Goal: Transaction & Acquisition: Purchase product/service

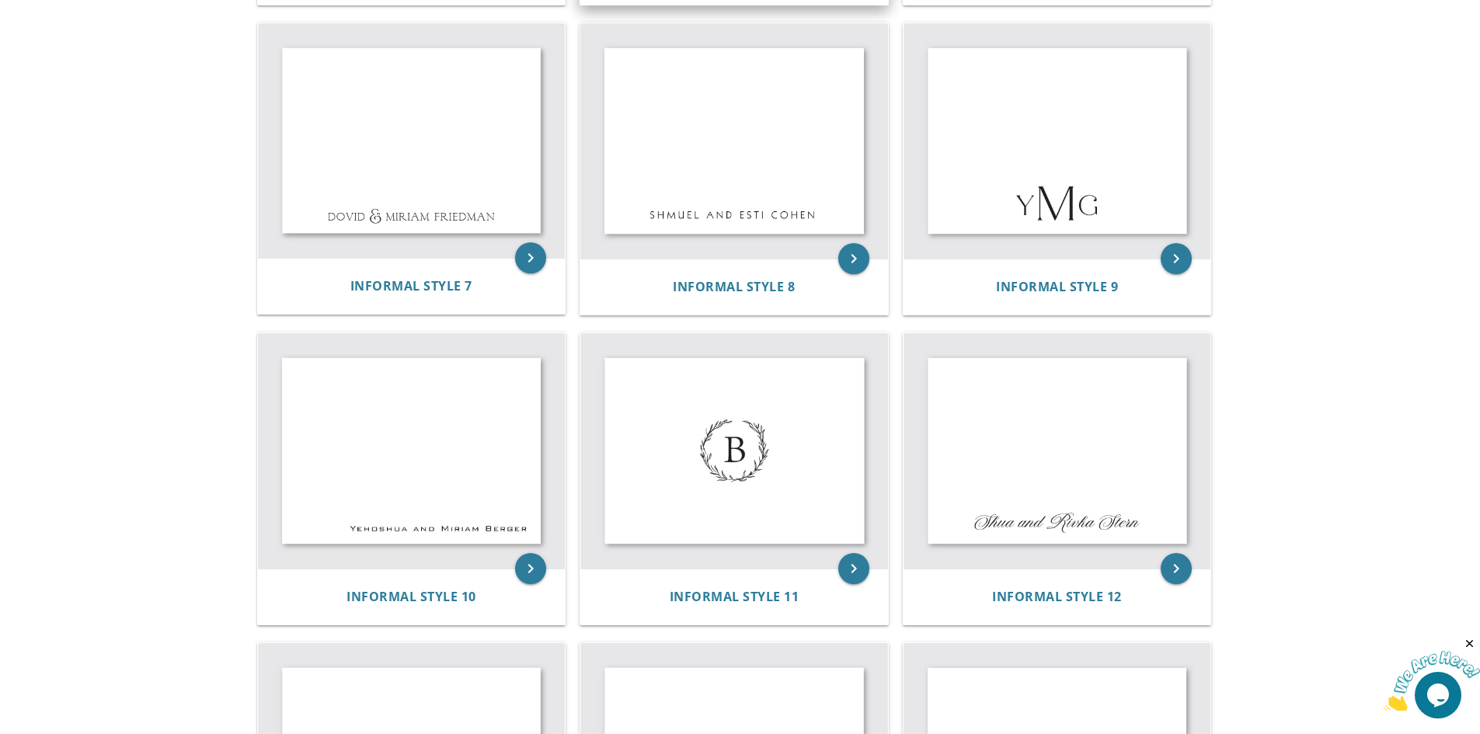
scroll to position [1010, 0]
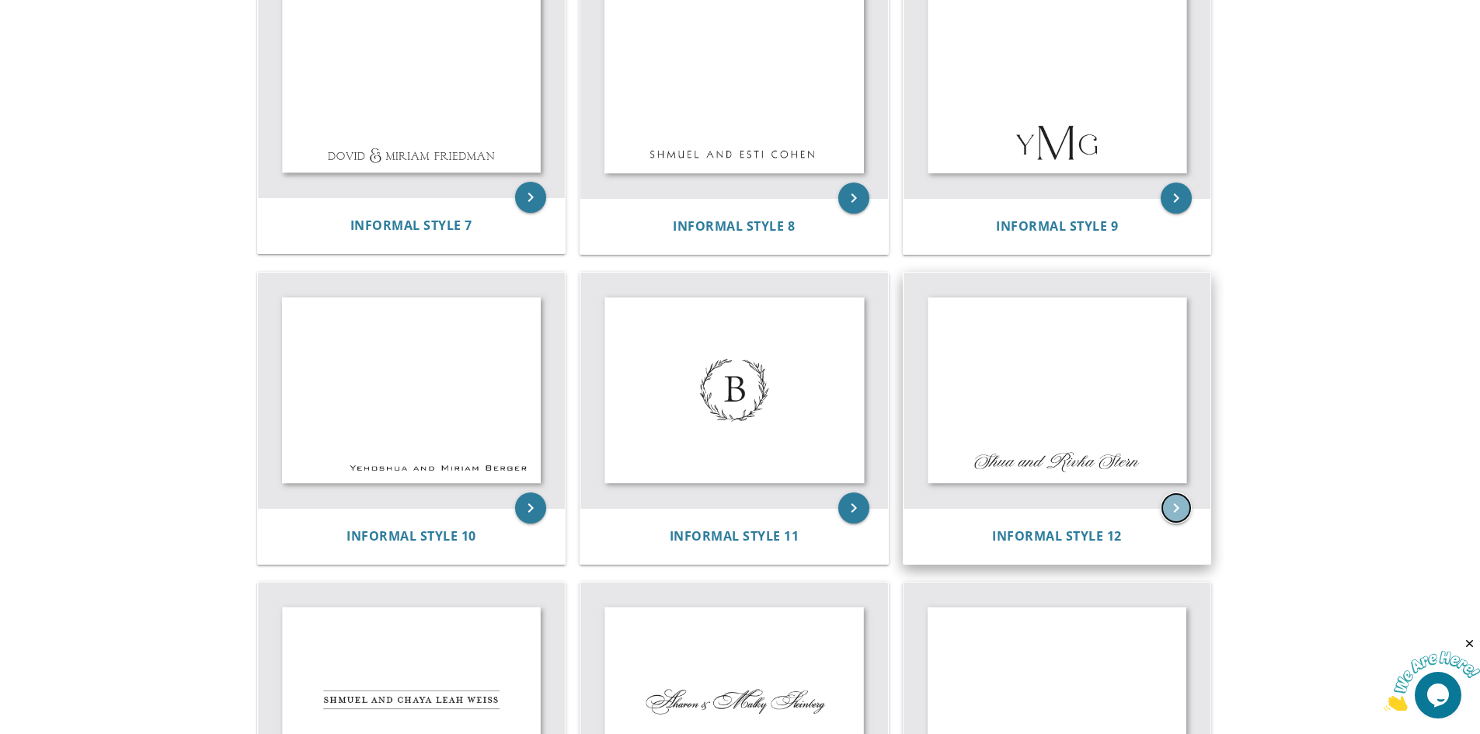
click at [1179, 503] on icon "keyboard_arrow_right" at bounding box center [1176, 508] width 31 height 31
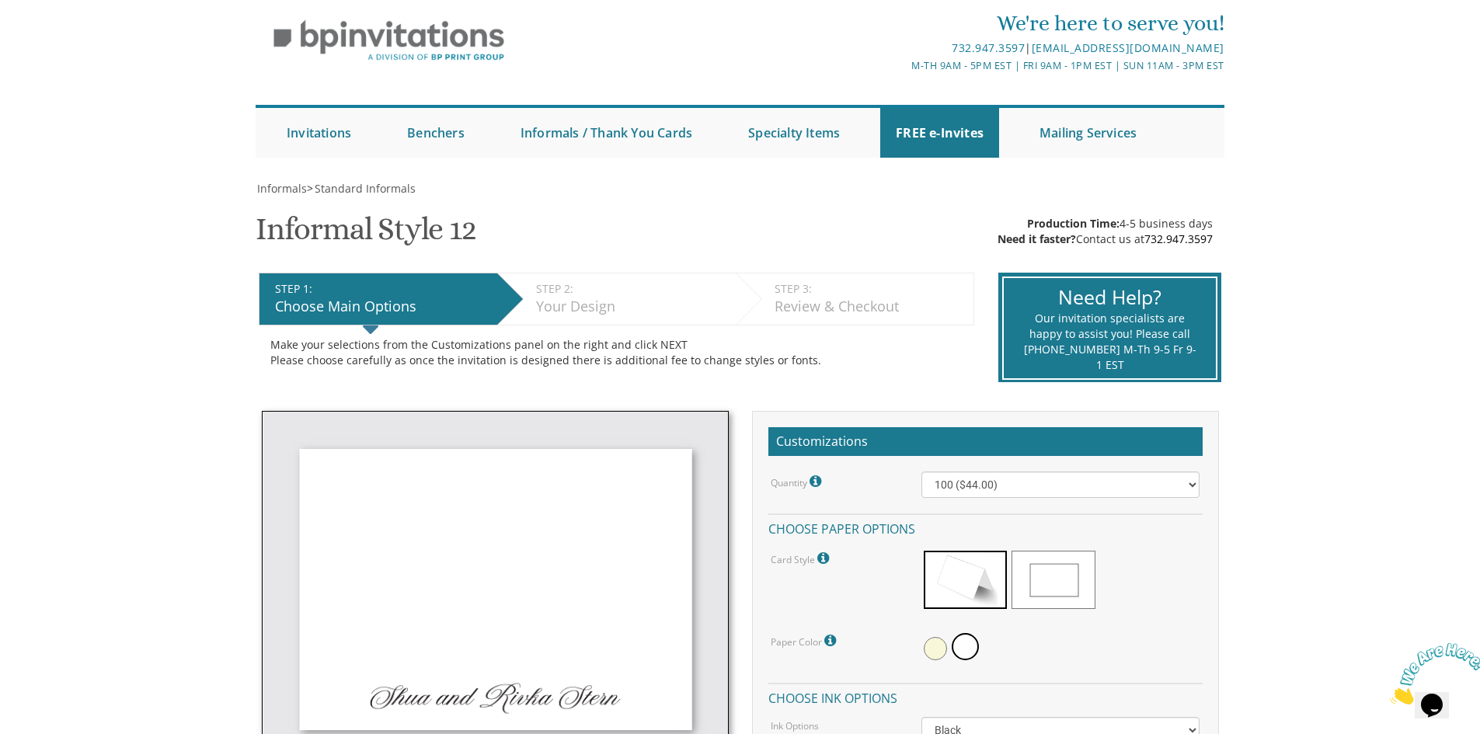
scroll to position [155, 0]
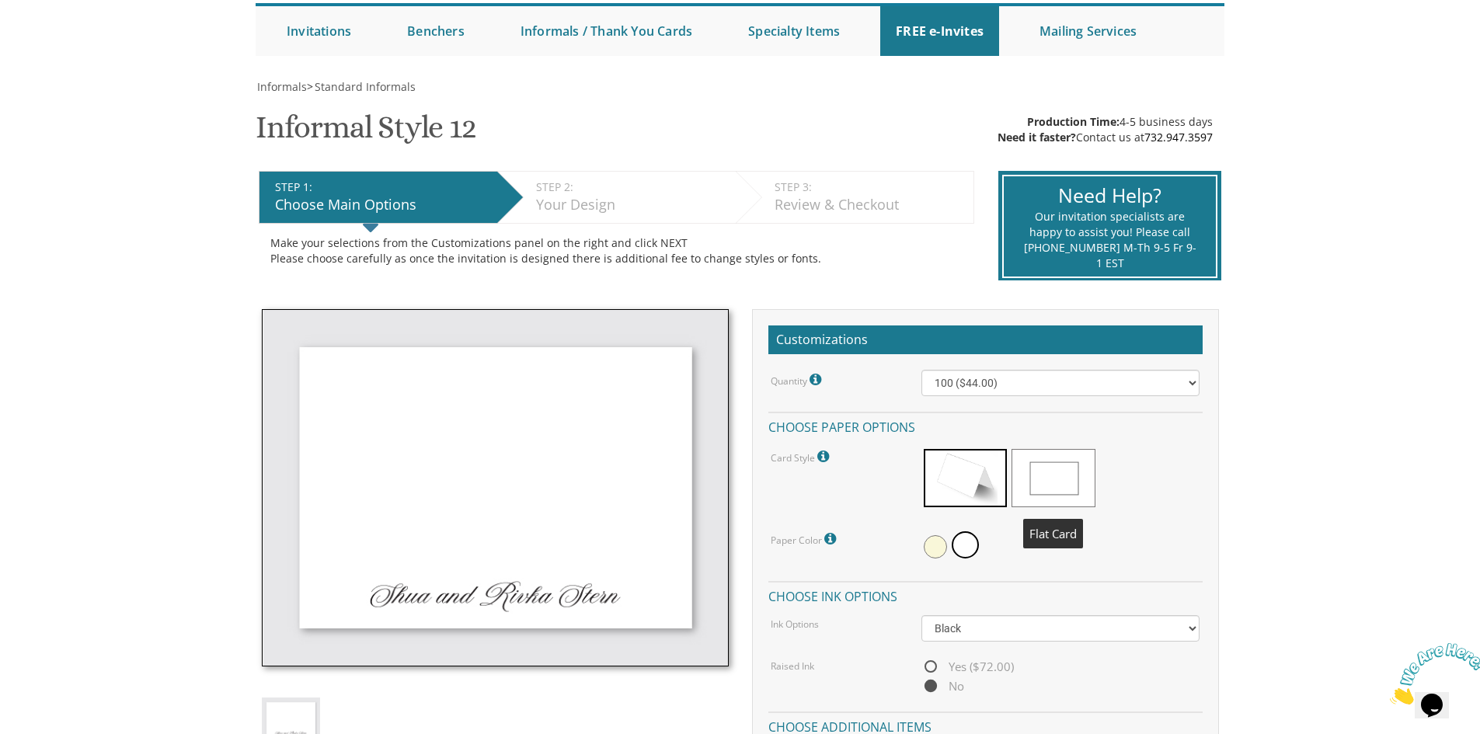
click at [1039, 476] on span at bounding box center [1053, 478] width 83 height 58
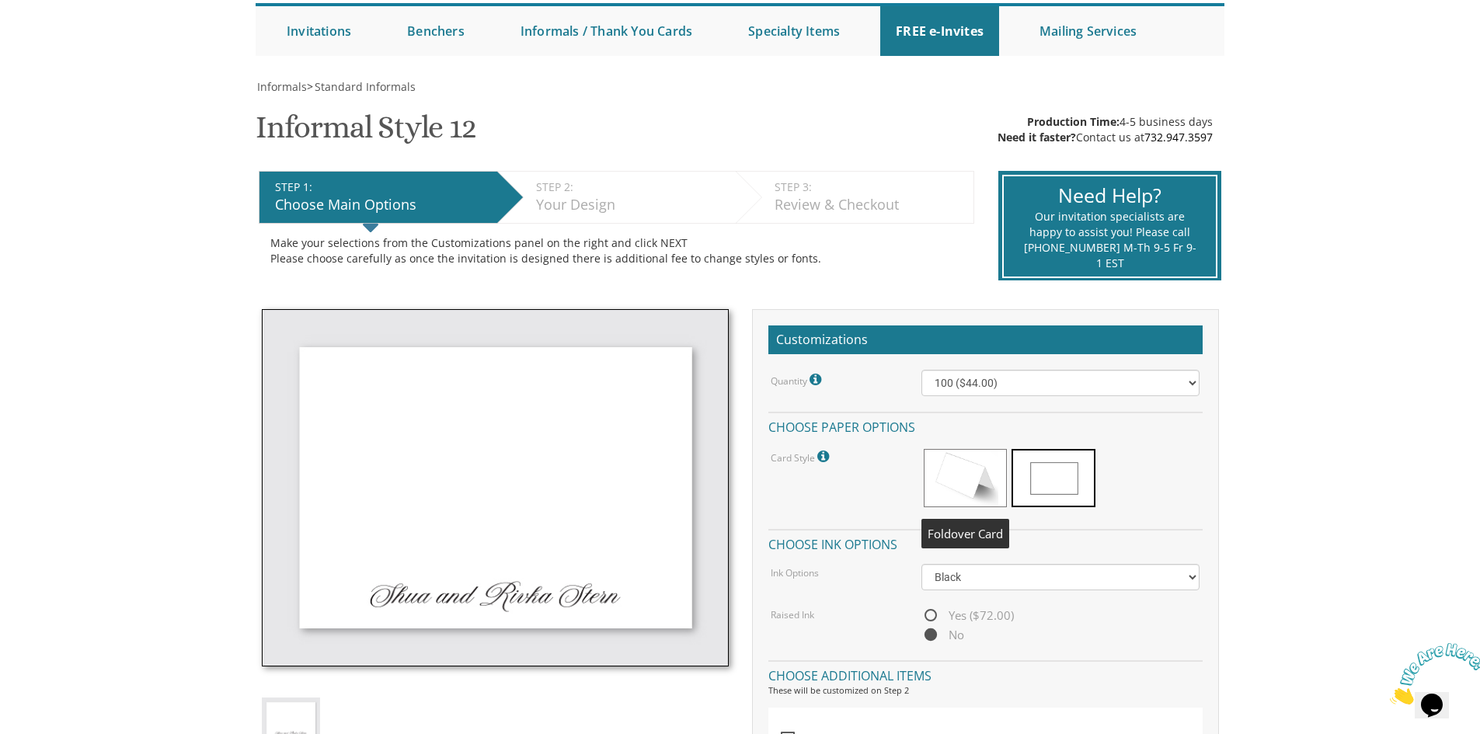
click at [950, 477] on span at bounding box center [965, 478] width 83 height 58
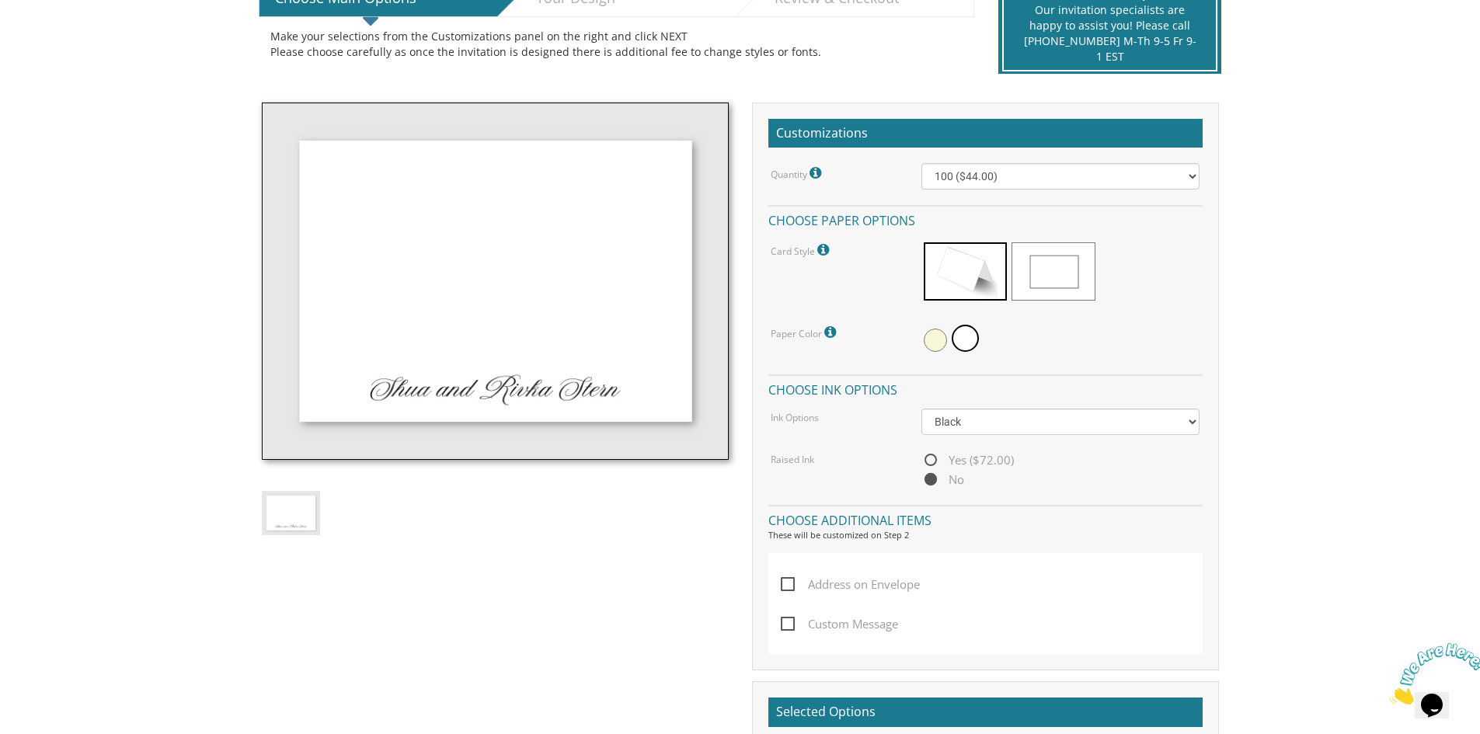
scroll to position [311, 0]
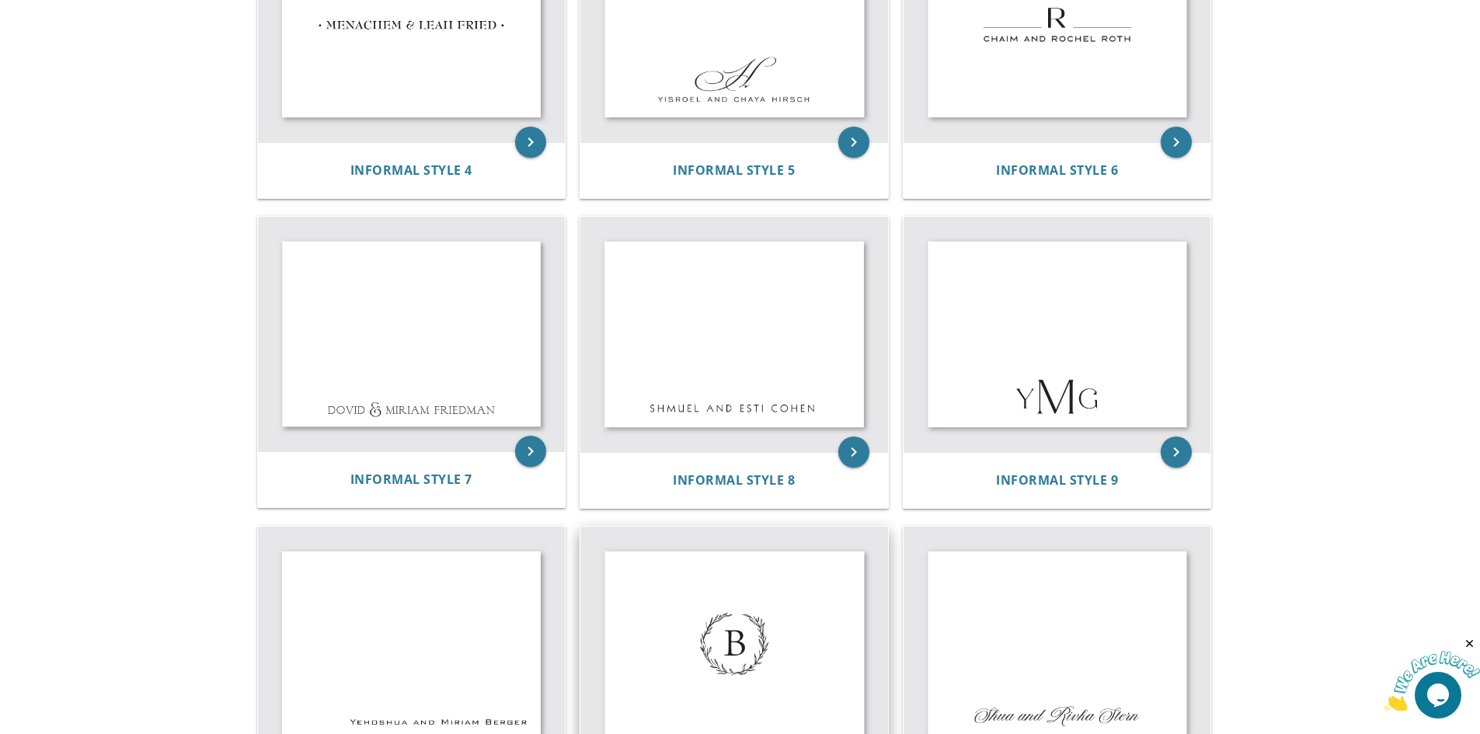
scroll to position [1012, 0]
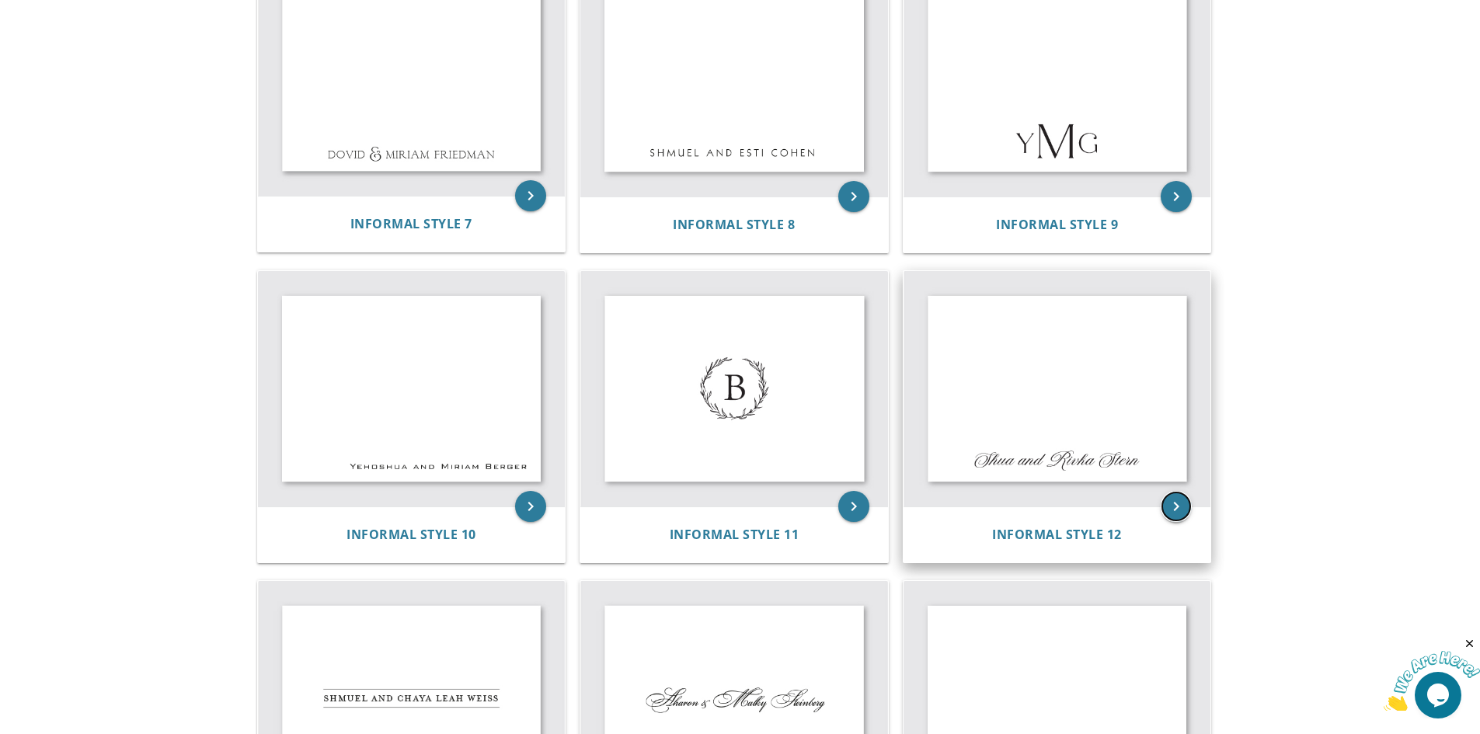
click at [1176, 508] on icon "keyboard_arrow_right" at bounding box center [1176, 506] width 31 height 31
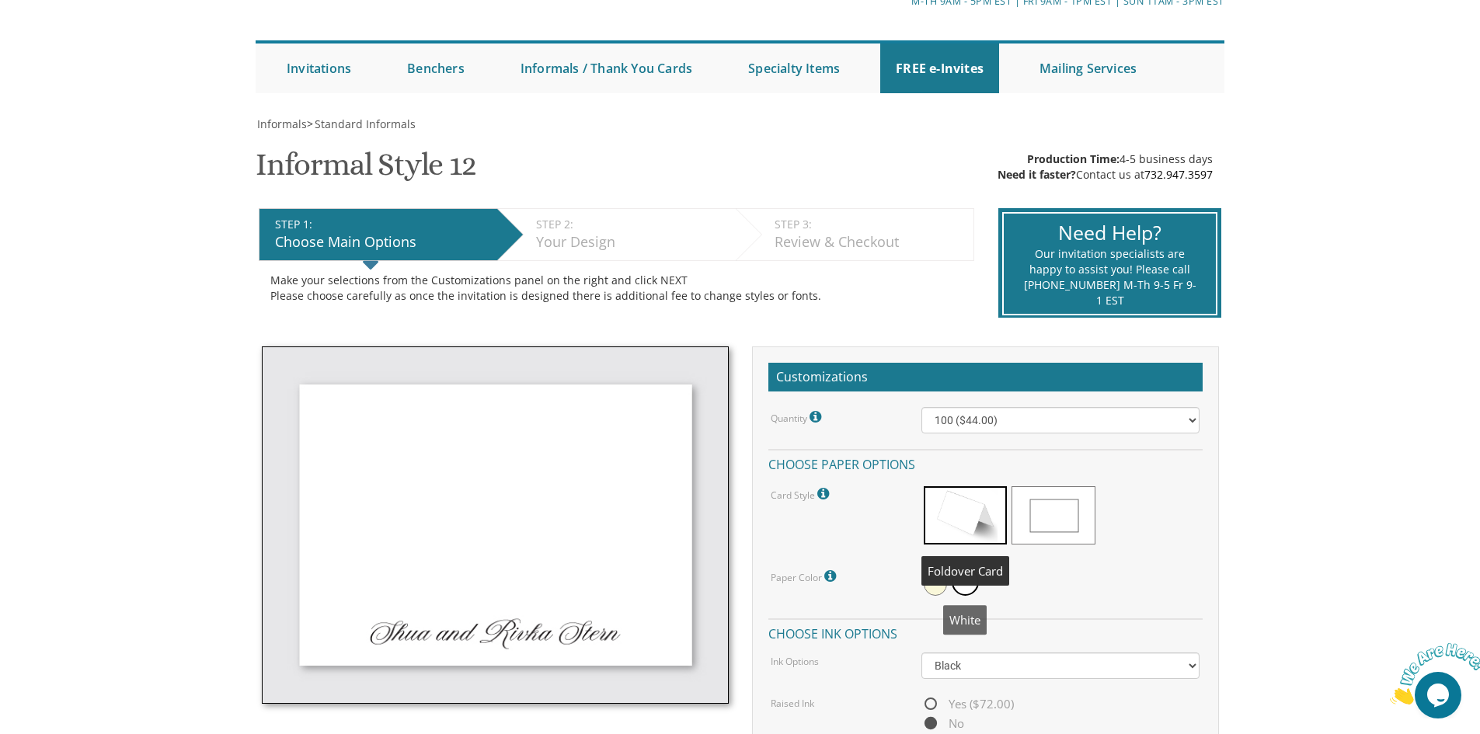
scroll to position [155, 0]
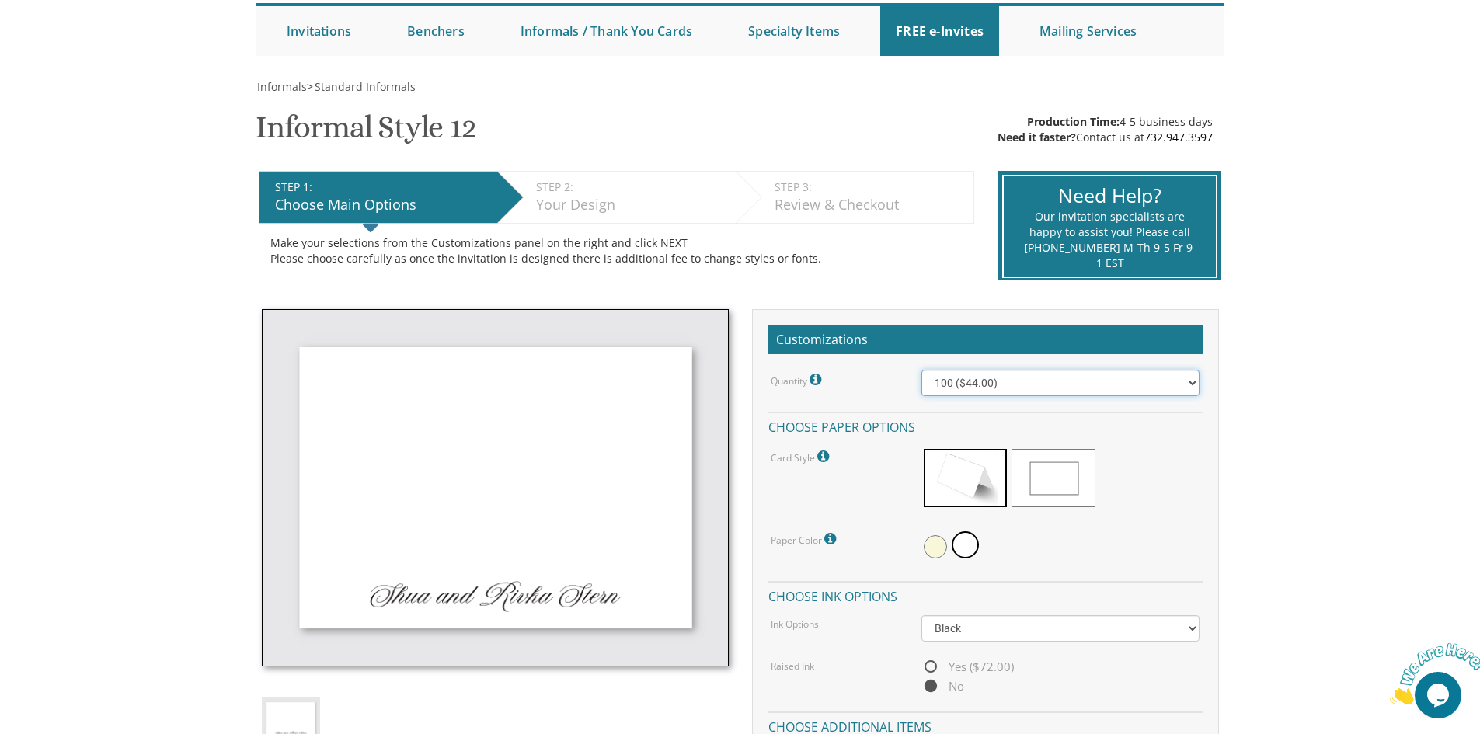
click at [1170, 379] on select "100 ($44.00) 200 ($63.00) 300 ($82.00) 400 ($101.00) 500 ($120.00) 600 ($139.00…" at bounding box center [1061, 383] width 278 height 26
click at [1164, 386] on select "100 ($44.00) 200 ($63.00) 300 ($82.00) 400 ($101.00) 500 ($120.00) 600 ($139.00…" at bounding box center [1061, 383] width 278 height 26
select select "200"
click at [922, 370] on select "100 ($44.00) 200 ($63.00) 300 ($82.00) 400 ($101.00) 500 ($120.00) 600 ($139.00…" at bounding box center [1061, 383] width 278 height 26
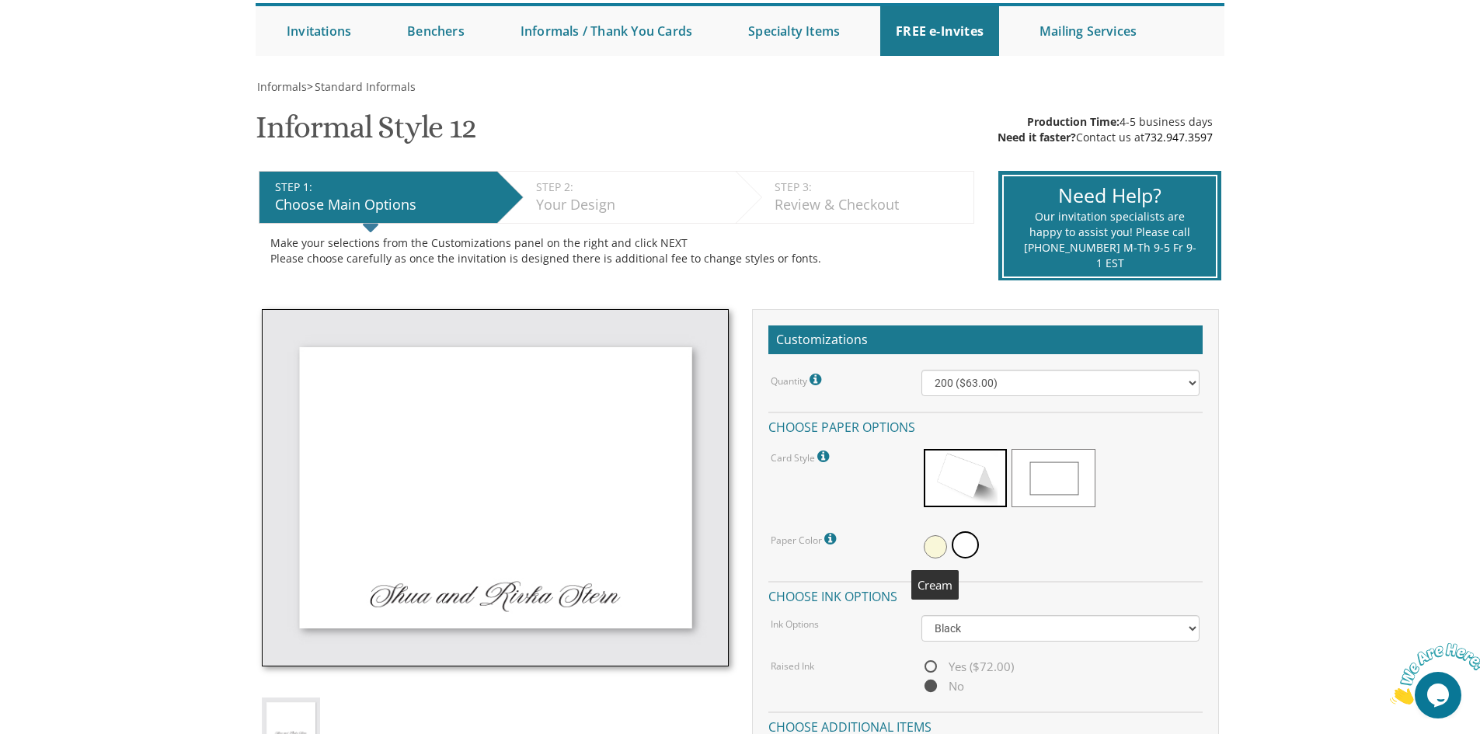
click at [930, 546] on span at bounding box center [935, 546] width 23 height 23
click at [967, 543] on span at bounding box center [967, 546] width 23 height 23
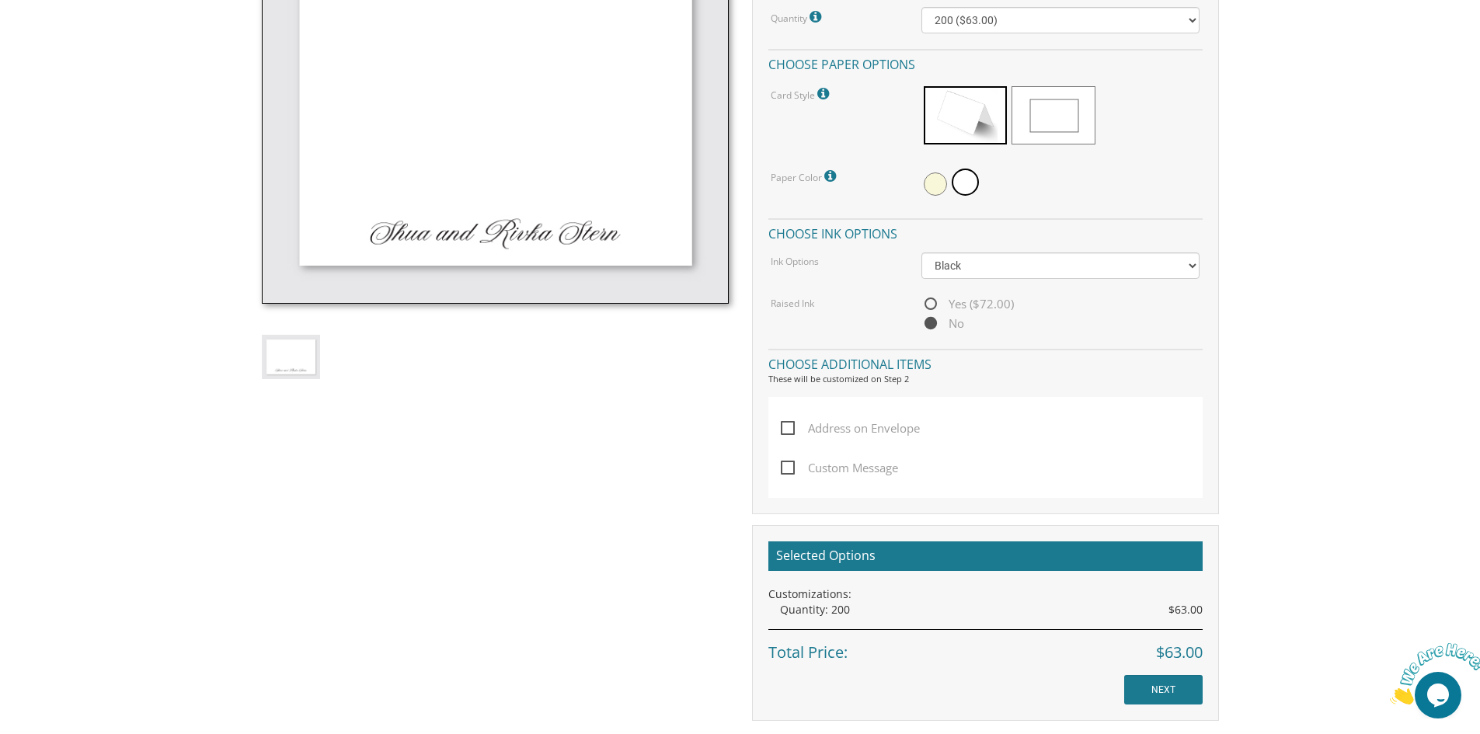
scroll to position [544, 0]
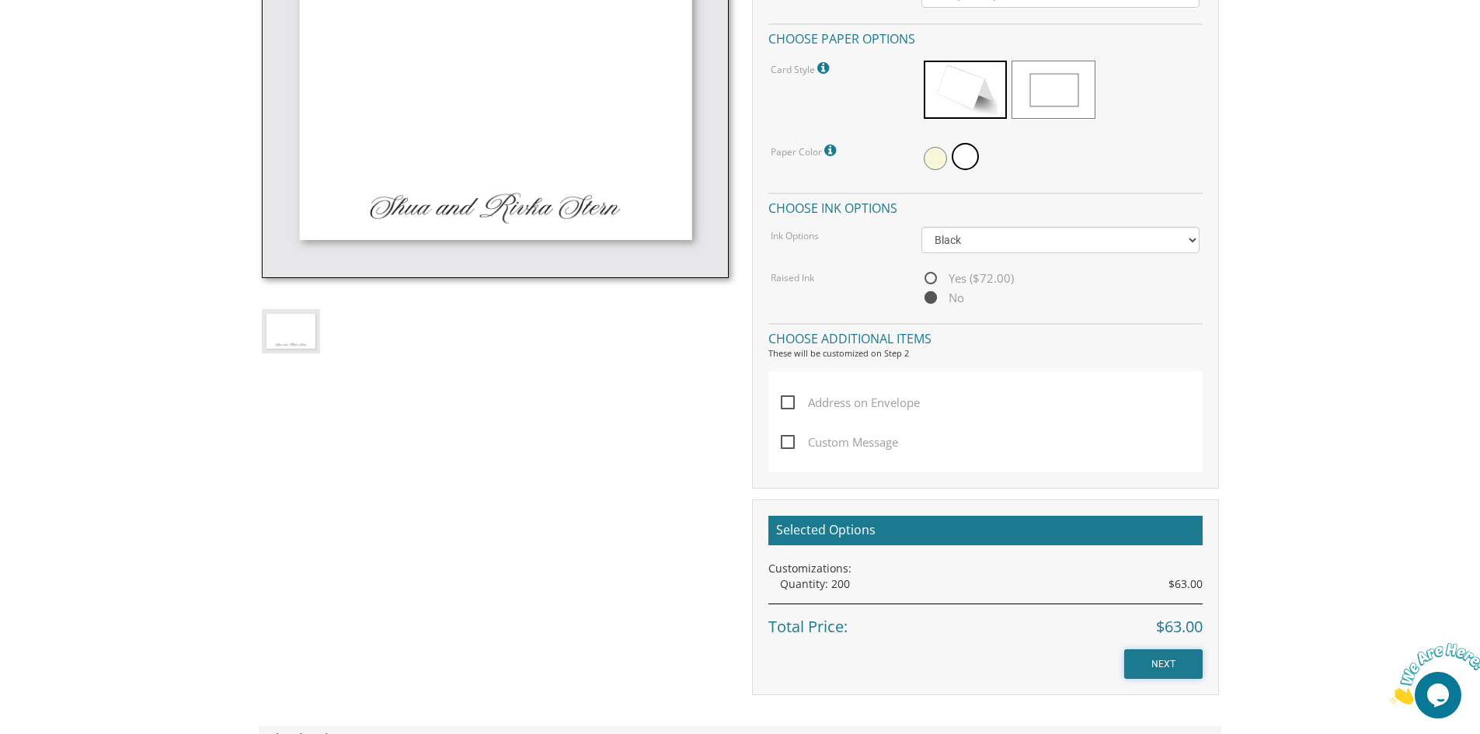
click at [1173, 669] on input "NEXT" at bounding box center [1163, 665] width 78 height 30
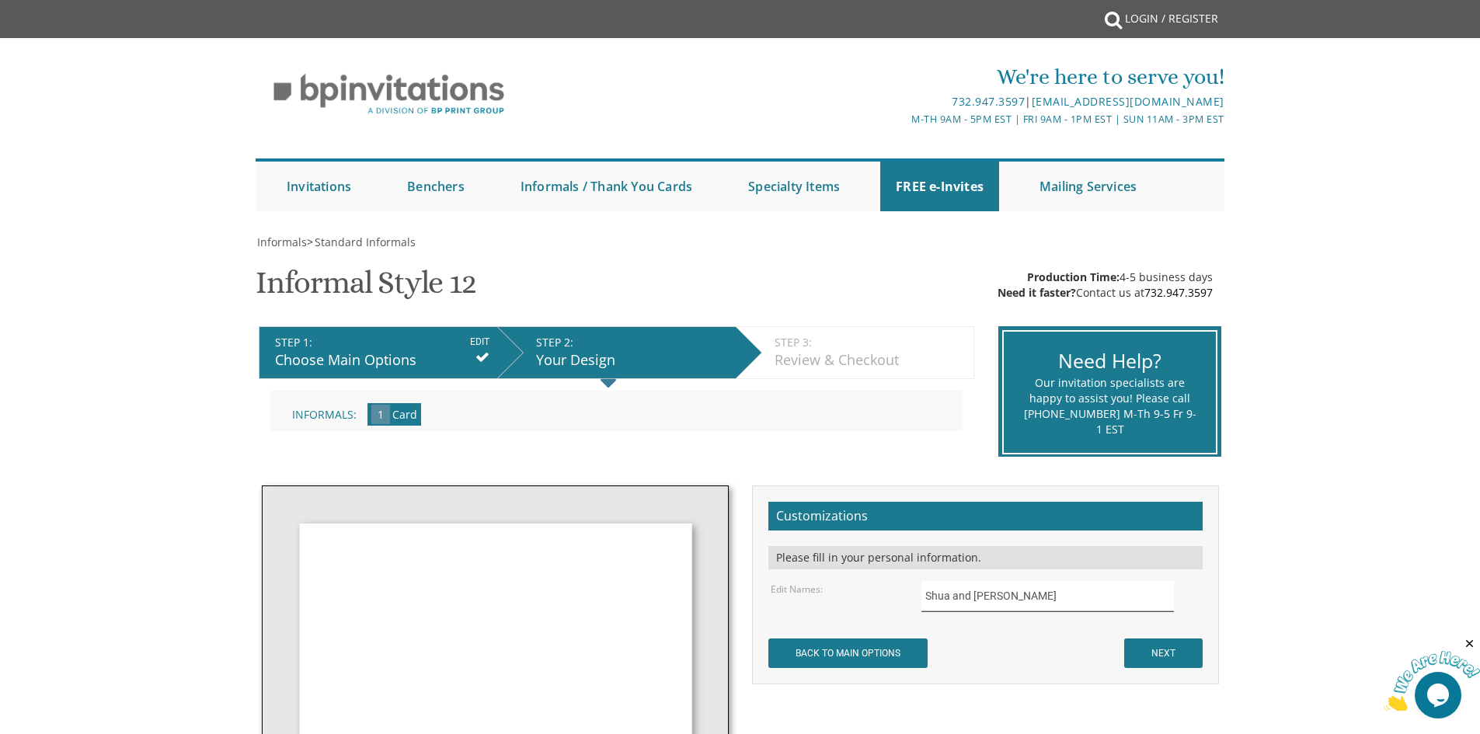
drag, startPoint x: 1041, startPoint y: 601, endPoint x: 834, endPoint y: 601, distance: 206.7
click at [834, 601] on div "Edit Names: Shua and Rivka Stern" at bounding box center [985, 596] width 452 height 30
click at [953, 600] on input "Avrohom Yecheskel & Frumi Bloch" at bounding box center [1048, 596] width 253 height 30
click at [992, 600] on input "Avrohom Yecheskel & Frumi Bloch" at bounding box center [1048, 596] width 253 height 30
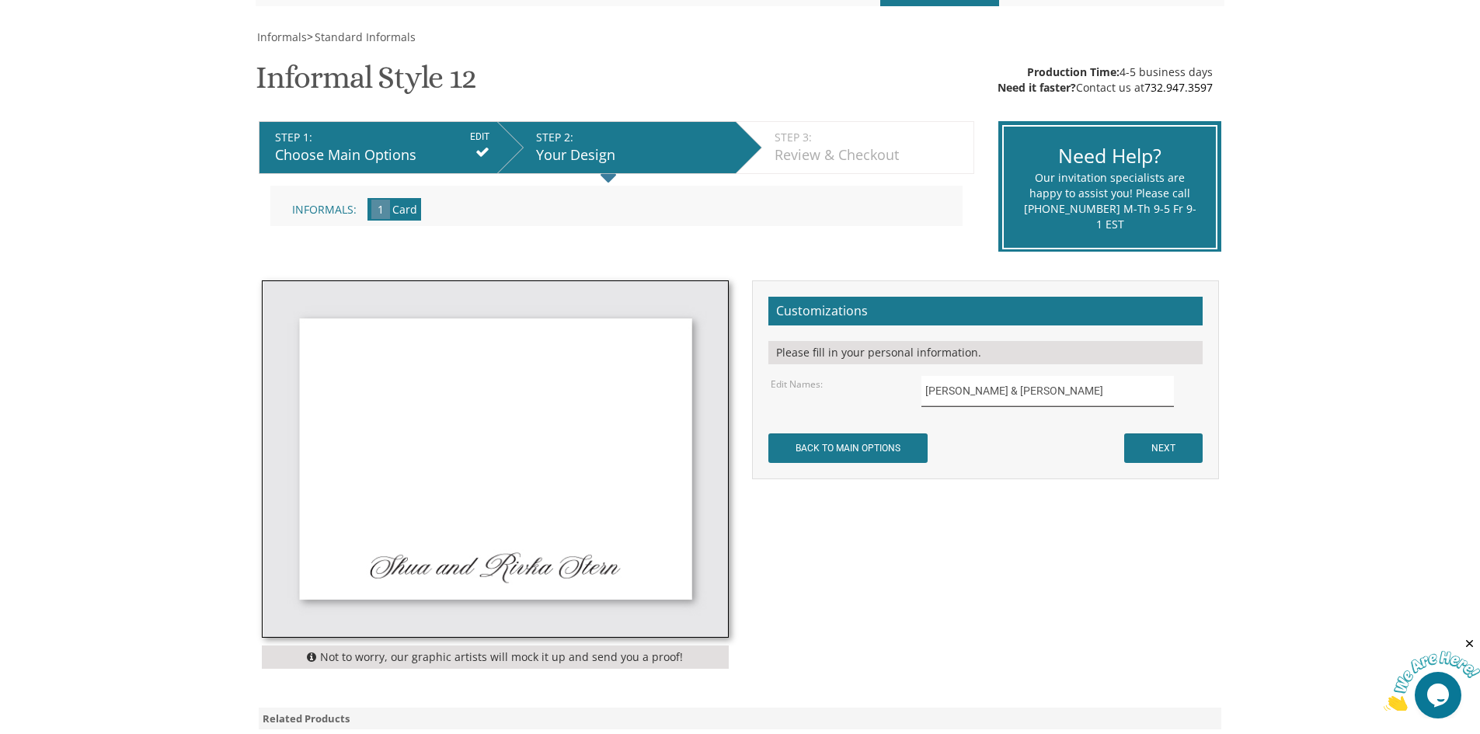
scroll to position [233, 0]
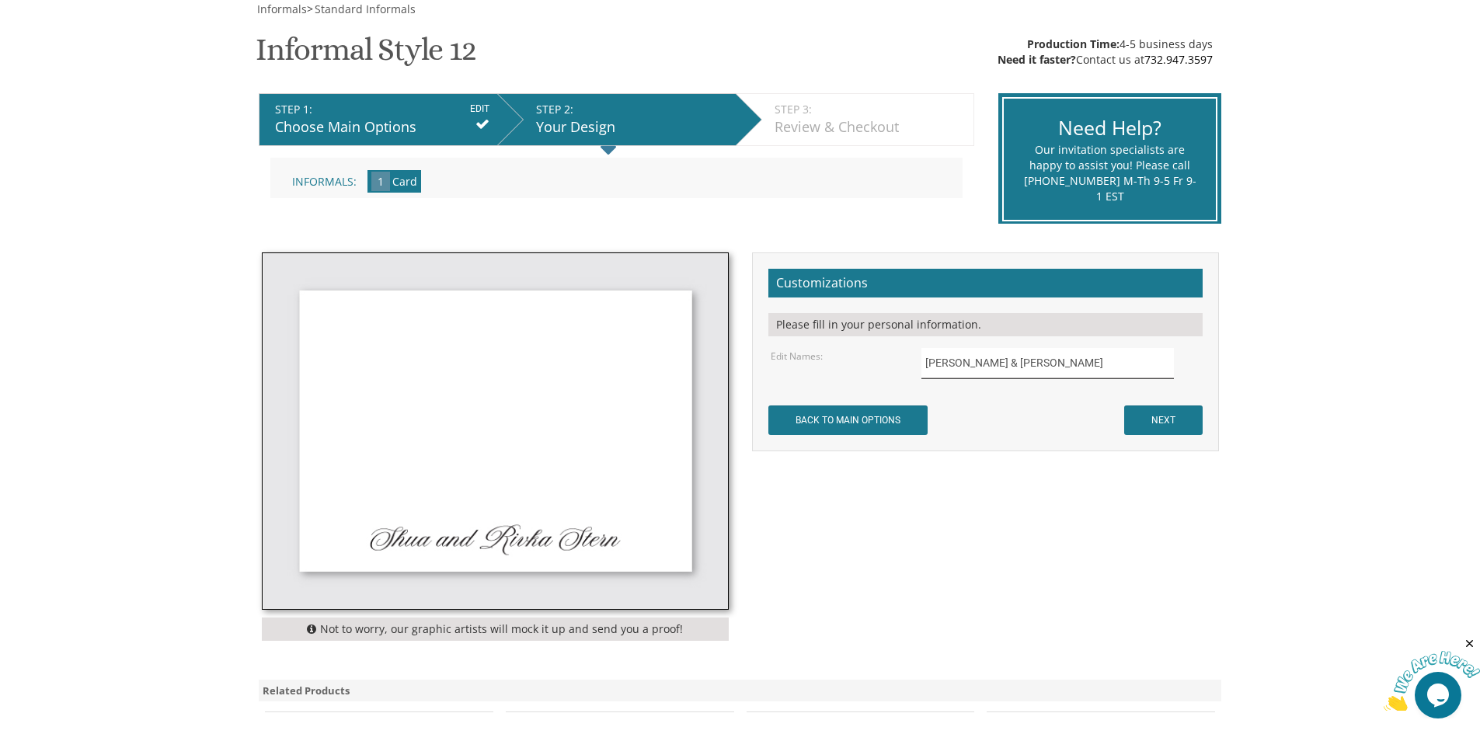
type input "Avrohom Yecheskel & Frumi Bloch"
click at [1163, 422] on input "NEXT" at bounding box center [1163, 421] width 78 height 30
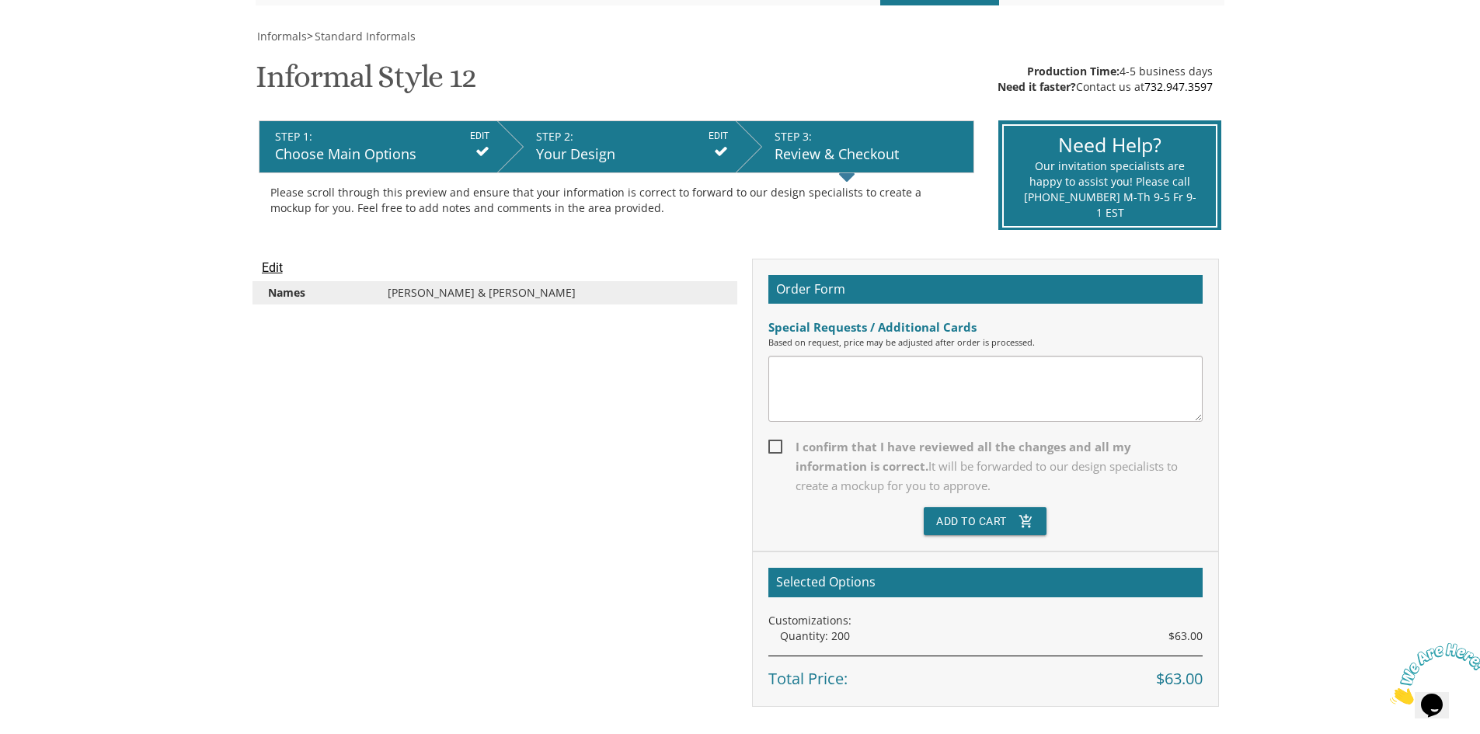
scroll to position [233, 0]
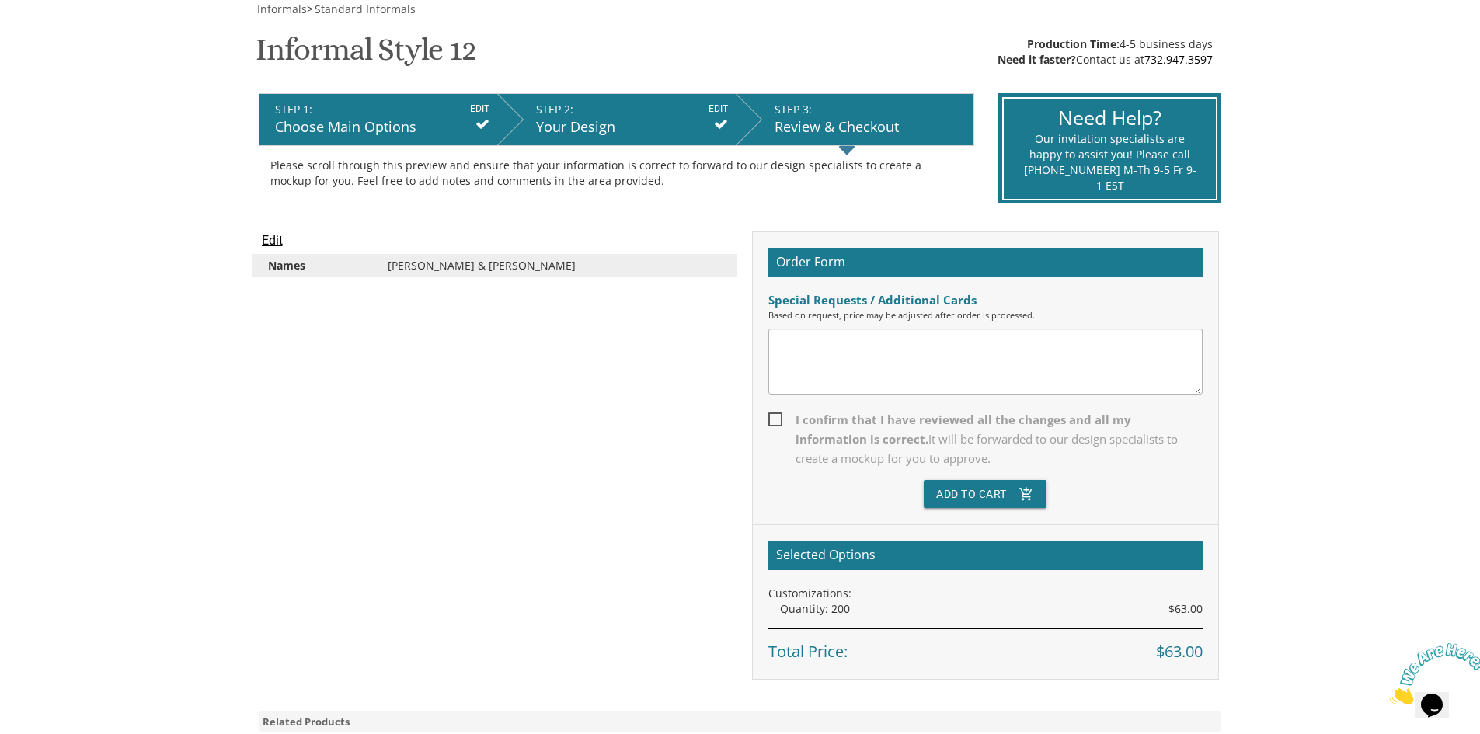
click at [797, 360] on textarea at bounding box center [986, 362] width 434 height 66
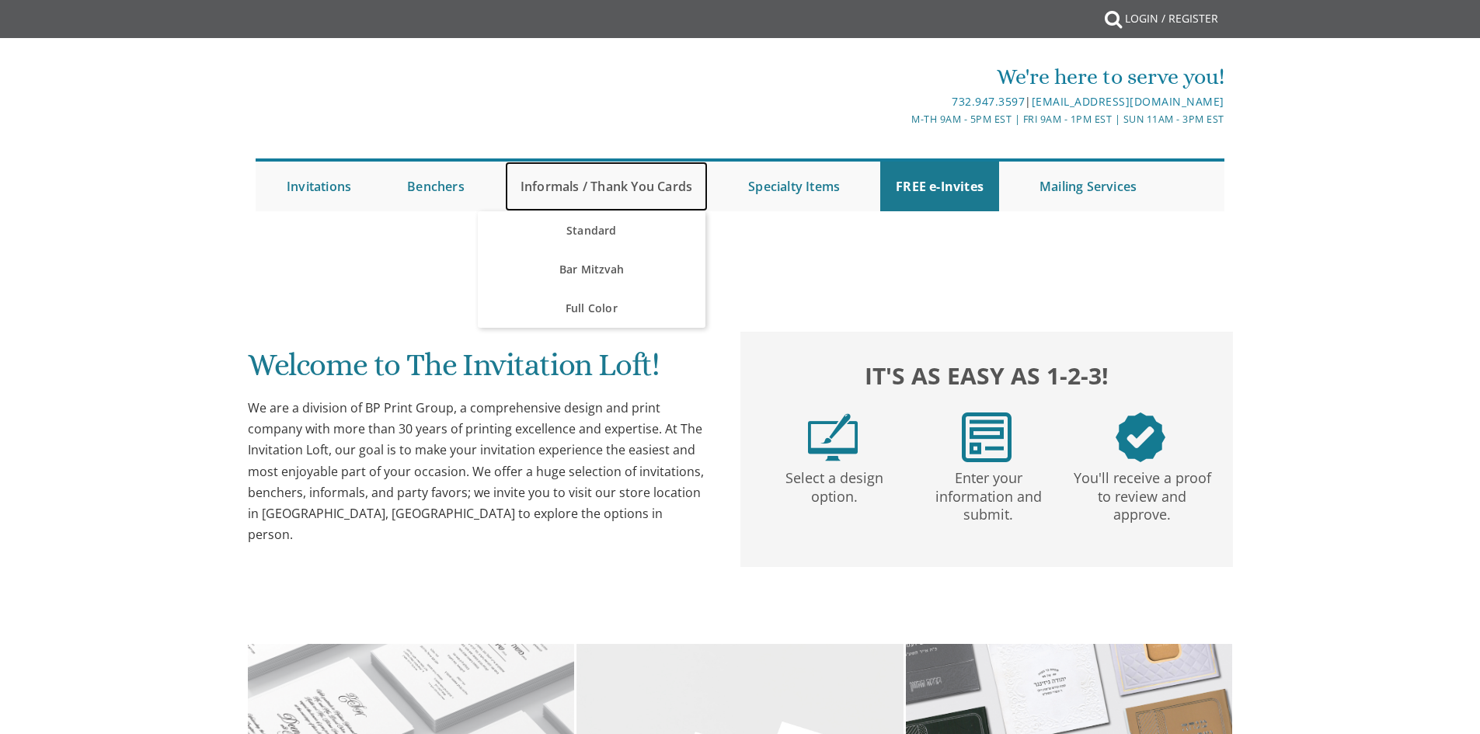
click at [549, 183] on link "Informals / Thank You Cards" at bounding box center [606, 187] width 203 height 50
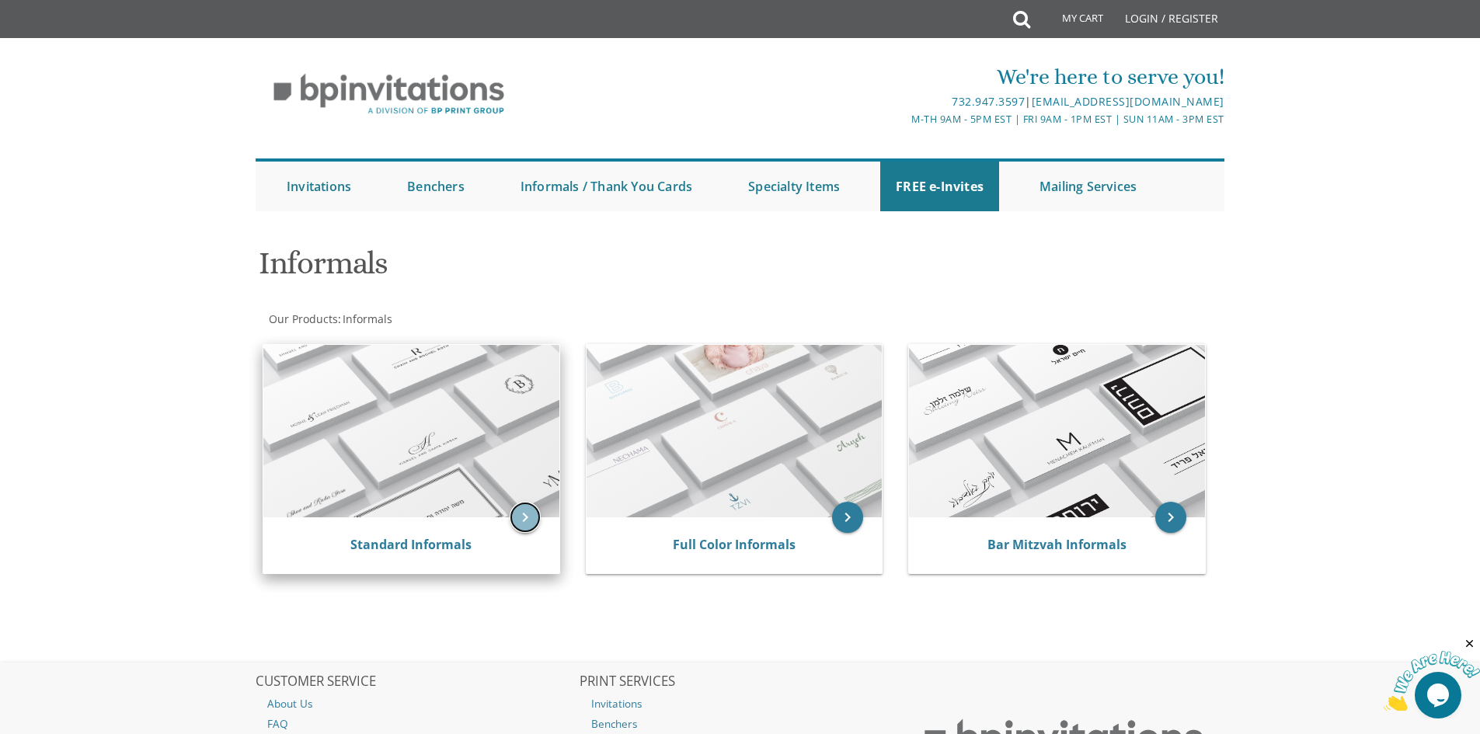
click at [529, 517] on icon "keyboard_arrow_right" at bounding box center [525, 517] width 31 height 31
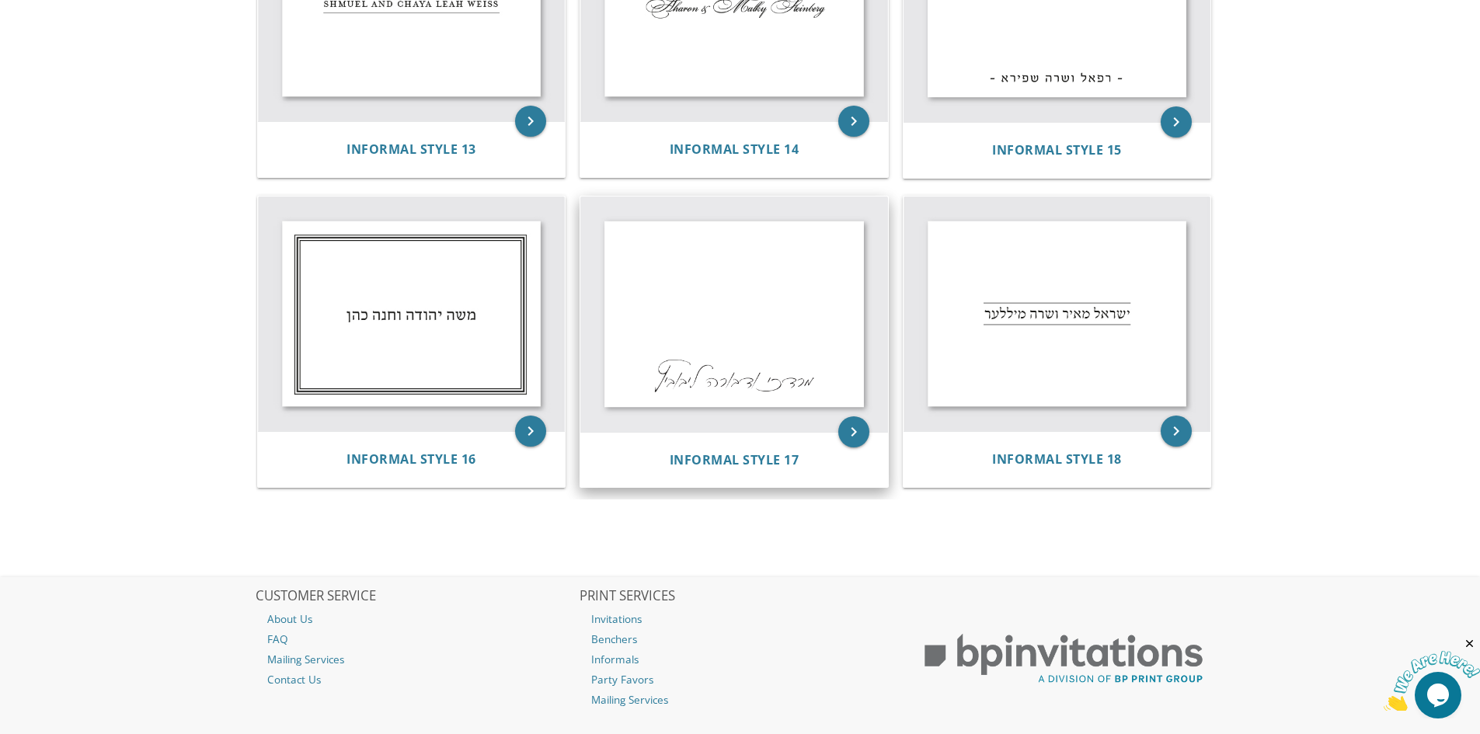
scroll to position [1787, 0]
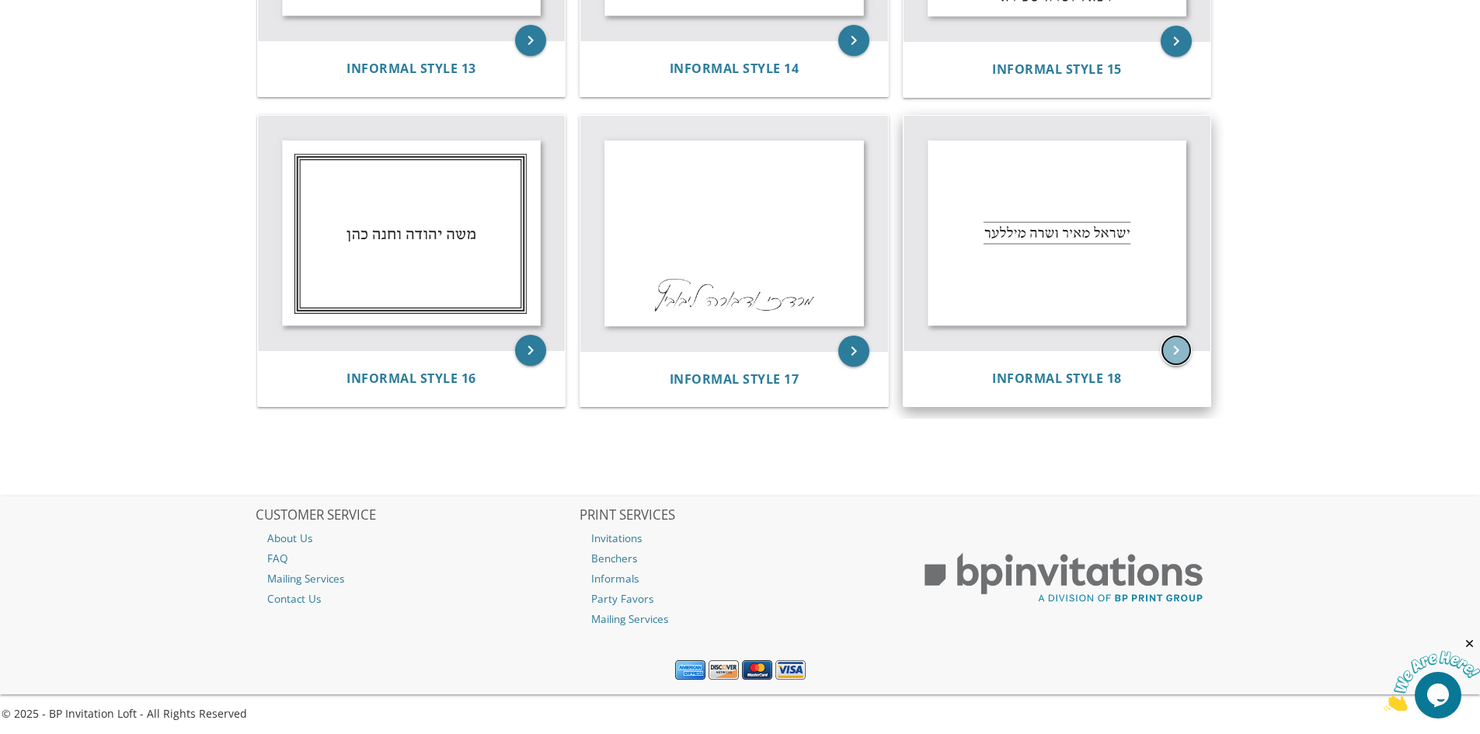
click at [1170, 353] on icon "keyboard_arrow_right" at bounding box center [1176, 350] width 31 height 31
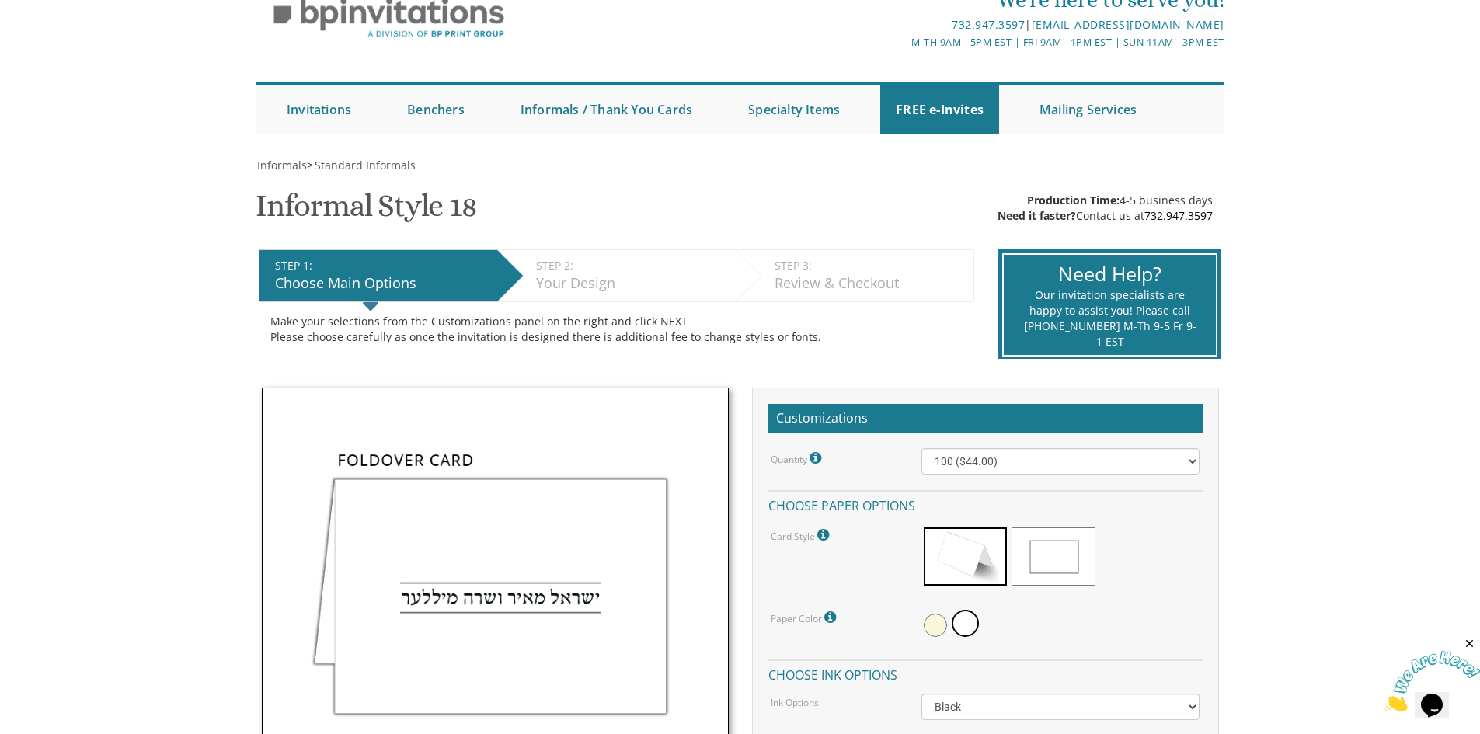
scroll to position [78, 0]
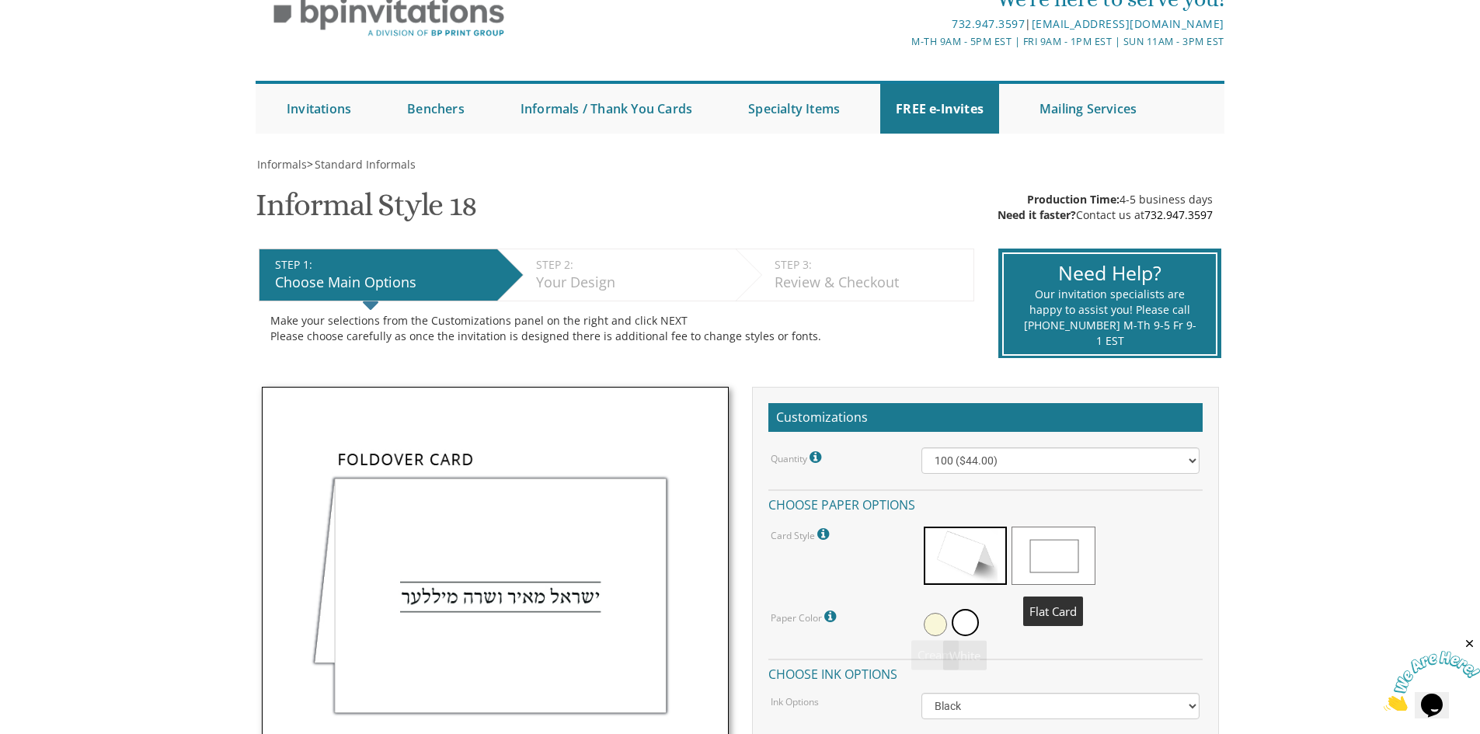
click at [1059, 560] on span at bounding box center [1053, 556] width 83 height 58
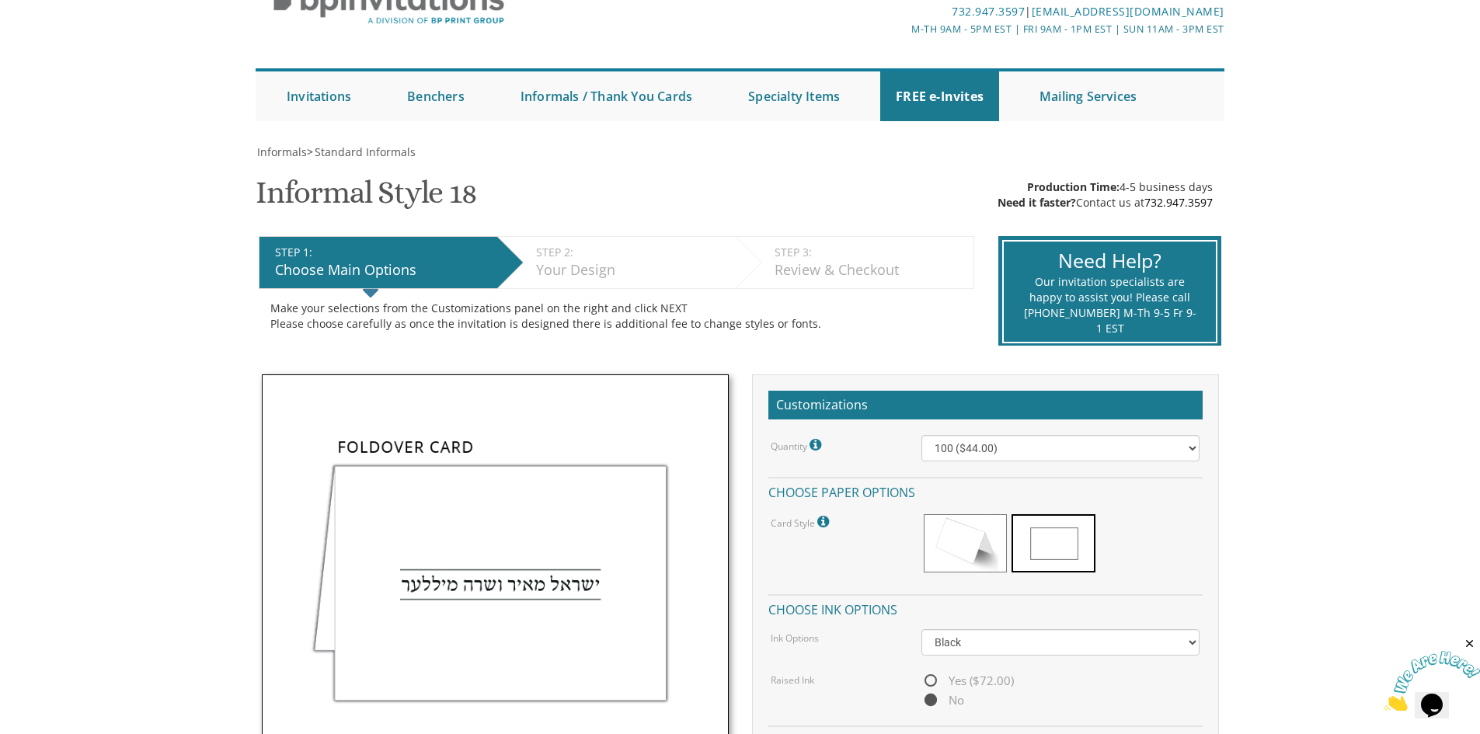
scroll to position [0, 0]
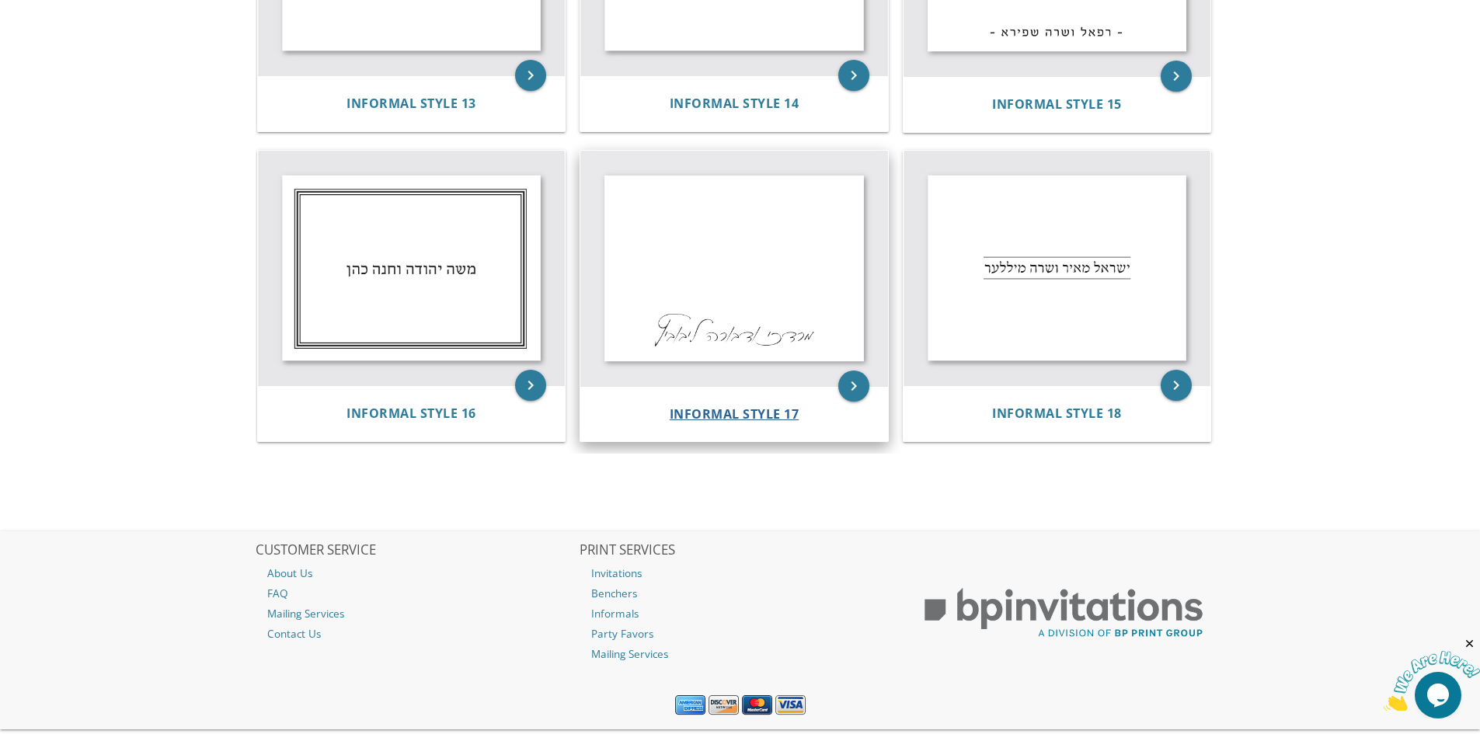
scroll to position [1790, 0]
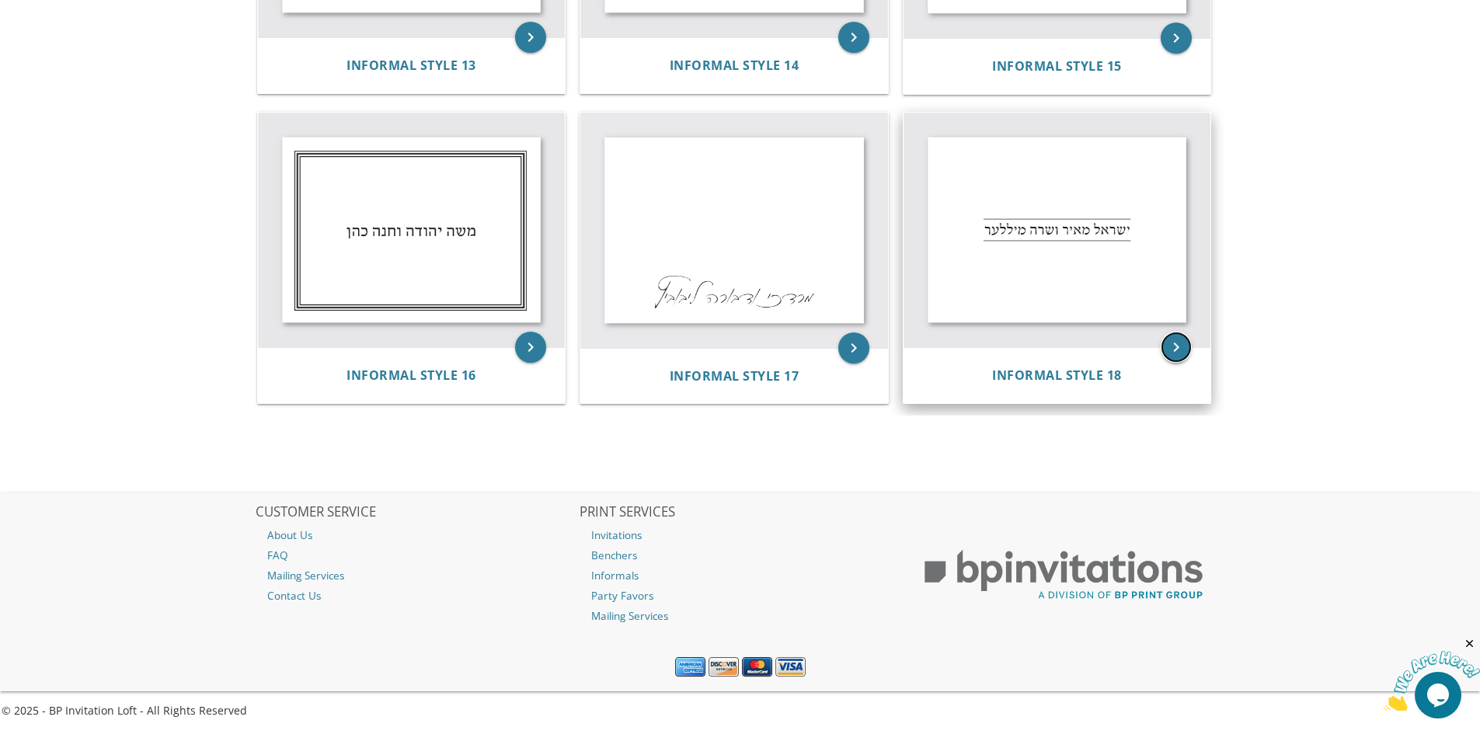
click at [1176, 347] on icon "keyboard_arrow_right" at bounding box center [1176, 347] width 31 height 31
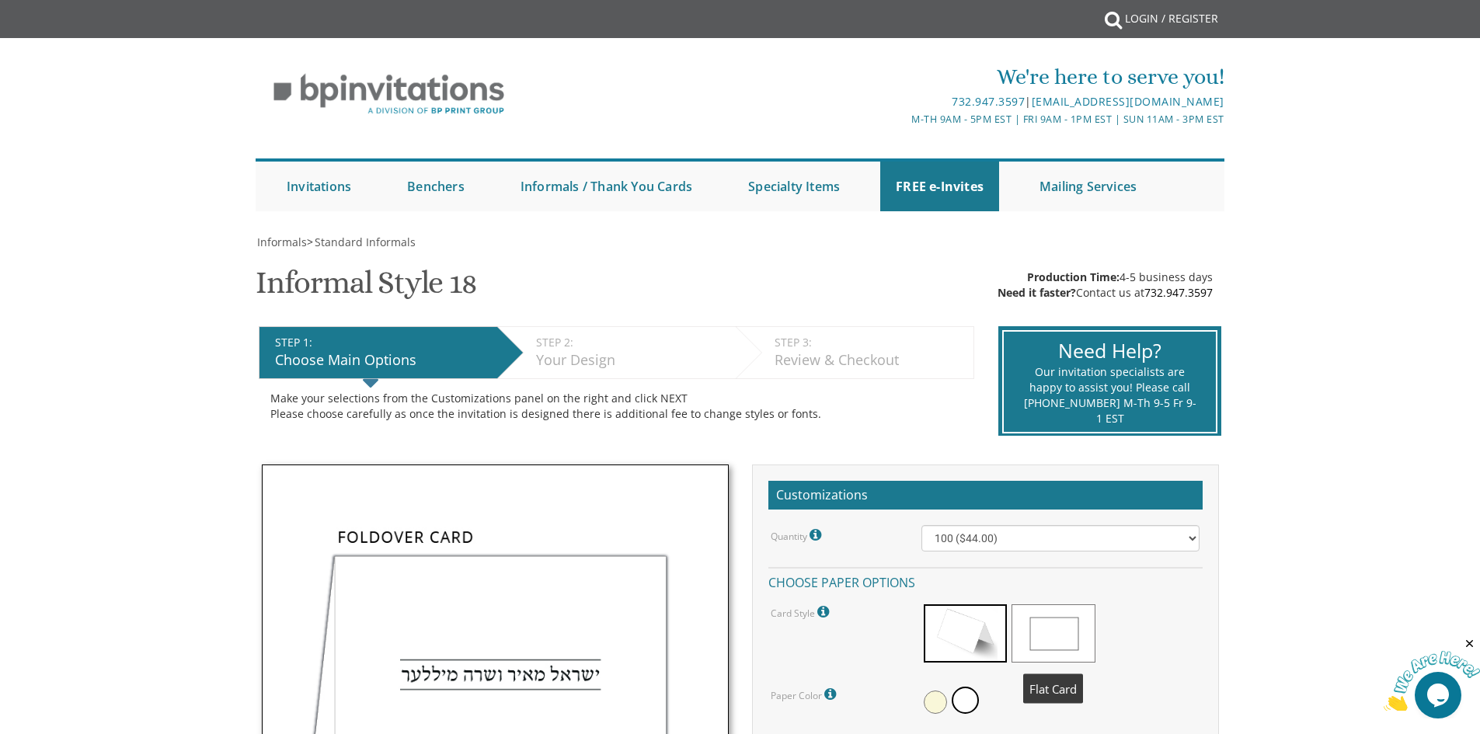
click at [1054, 634] on span at bounding box center [1053, 634] width 83 height 58
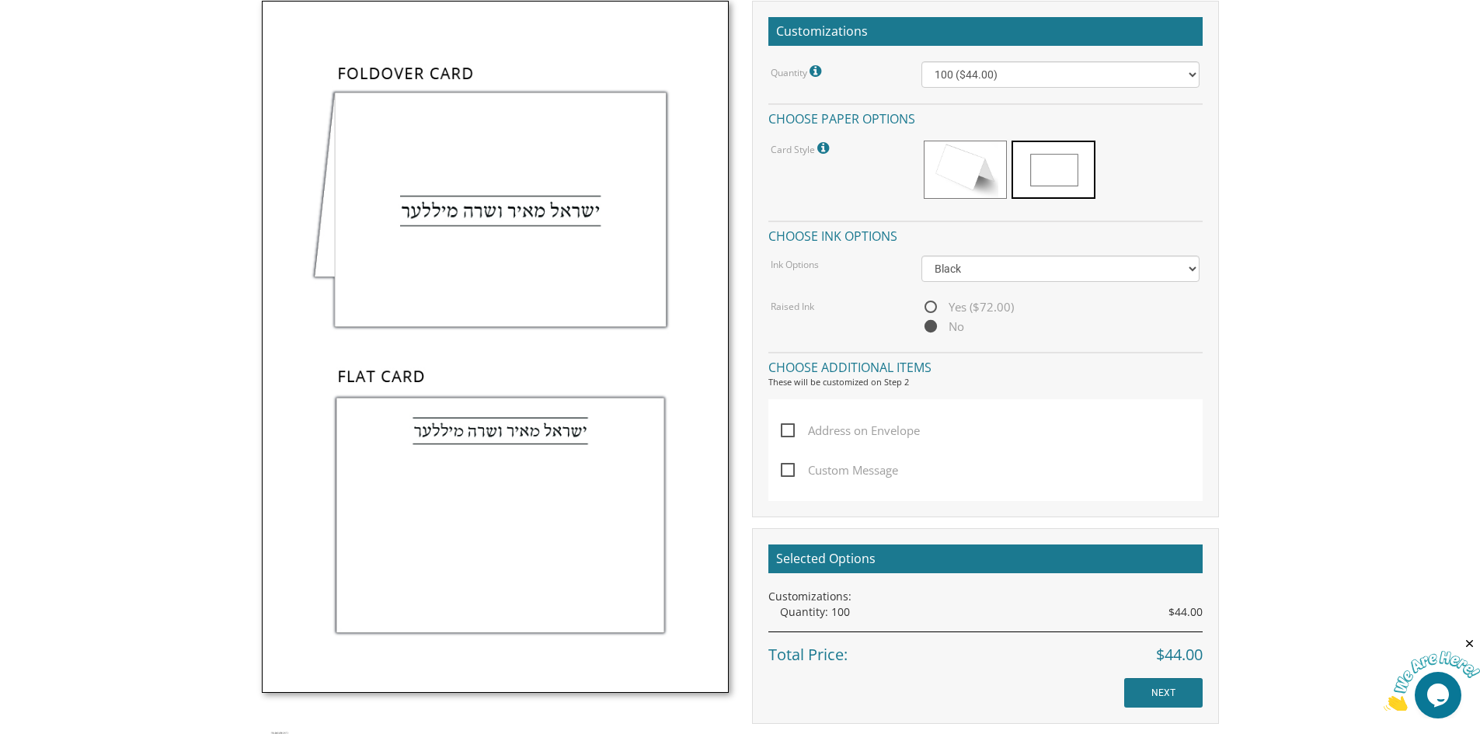
scroll to position [466, 0]
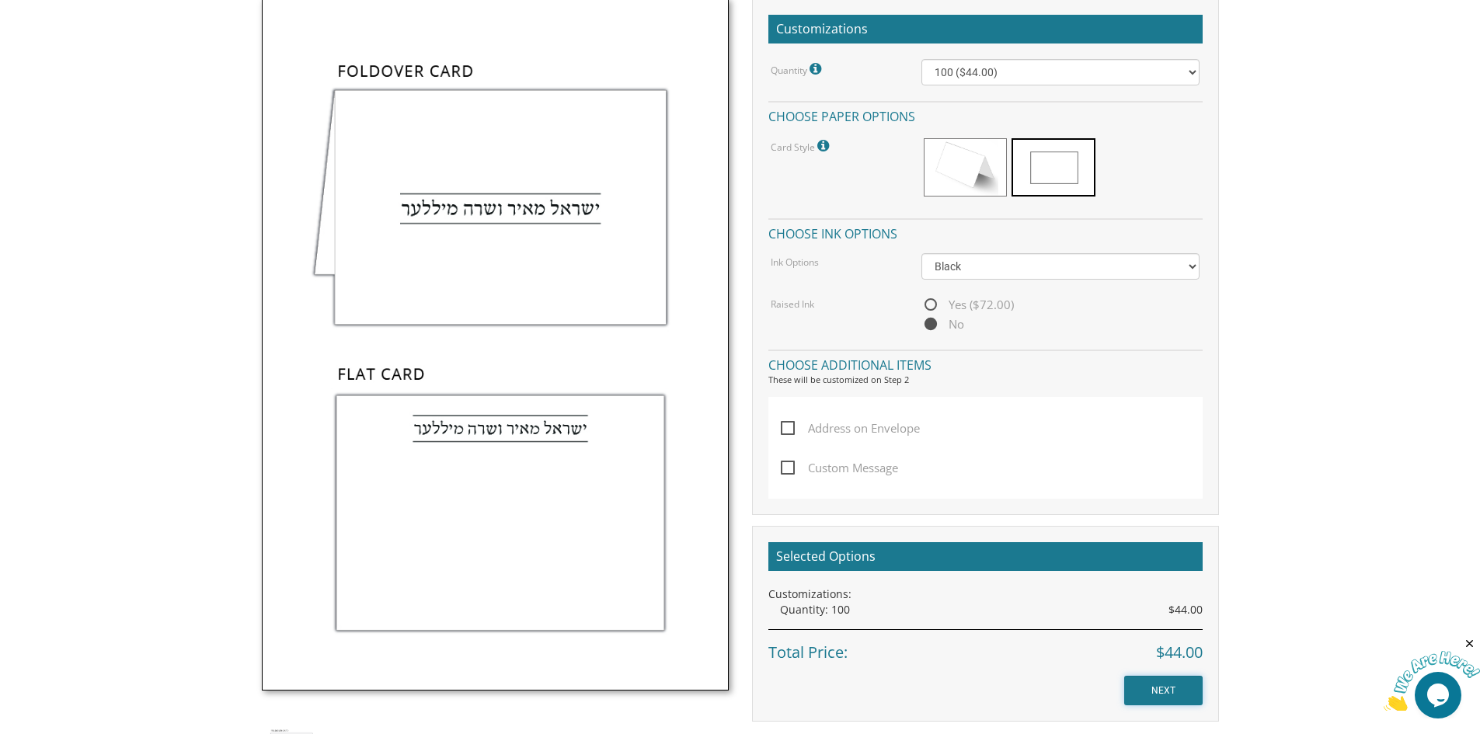
click at [1166, 686] on input "NEXT" at bounding box center [1163, 691] width 78 height 30
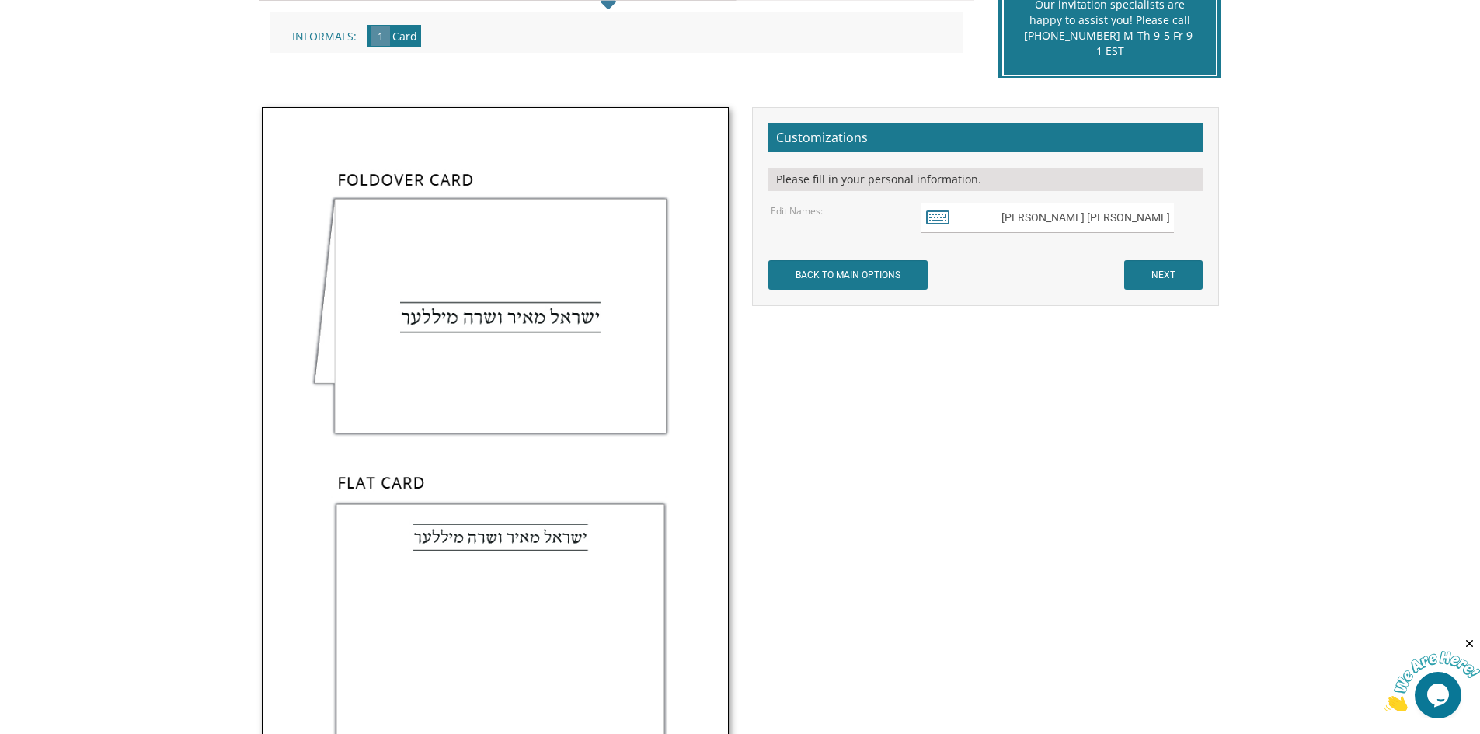
scroll to position [389, 0]
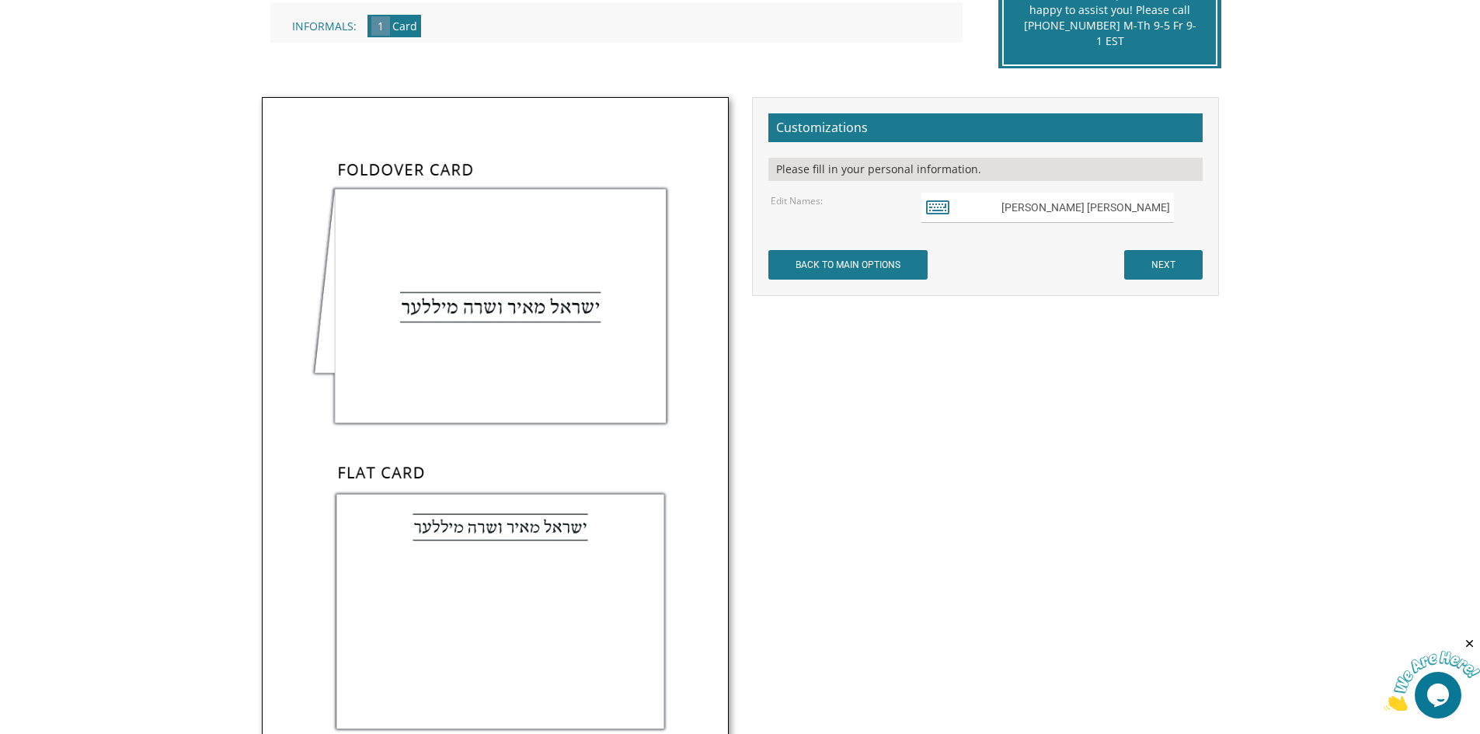
click at [558, 597] on img at bounding box center [495, 443] width 465 height 691
drag, startPoint x: 1116, startPoint y: 209, endPoint x: 1182, endPoint y: 210, distance: 66.1
click at [1182, 210] on div "[PERSON_NAME] [PERSON_NAME]" at bounding box center [1061, 208] width 278 height 30
click at [1099, 207] on input "[PERSON_NAME]" at bounding box center [1048, 208] width 253 height 30
click at [1099, 207] on input "חיים ושרה מיללער" at bounding box center [1048, 208] width 253 height 30
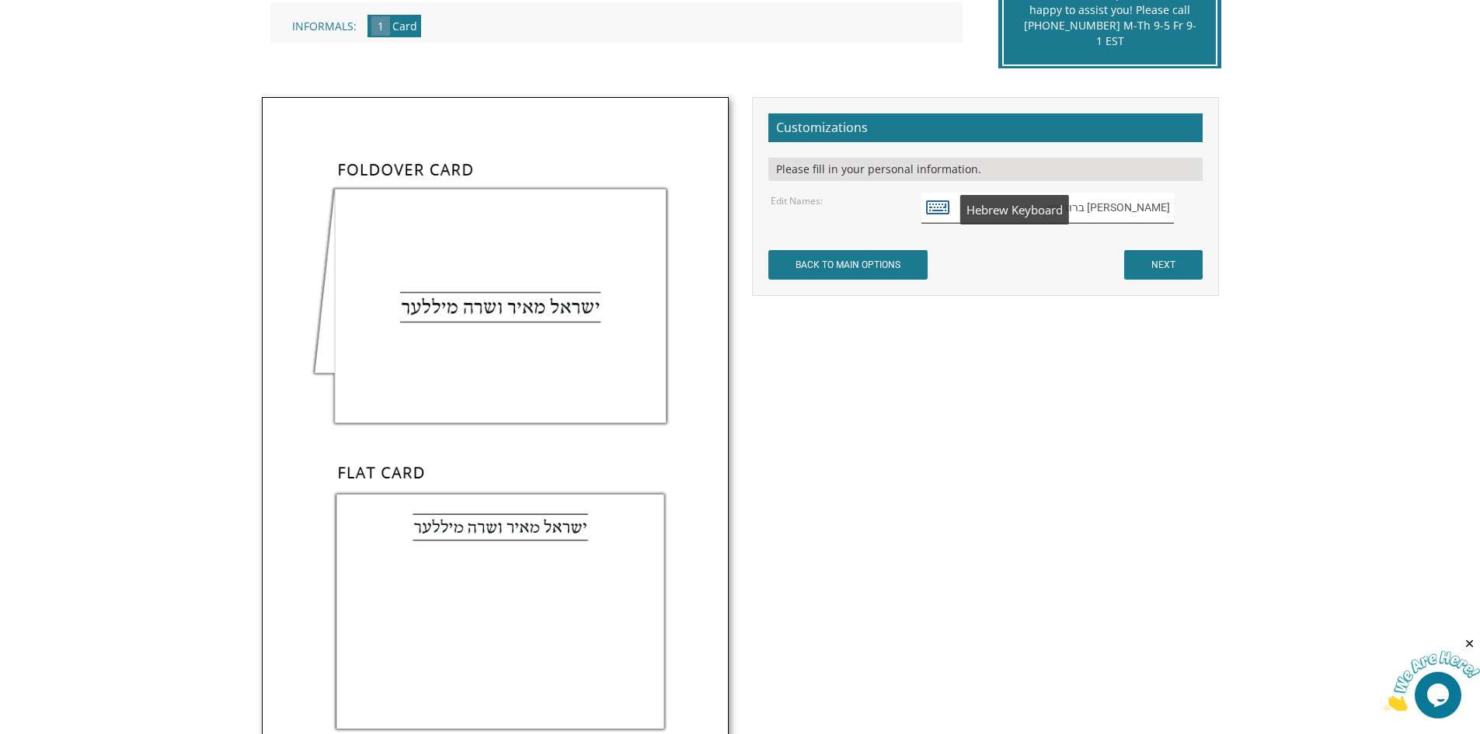
type input "חיים ושרה ברונשפי"
click at [931, 210] on icon at bounding box center [937, 207] width 23 height 22
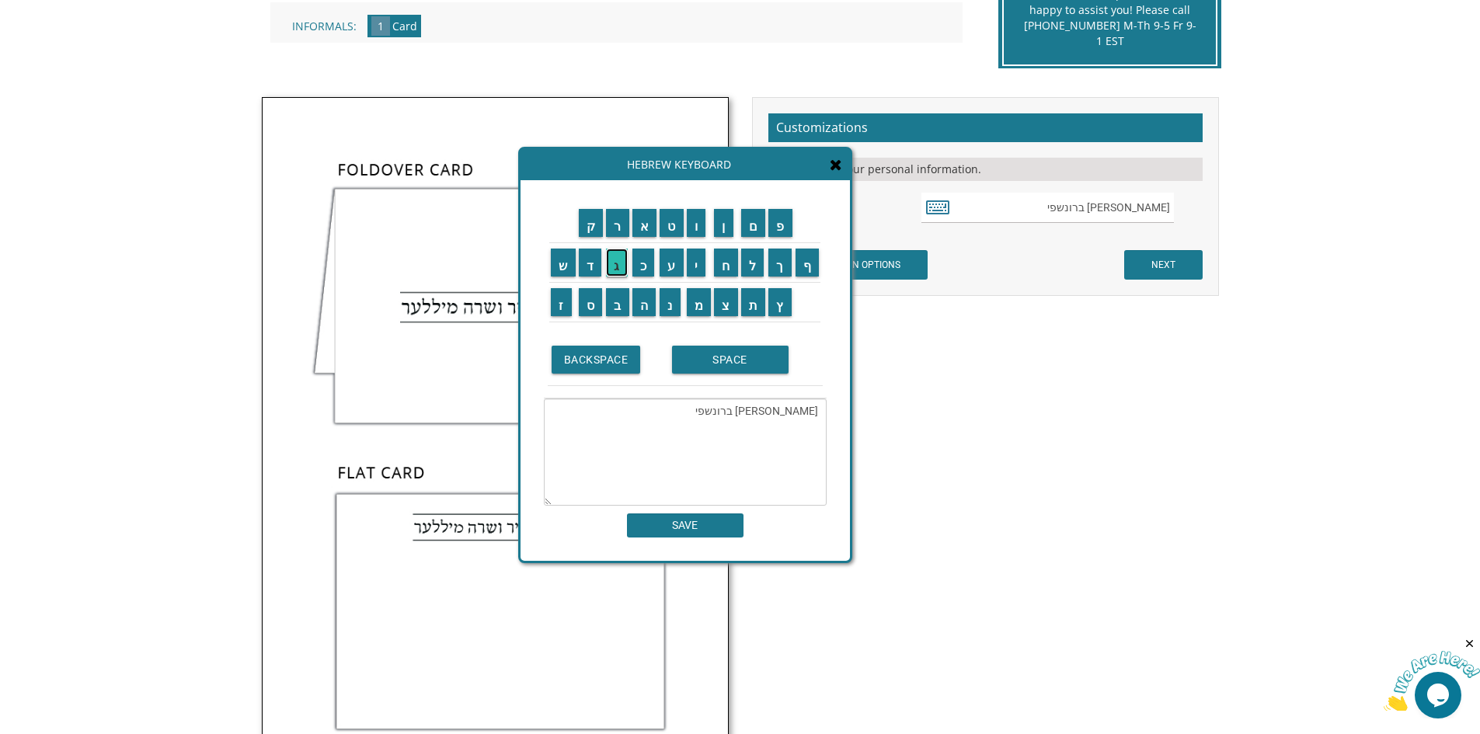
click at [611, 270] on input "ג" at bounding box center [617, 263] width 22 height 28
click at [750, 273] on input "ל" at bounding box center [752, 263] width 23 height 28
type textarea "חיים ושרה ברונשפיגל"
click at [720, 531] on input "SAVE" at bounding box center [685, 526] width 117 height 24
type input "חיים ושרה ברונשפיגל"
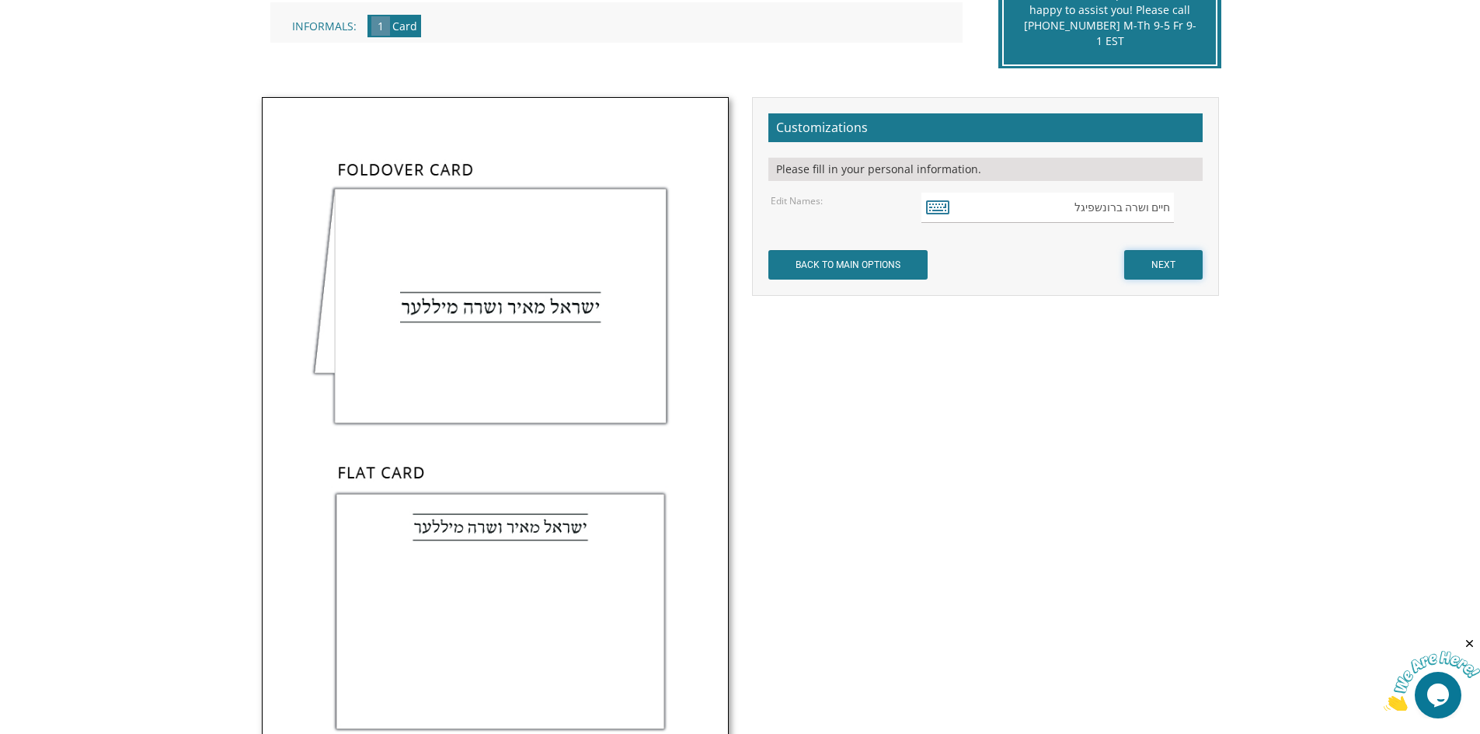
click at [1156, 263] on input "NEXT" at bounding box center [1163, 265] width 78 height 30
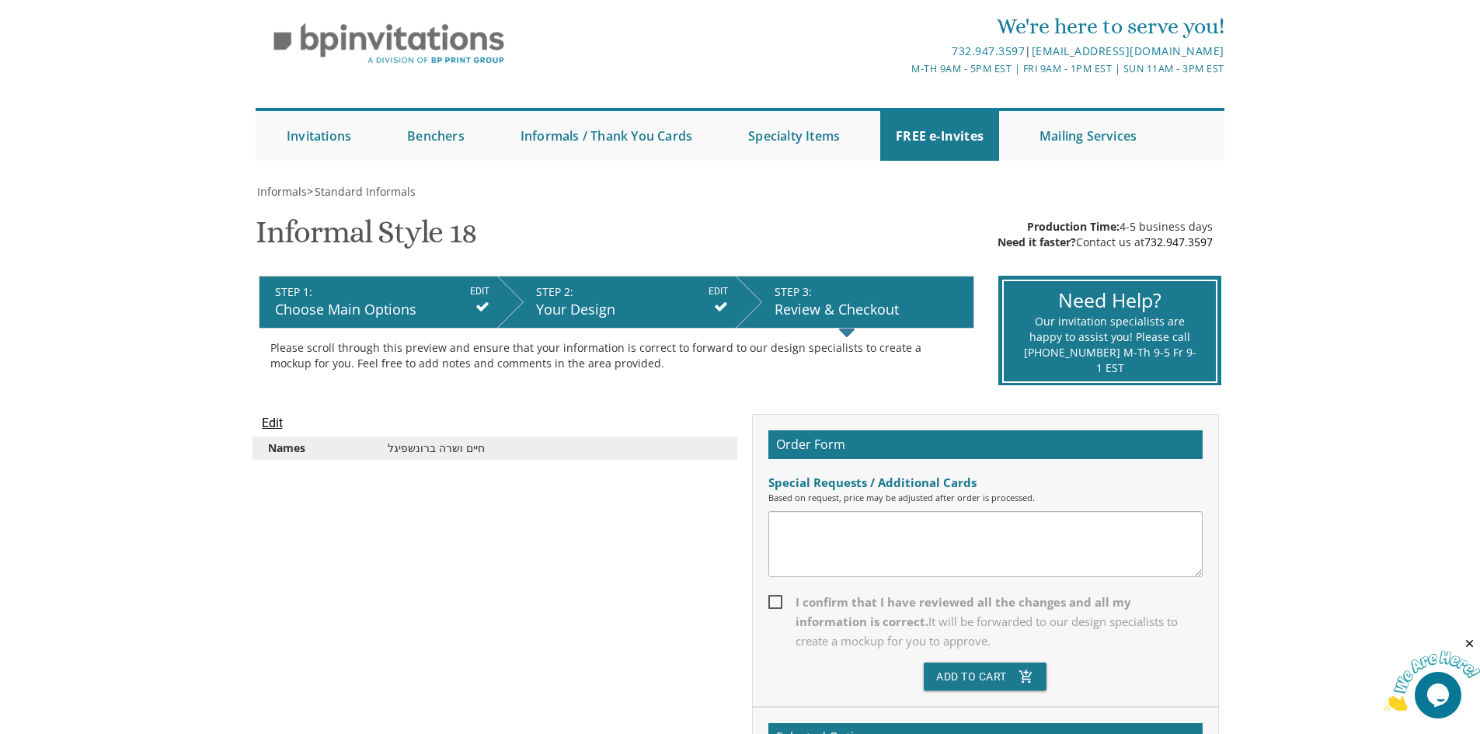
scroll to position [78, 0]
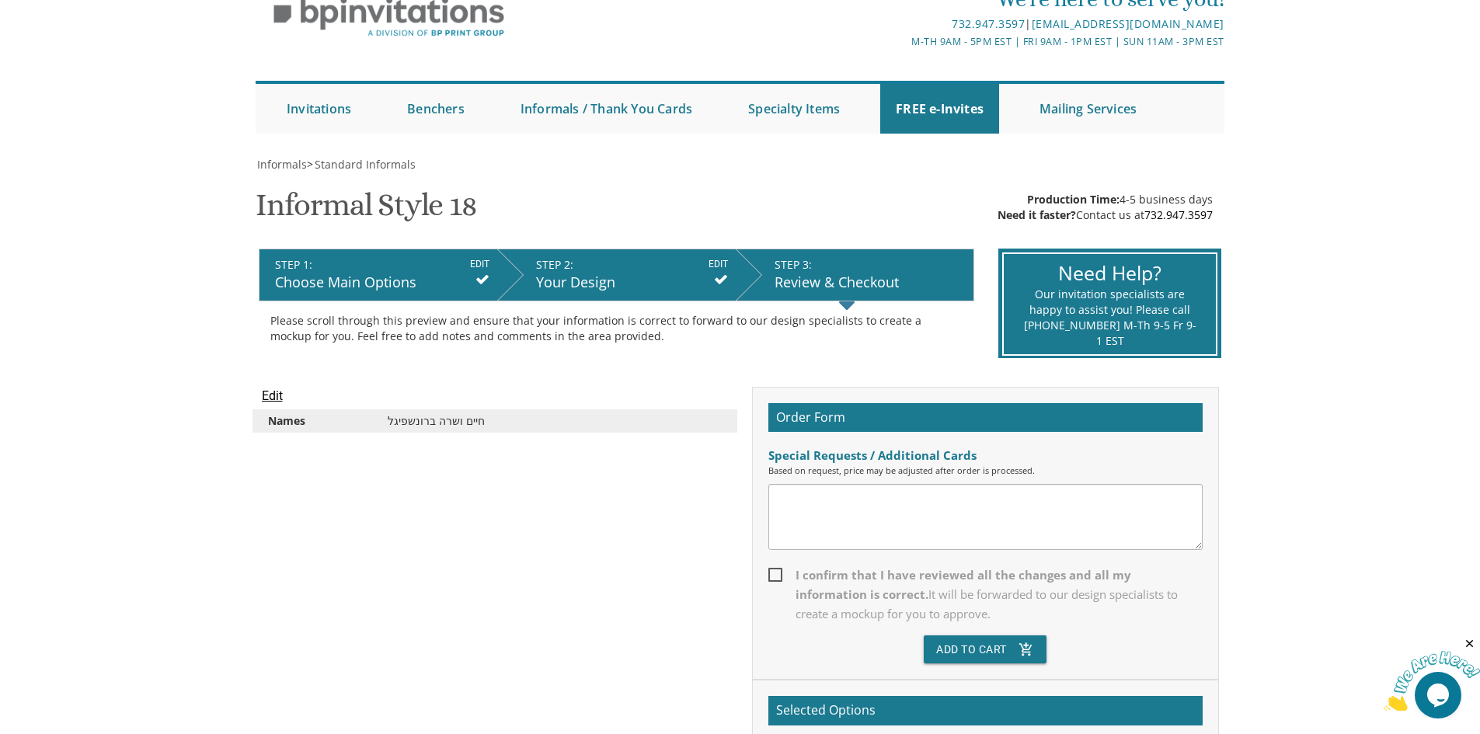
click at [779, 575] on span "I confirm that I have reviewed all the changes and all my information is correc…" at bounding box center [986, 595] width 434 height 58
click at [779, 575] on input "I confirm that I have reviewed all the changes and all my information is correc…" at bounding box center [774, 574] width 10 height 10
checkbox input "true"
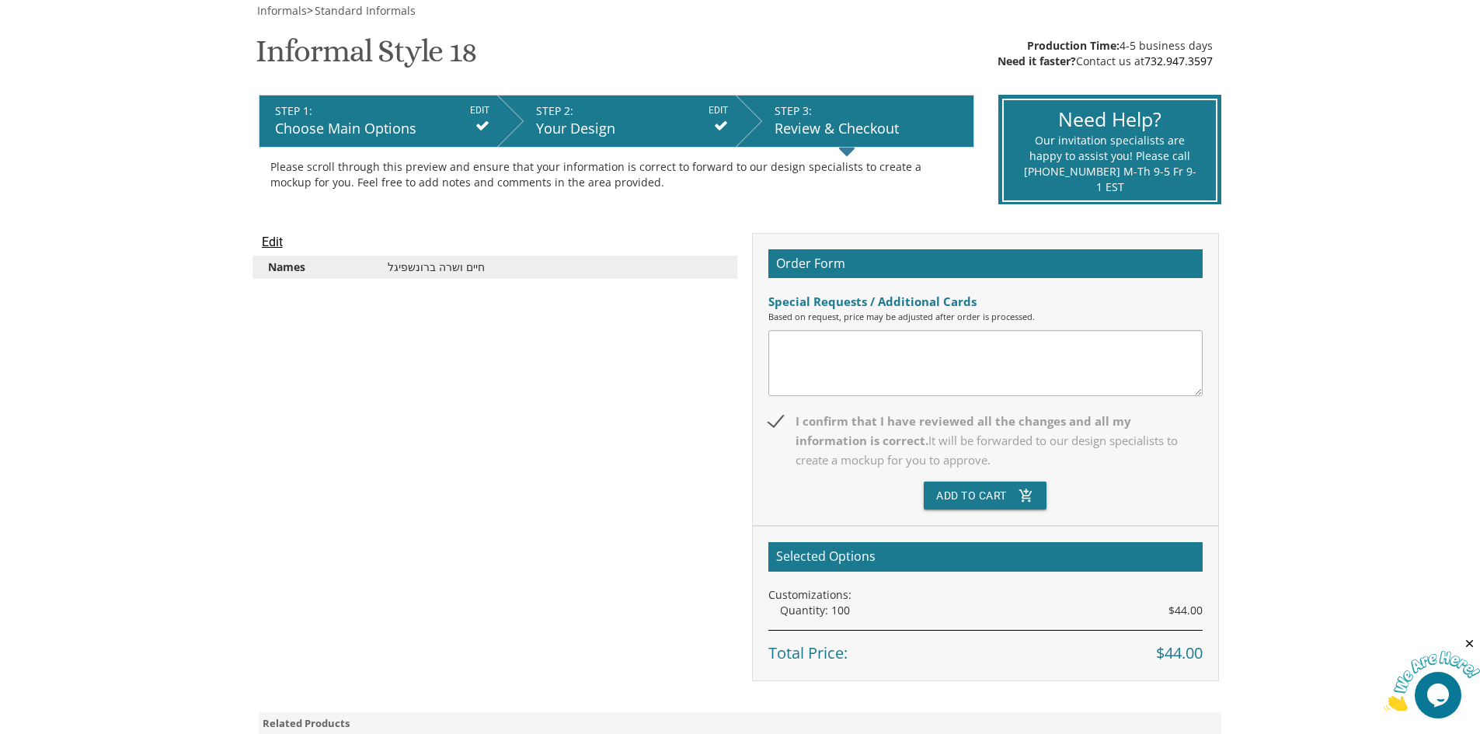
scroll to position [233, 0]
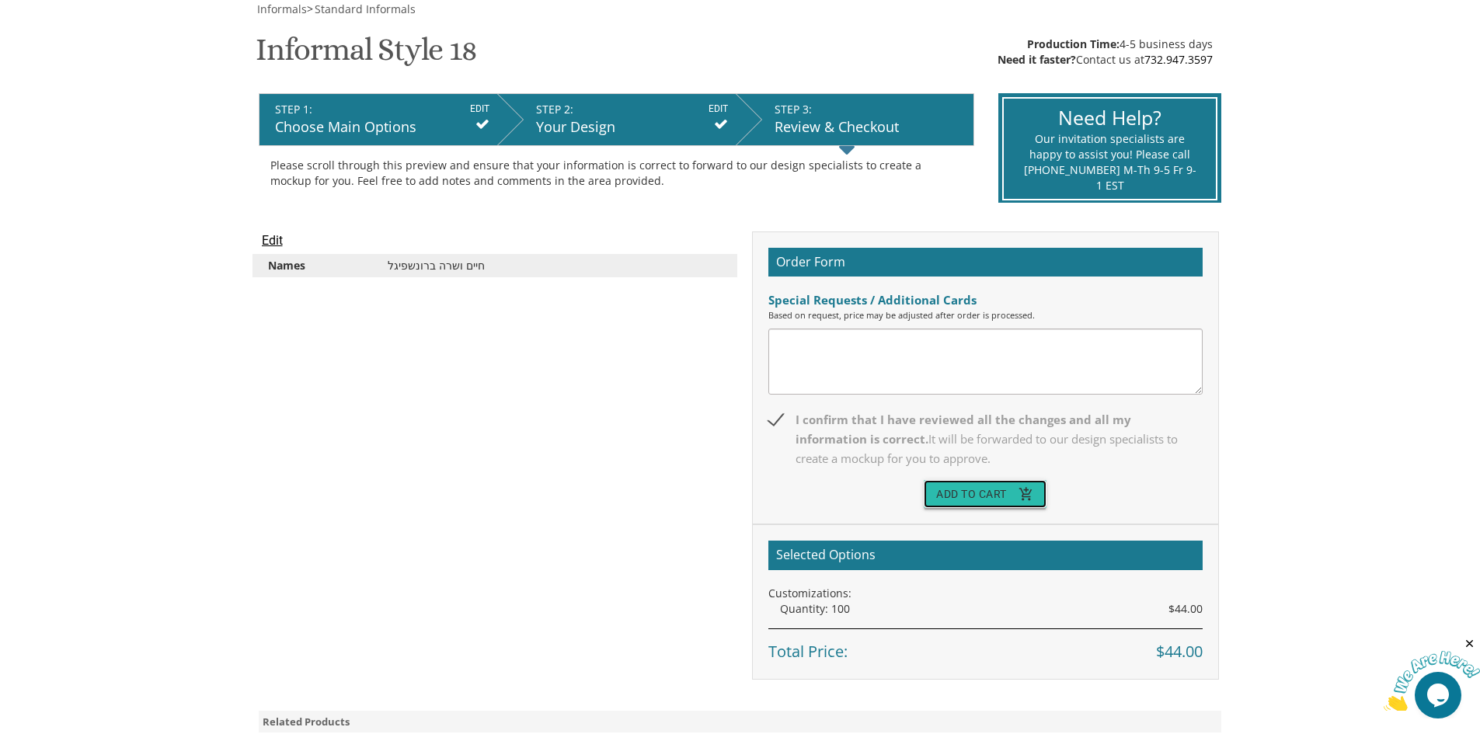
click at [977, 483] on button "Add To Cart add_shopping_cart" at bounding box center [985, 494] width 123 height 28
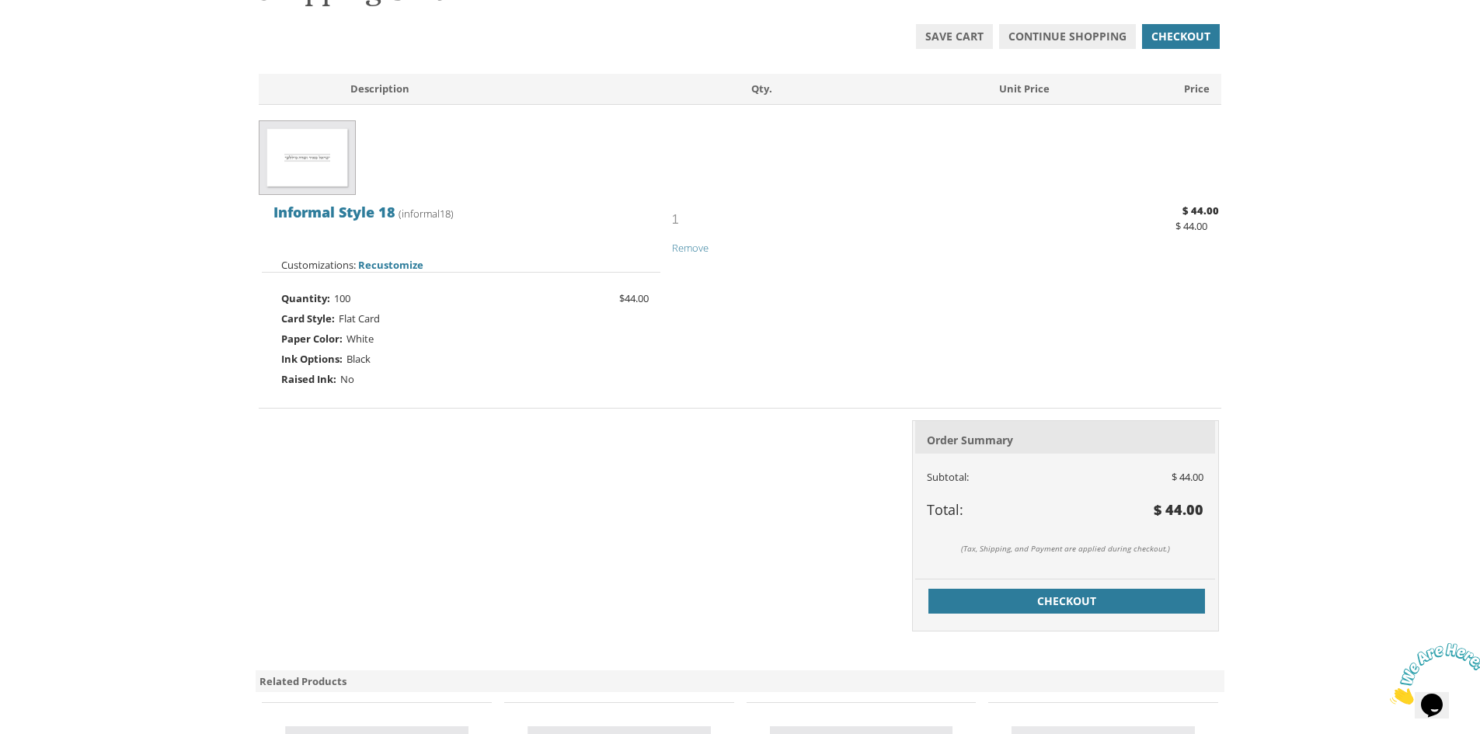
scroll to position [311, 0]
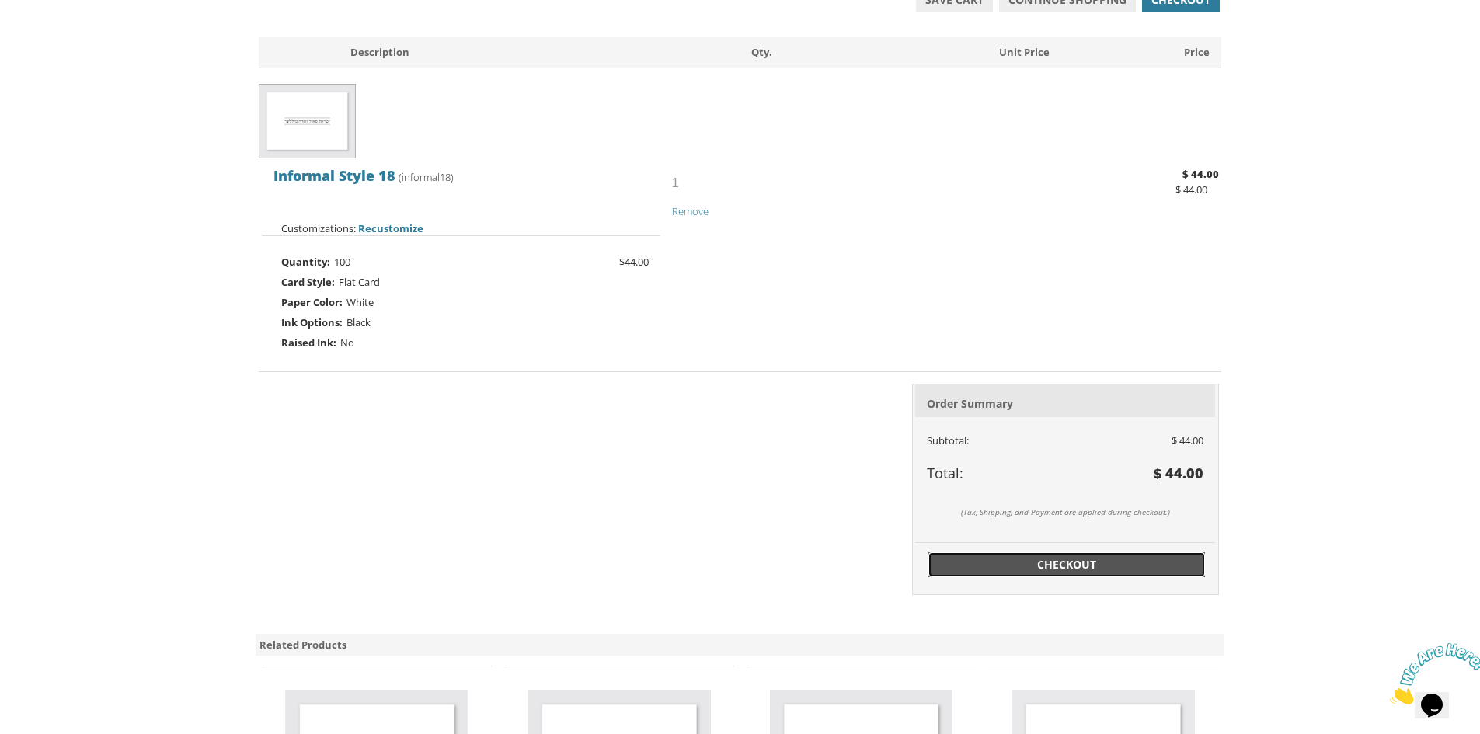
click at [1091, 561] on span "Checkout" at bounding box center [1067, 565] width 258 height 16
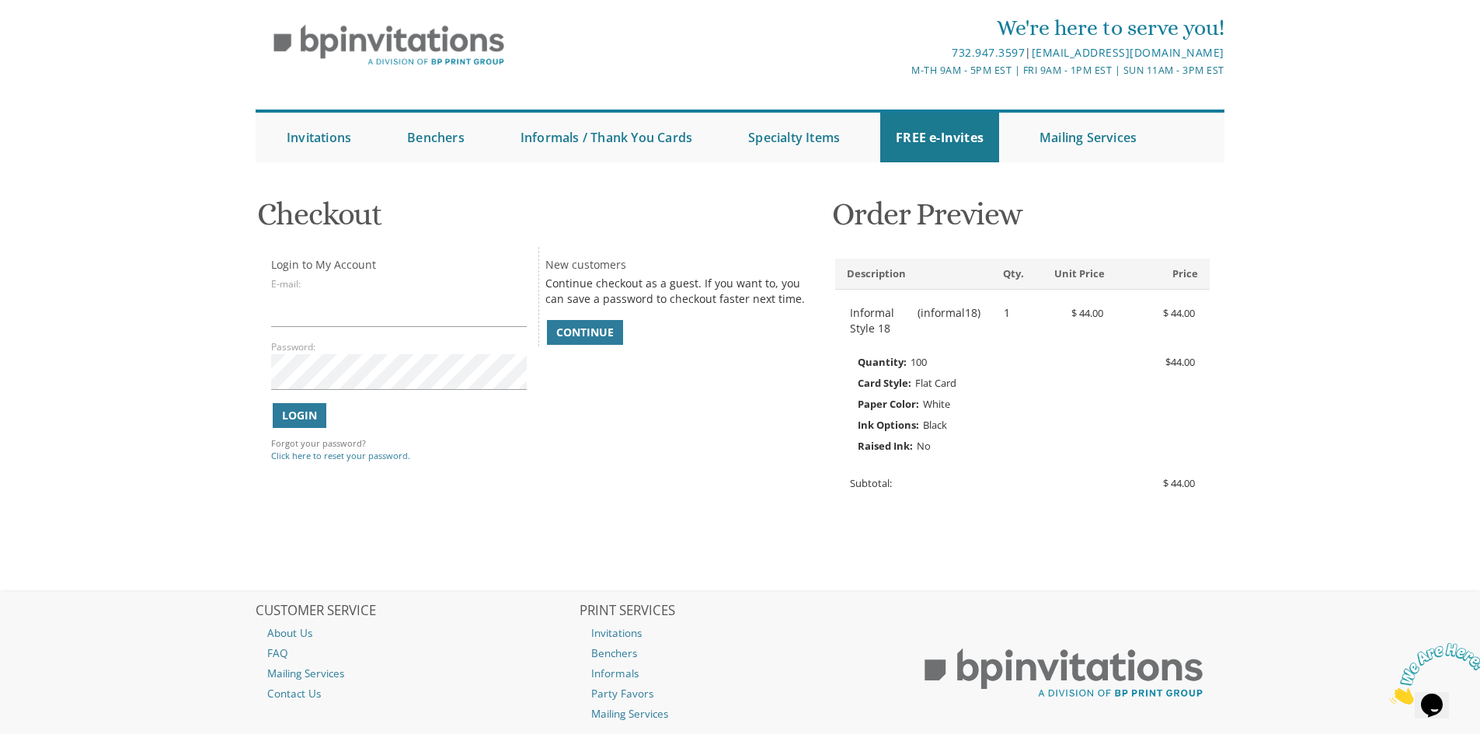
scroll to position [78, 0]
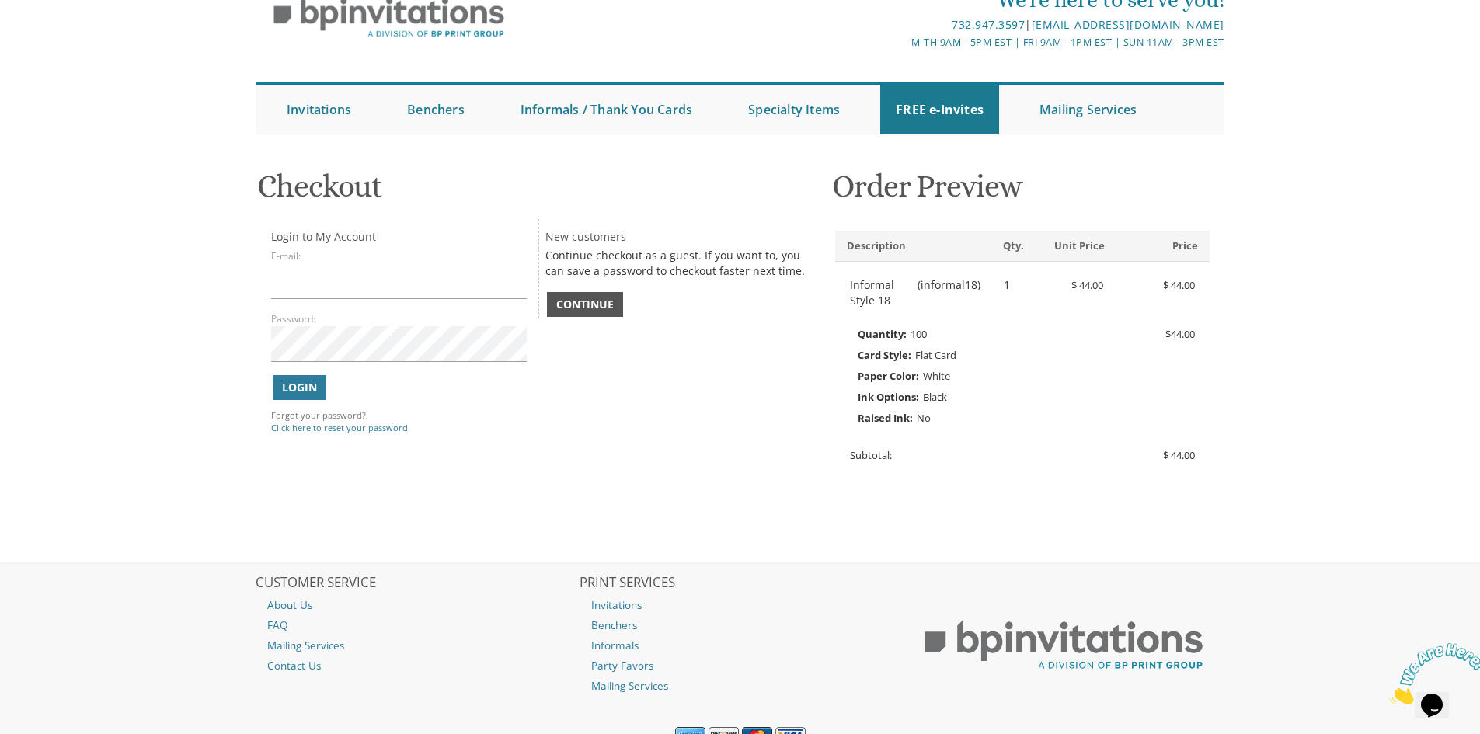
click at [570, 312] on span "Continue" at bounding box center [585, 305] width 58 height 16
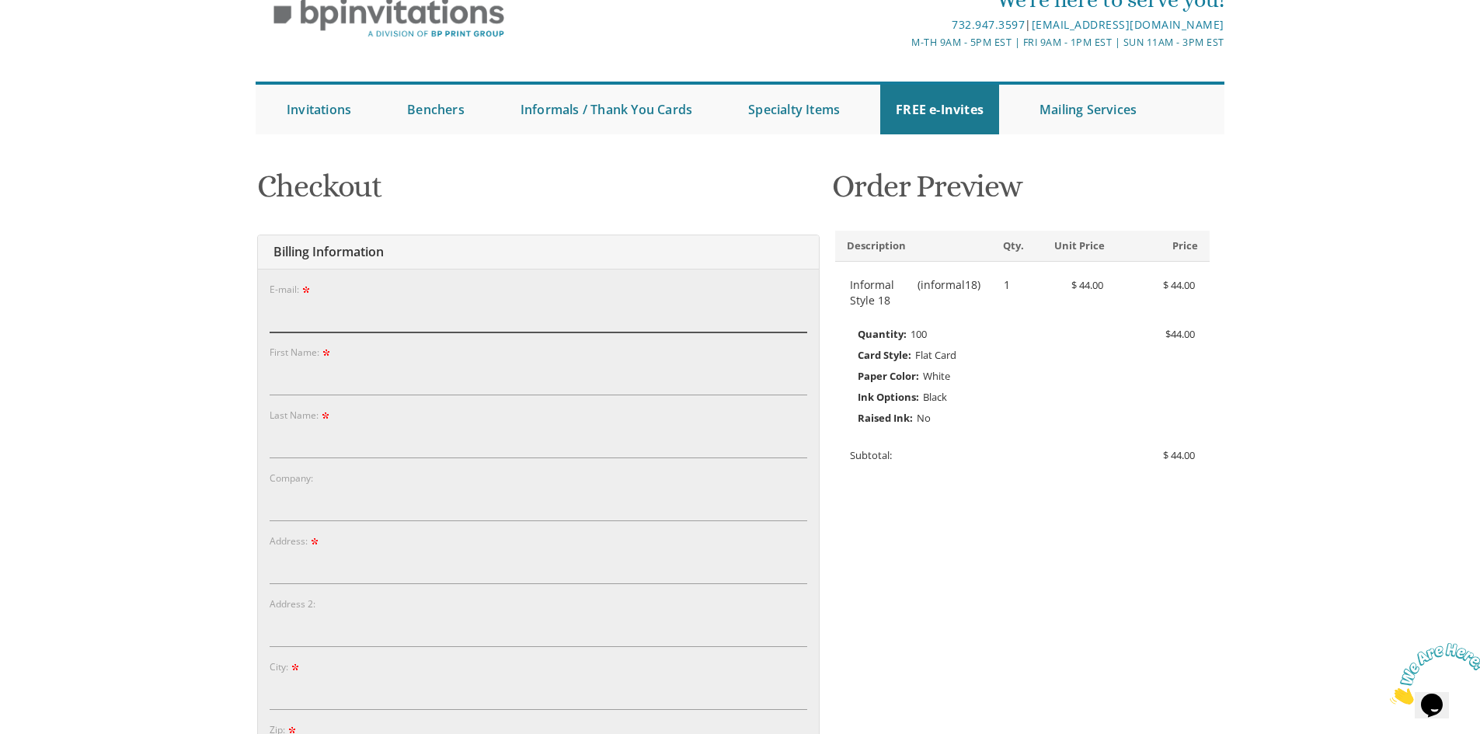
click at [364, 318] on input "E-mail:" at bounding box center [539, 315] width 538 height 36
type input "כ"
type input "fbronspigel@gmail.com"
type input "Sara"
type input "Bronspigel"
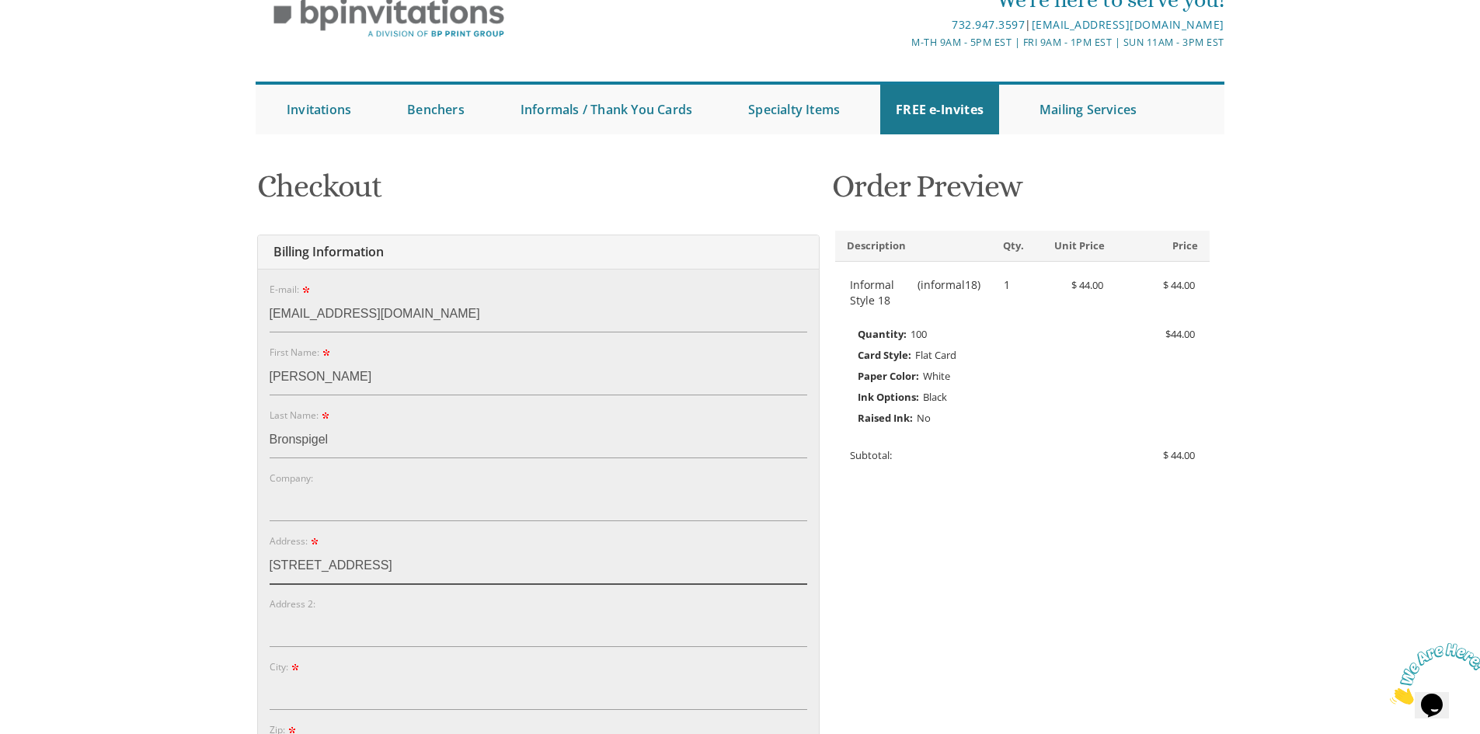
type input "12 Kielt Way"
type input "a"
type input "Lakewood"
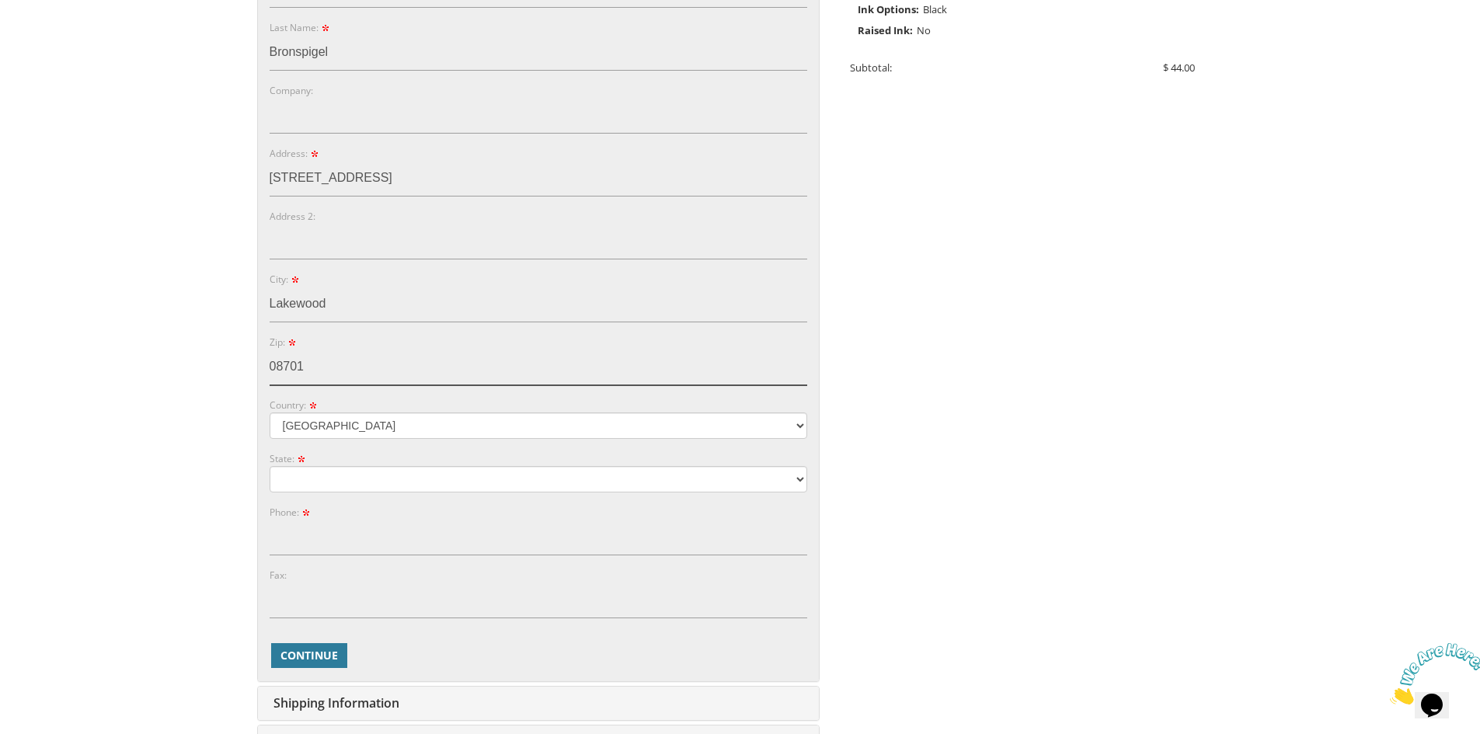
type input "08701"
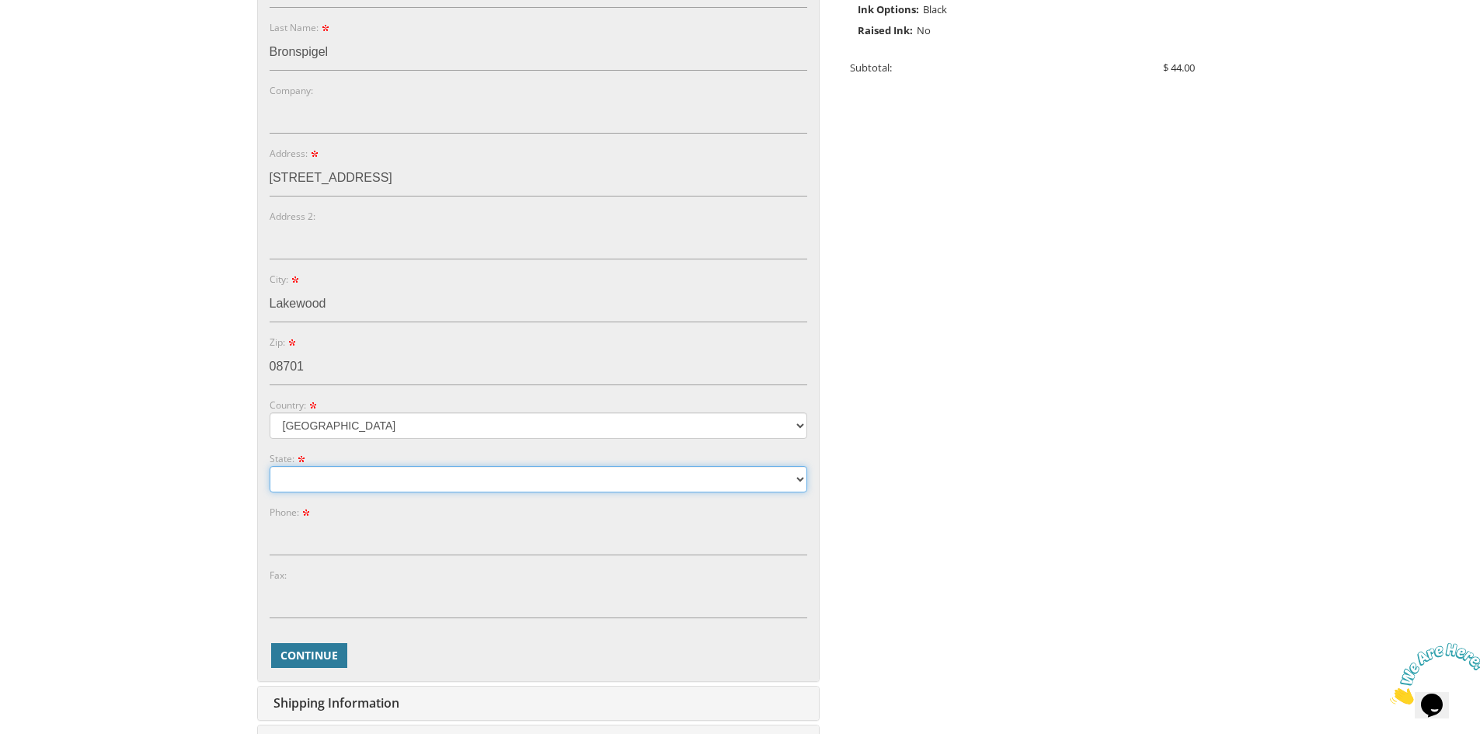
click at [309, 479] on select "Alabama Alaska Guam" at bounding box center [539, 479] width 538 height 26
select select "NJ"
click at [270, 466] on select "Alabama Alaska Guam" at bounding box center [539, 479] width 538 height 26
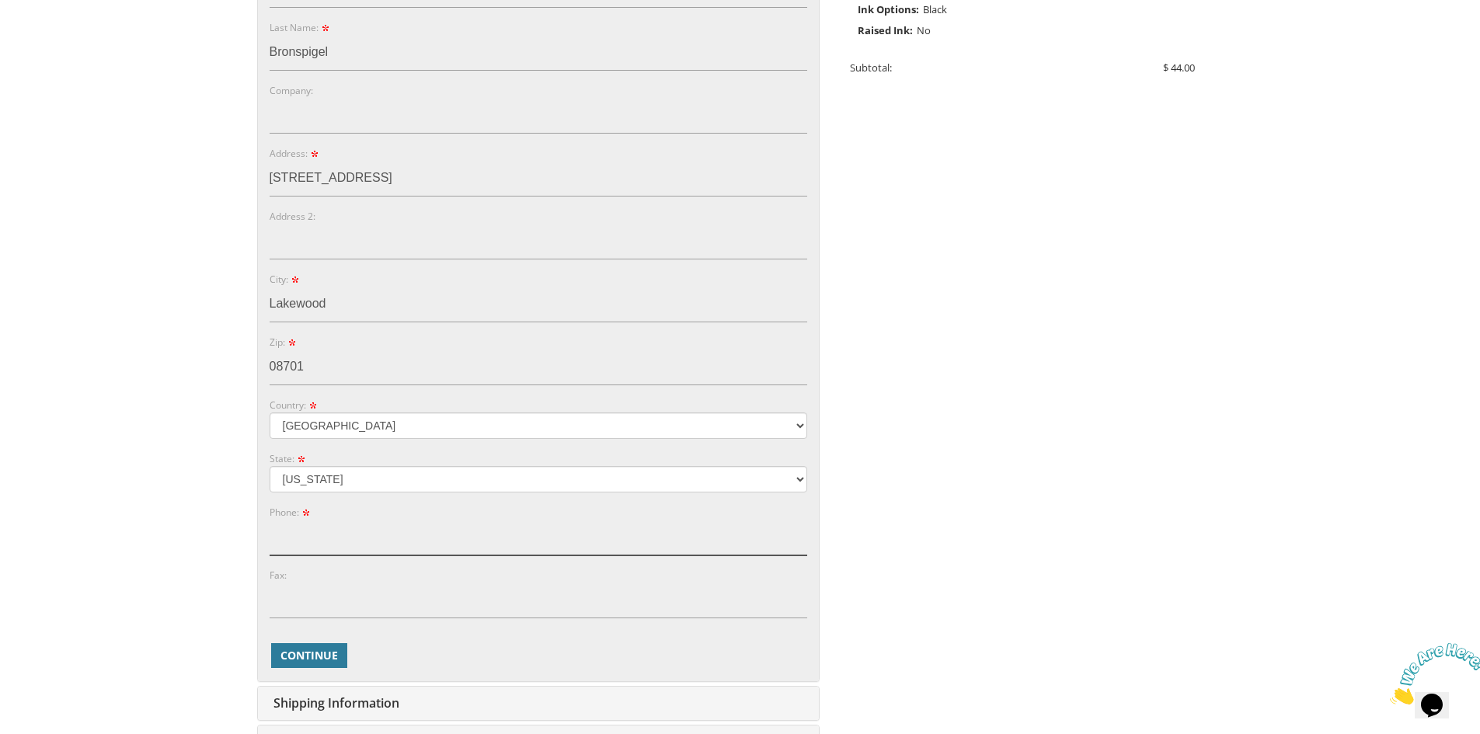
click at [299, 523] on input "Phone:" at bounding box center [539, 538] width 538 height 36
type input "8482874998"
click at [321, 660] on span "Continue" at bounding box center [310, 656] width 58 height 16
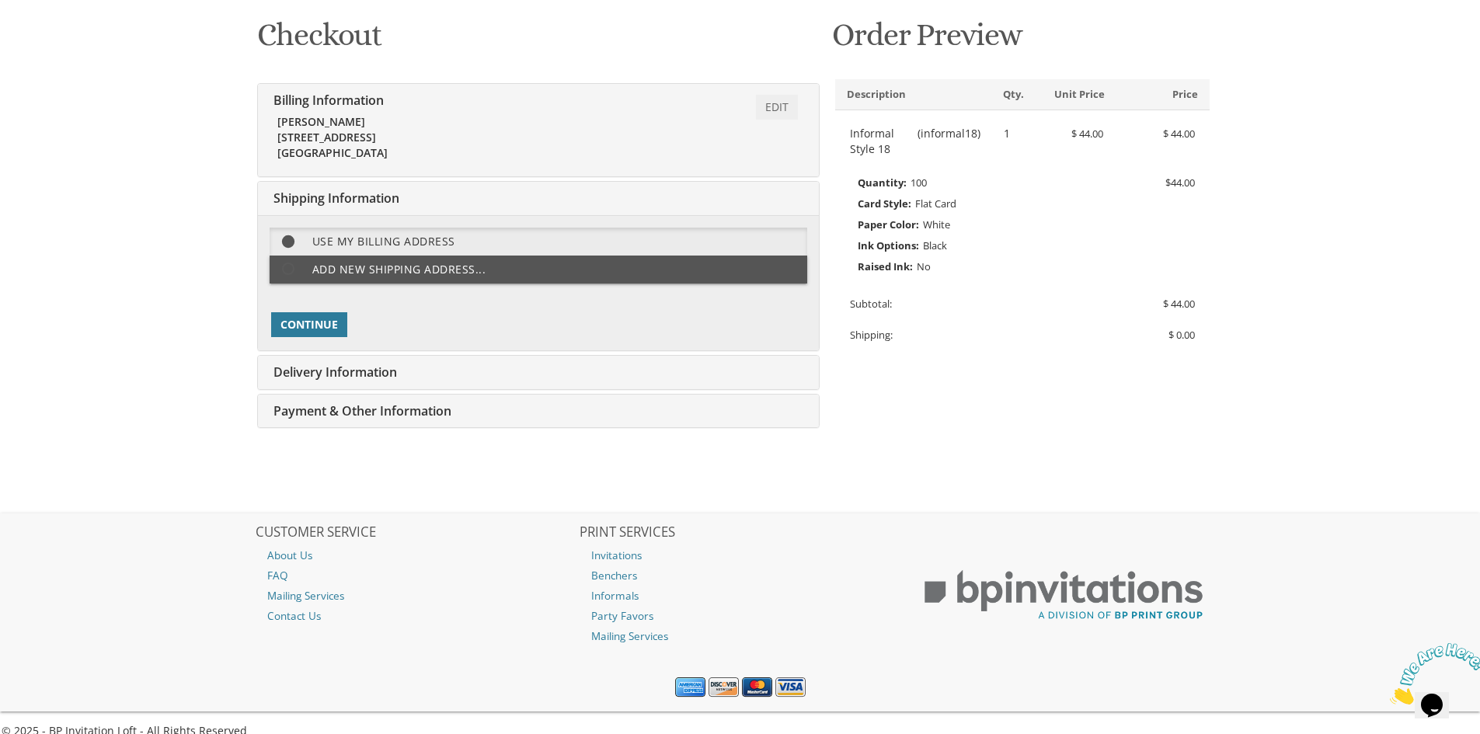
scroll to position [249, 0]
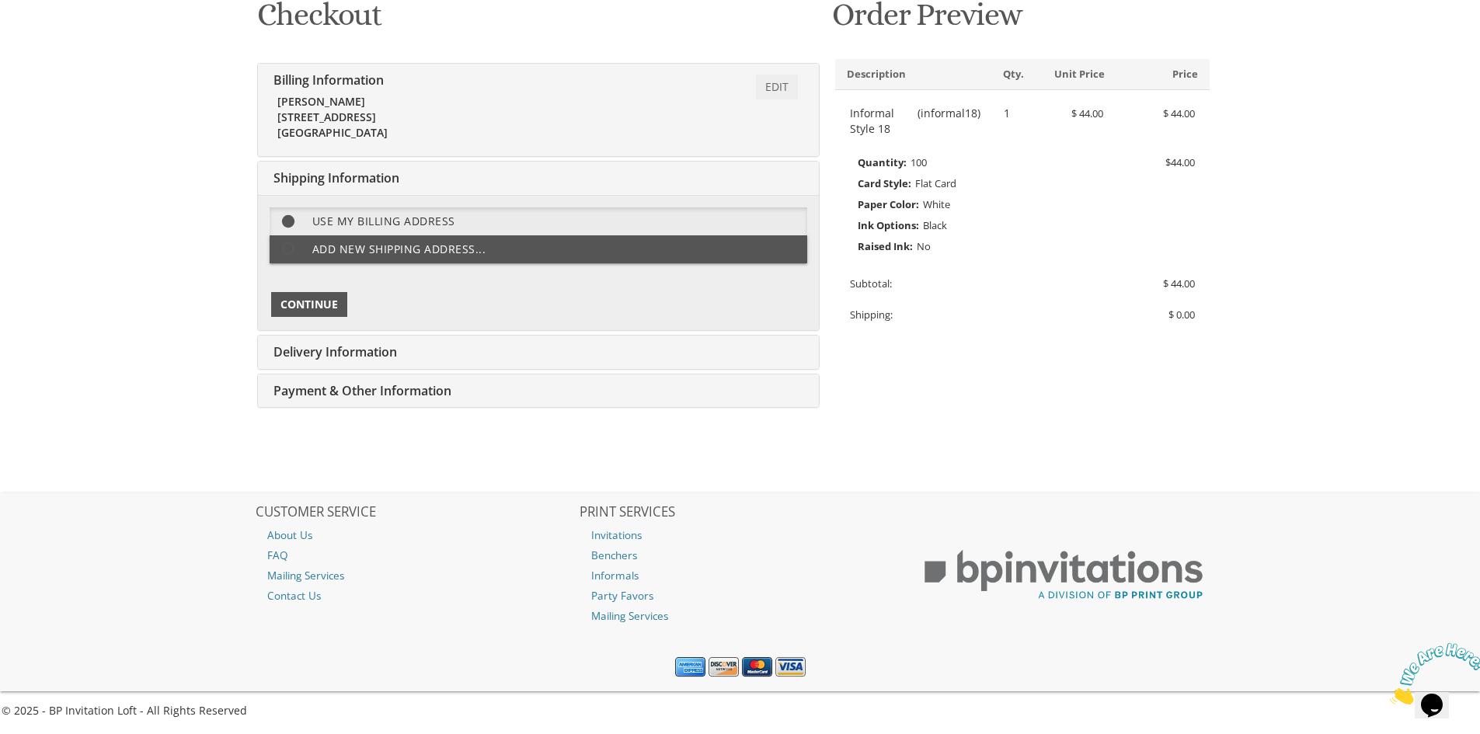
click at [318, 306] on span "Continue" at bounding box center [310, 305] width 58 height 16
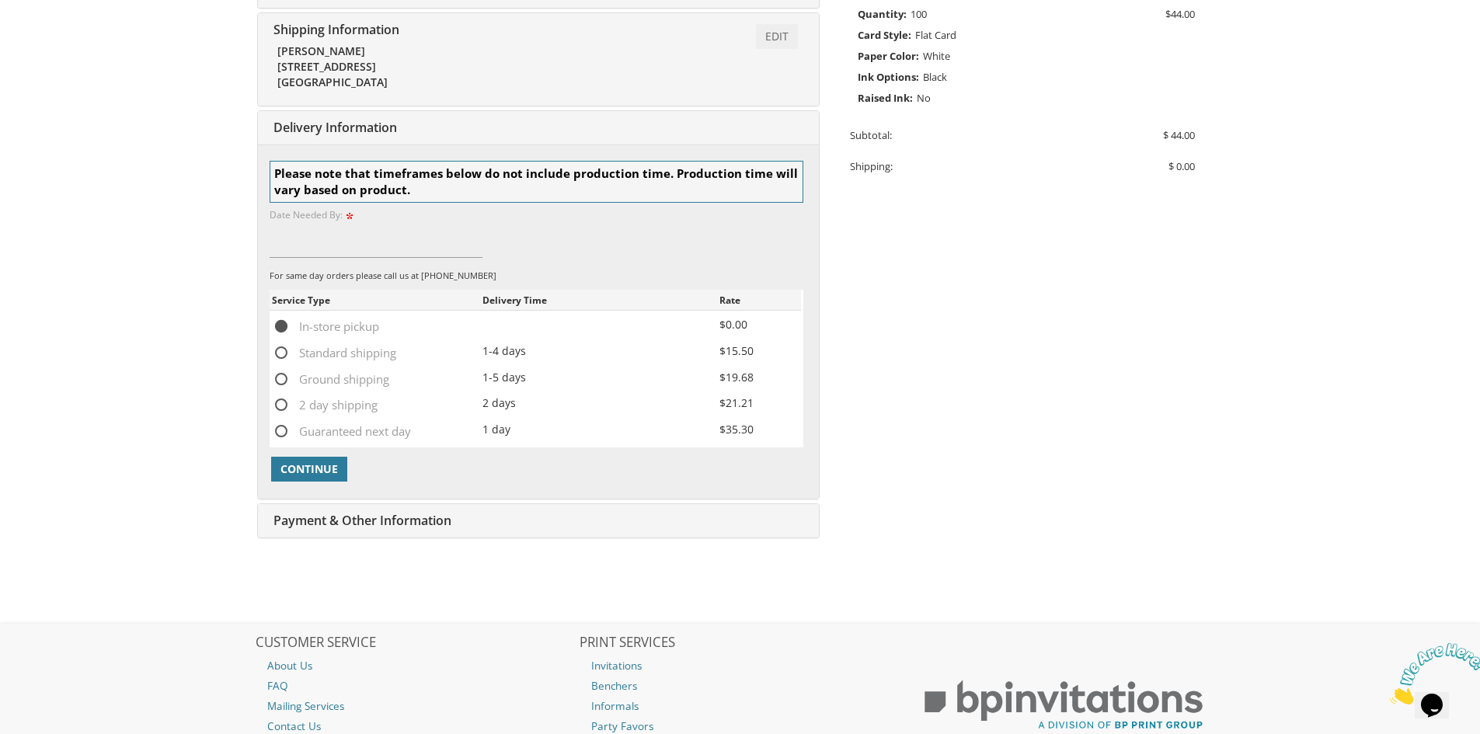
scroll to position [480, 0]
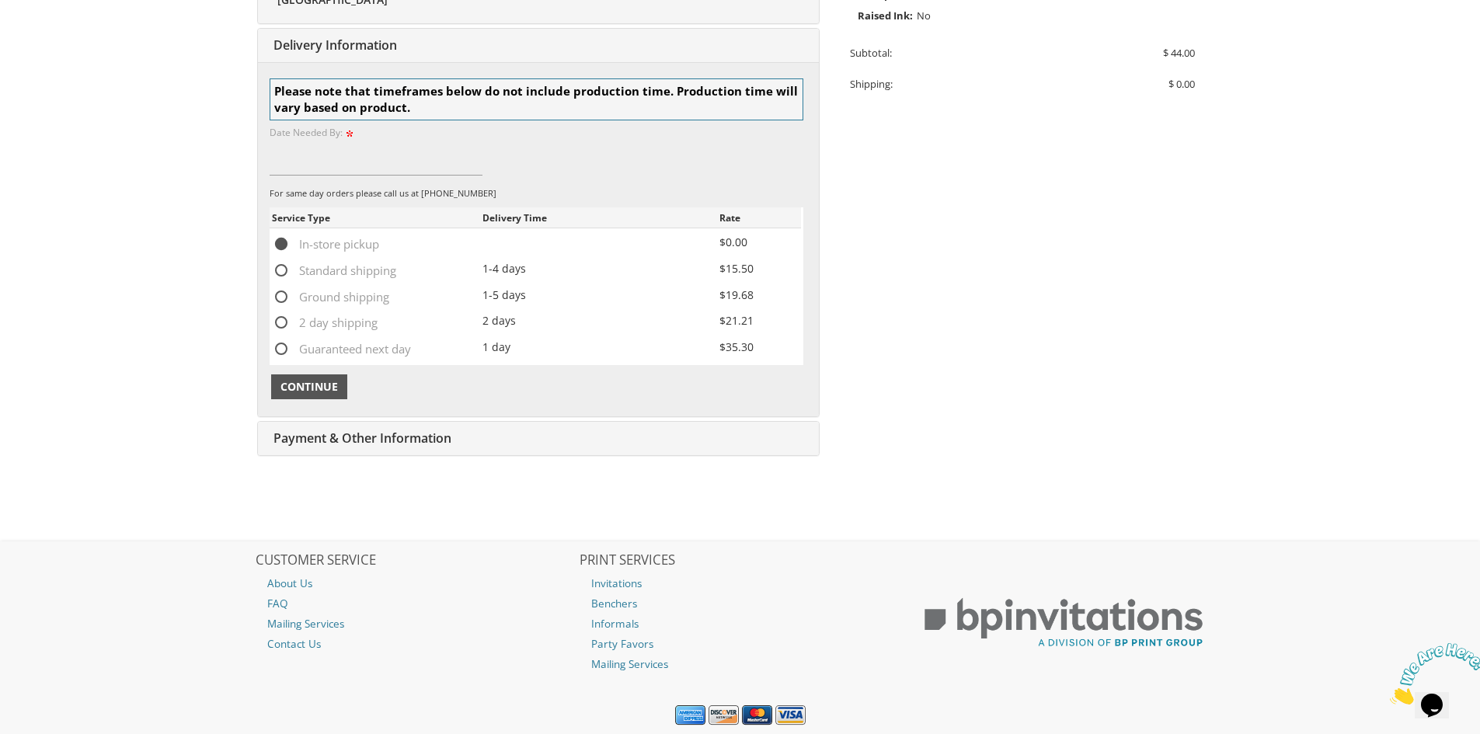
click at [306, 393] on span "Continue" at bounding box center [310, 387] width 58 height 16
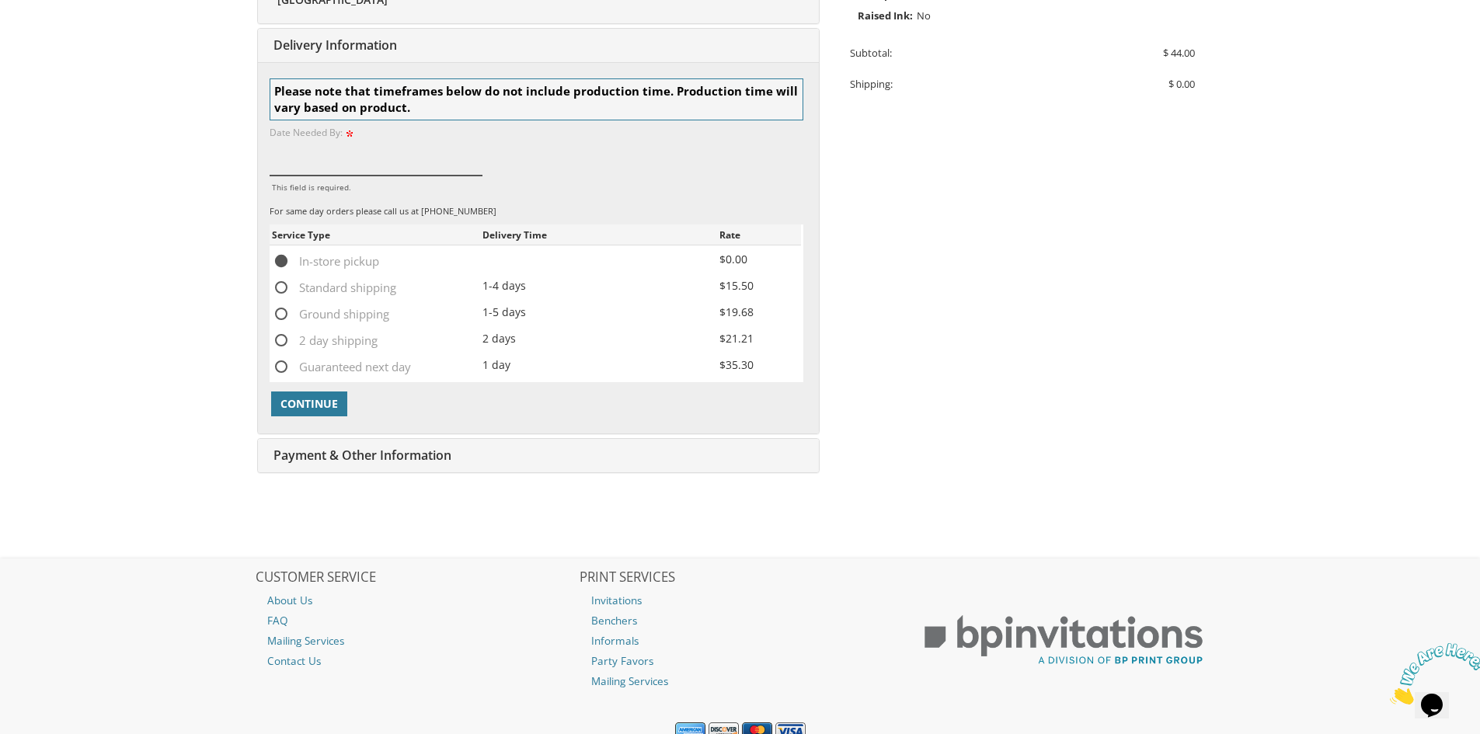
click at [309, 158] on input "This field is required." at bounding box center [377, 158] width 214 height 36
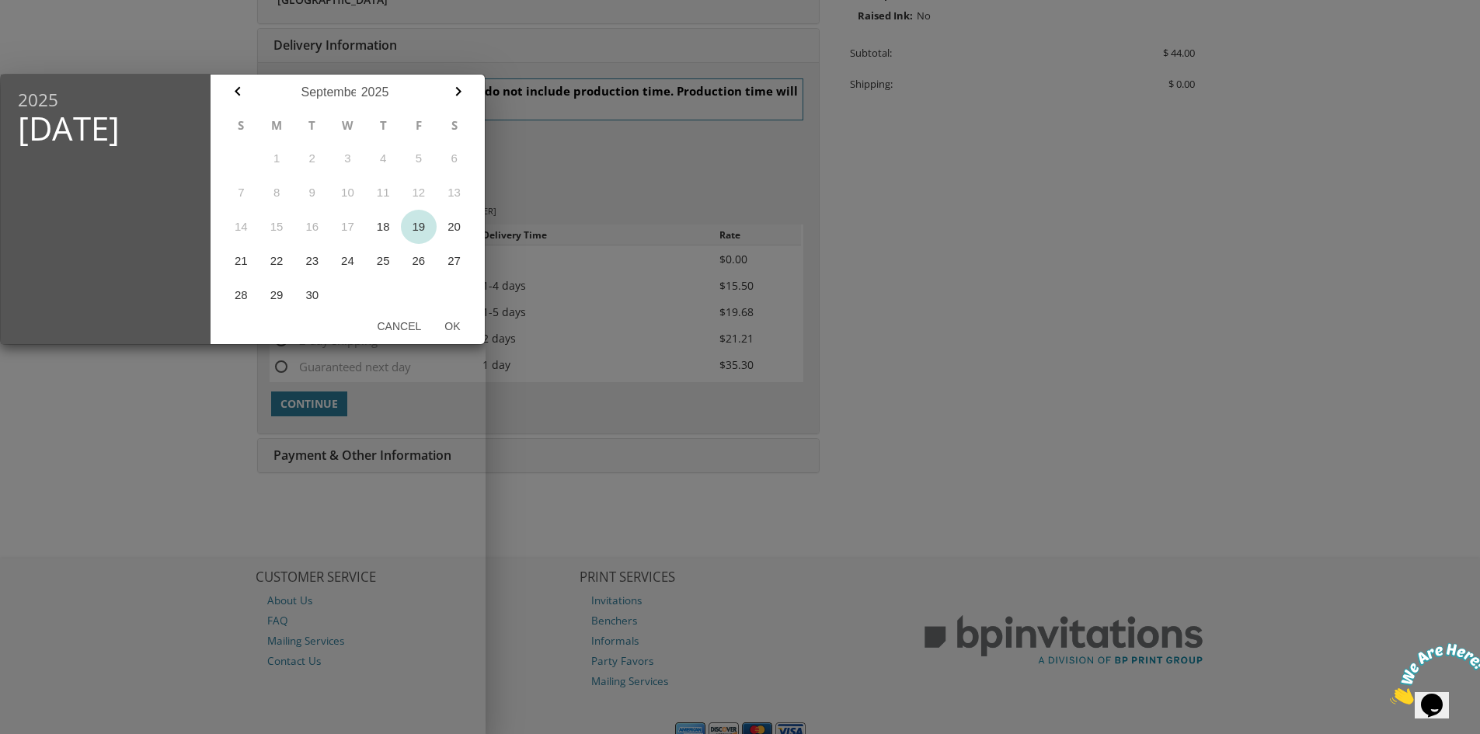
click at [421, 230] on button "19" at bounding box center [419, 227] width 36 height 34
click at [450, 326] on button "Ok" at bounding box center [452, 326] width 39 height 28
type input "Sep 19, 2025"
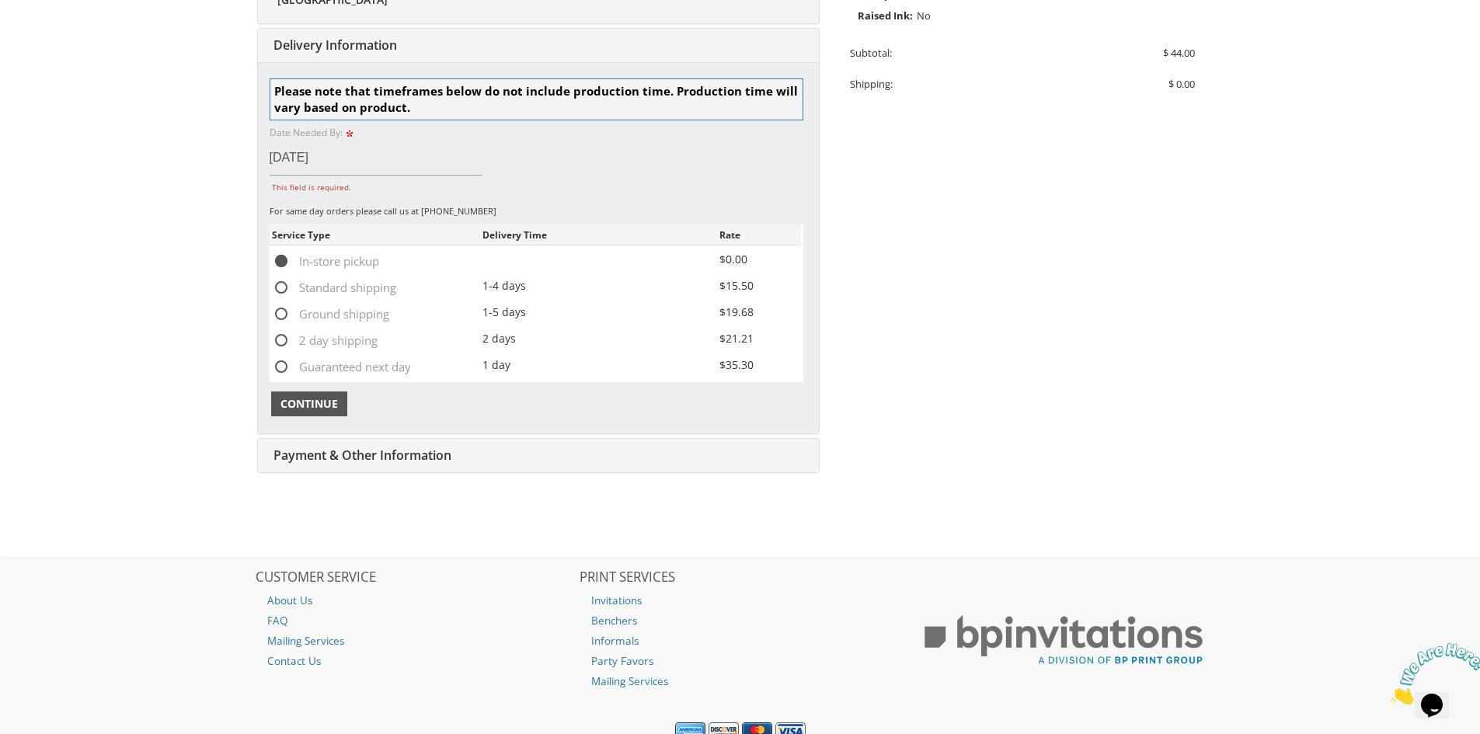
click at [305, 410] on span "Continue" at bounding box center [310, 404] width 58 height 16
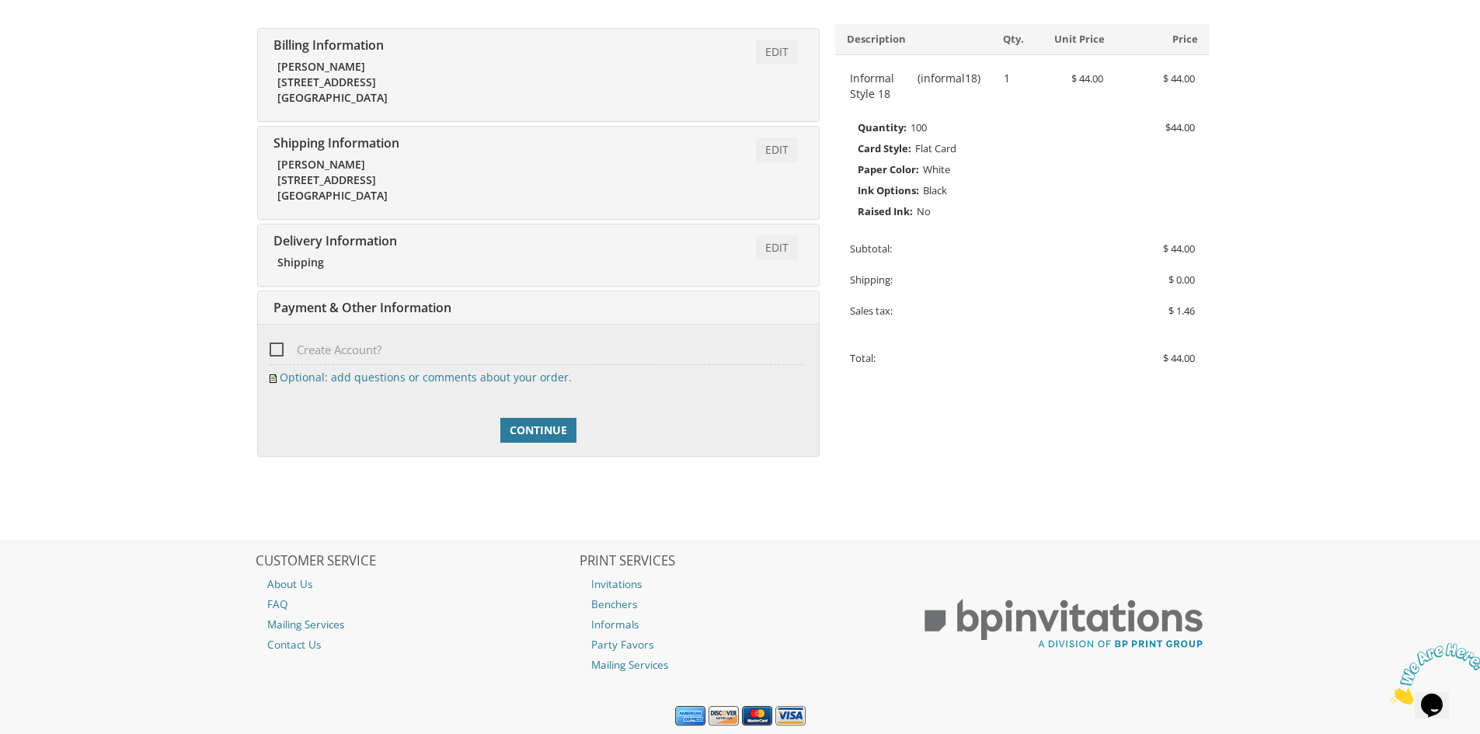
scroll to position [333, 0]
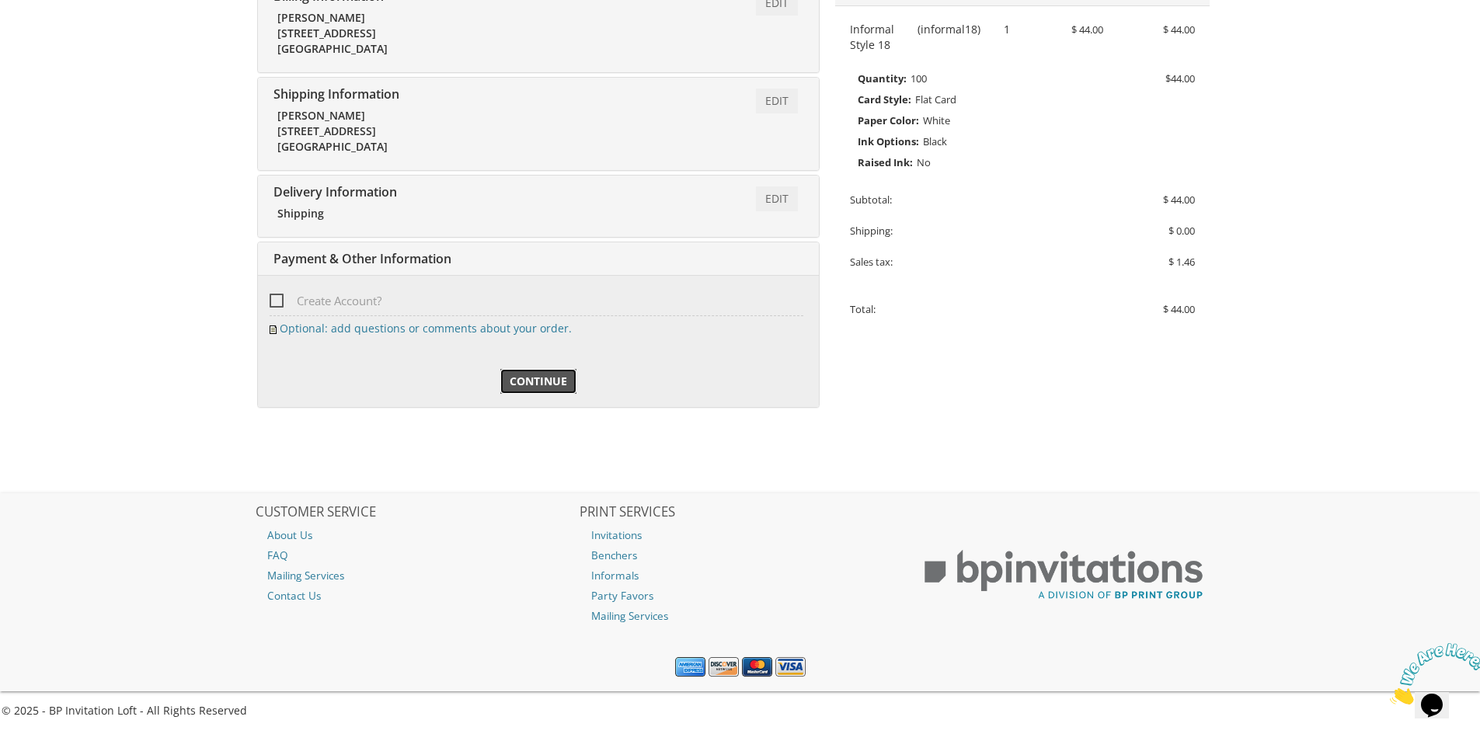
click at [533, 380] on span "Continue" at bounding box center [539, 382] width 58 height 16
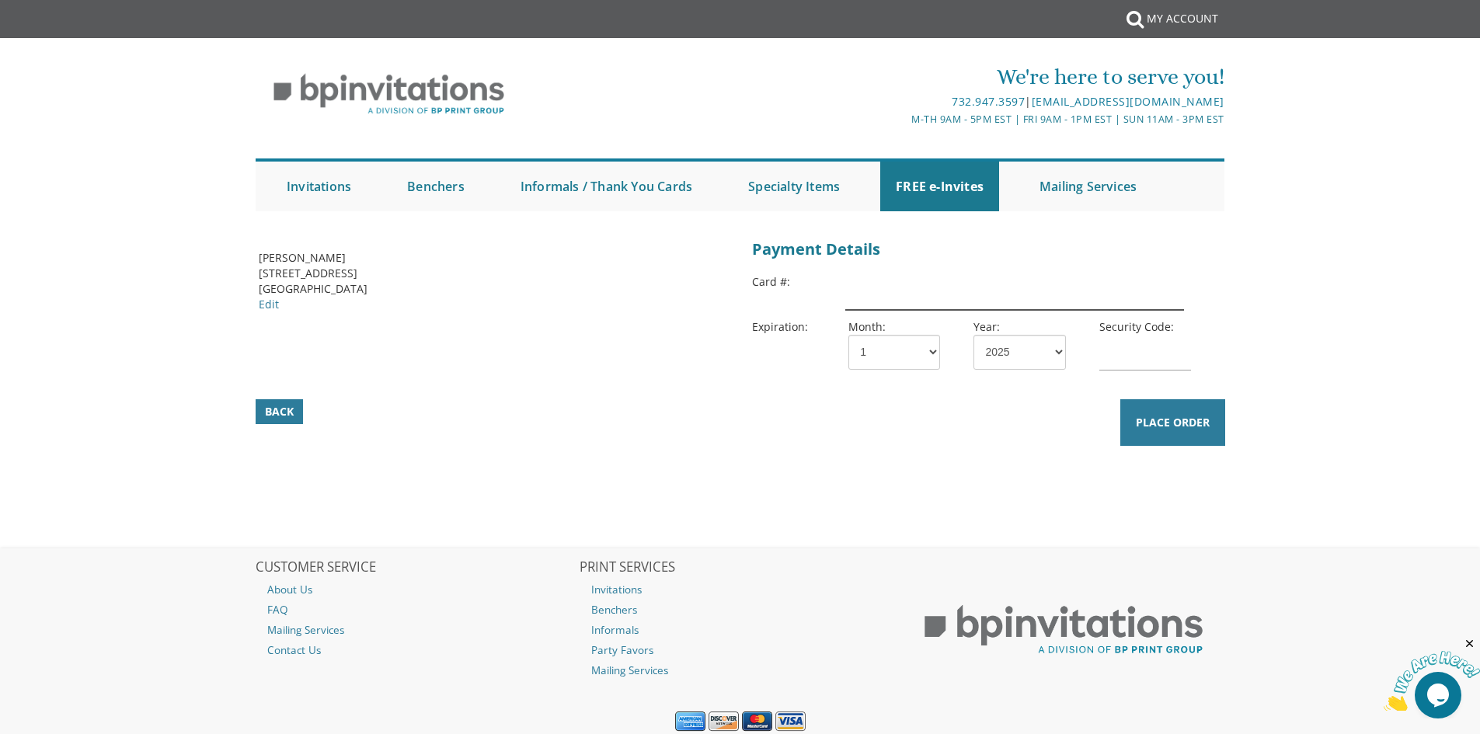
click at [877, 300] on input "text" at bounding box center [1014, 292] width 338 height 36
type input "4147099538898493"
select select "10"
select select "28"
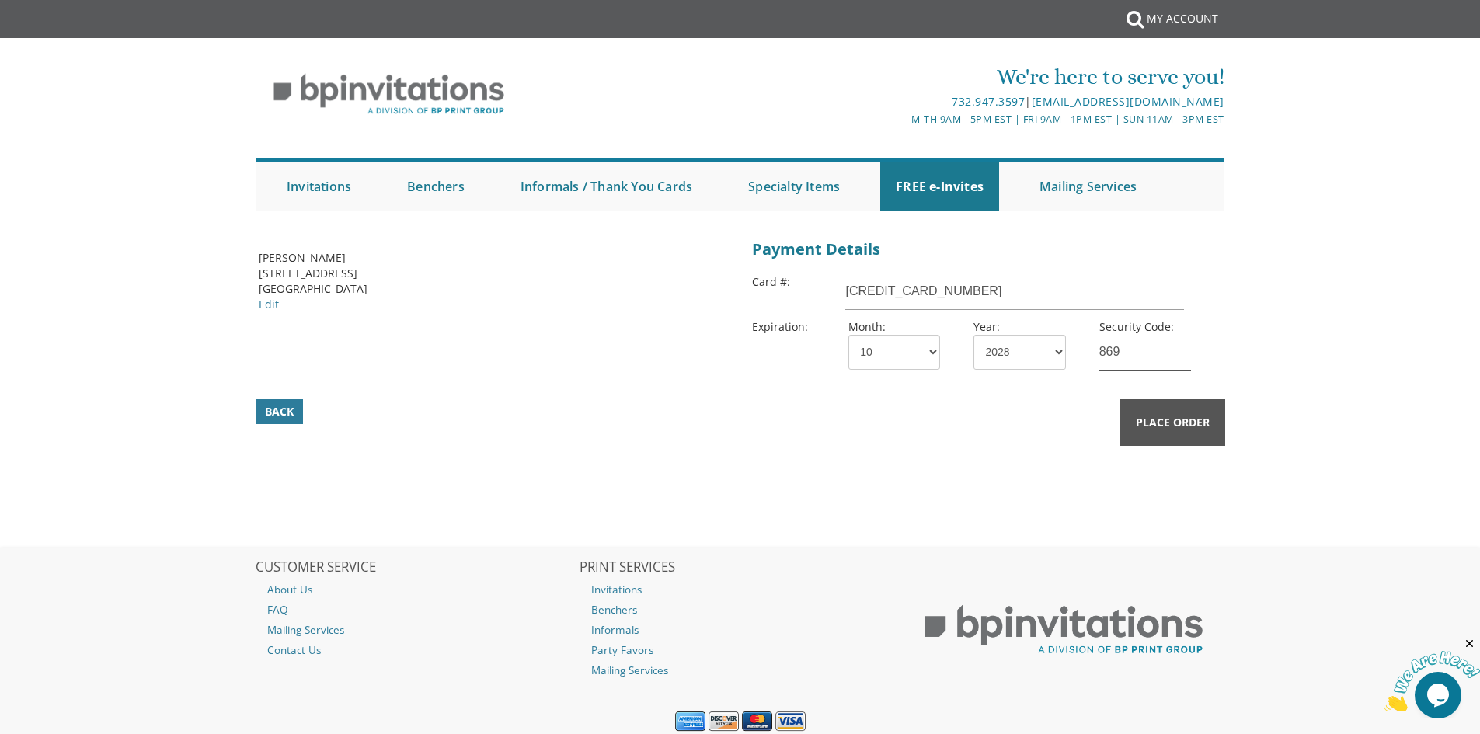
type input "869"
click at [1156, 424] on span "Place Order" at bounding box center [1173, 423] width 74 height 16
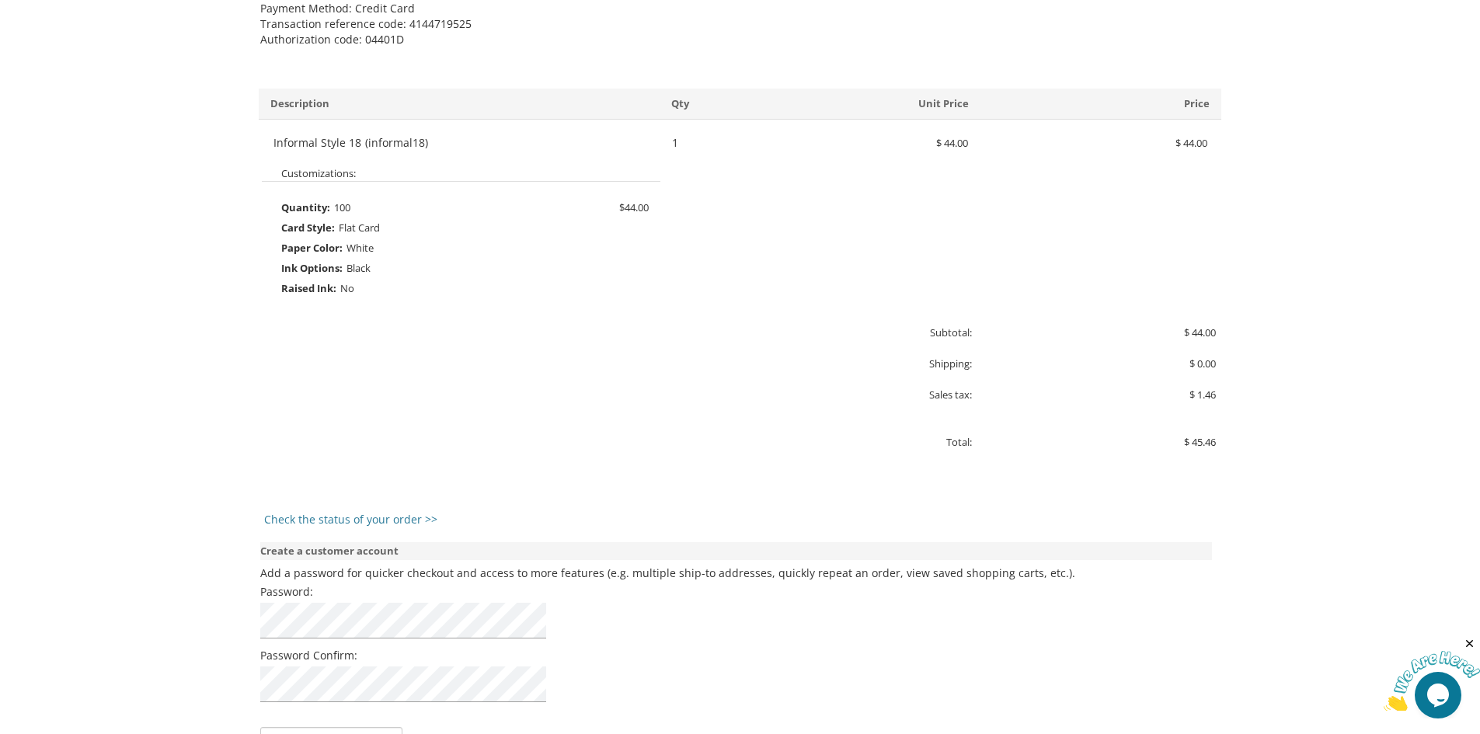
scroll to position [389, 0]
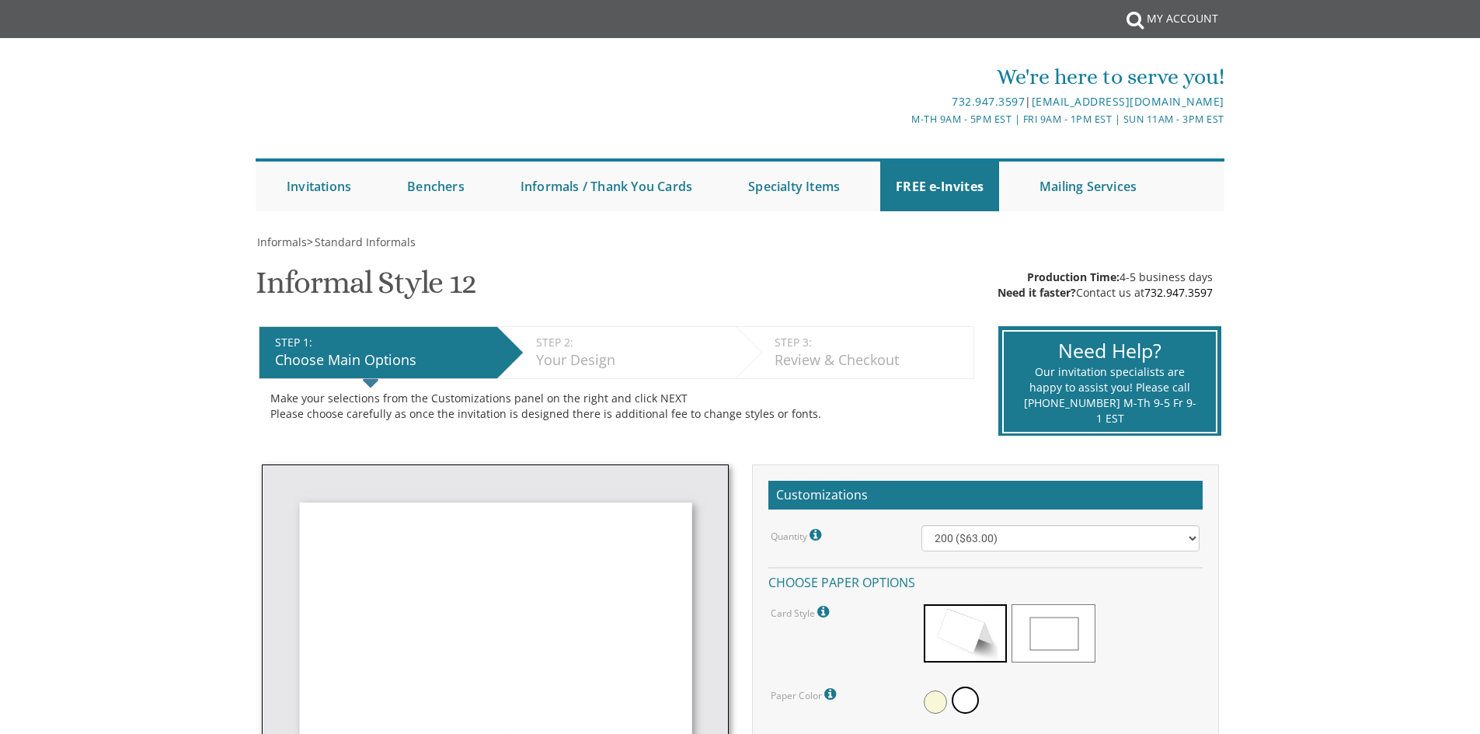
select select "200"
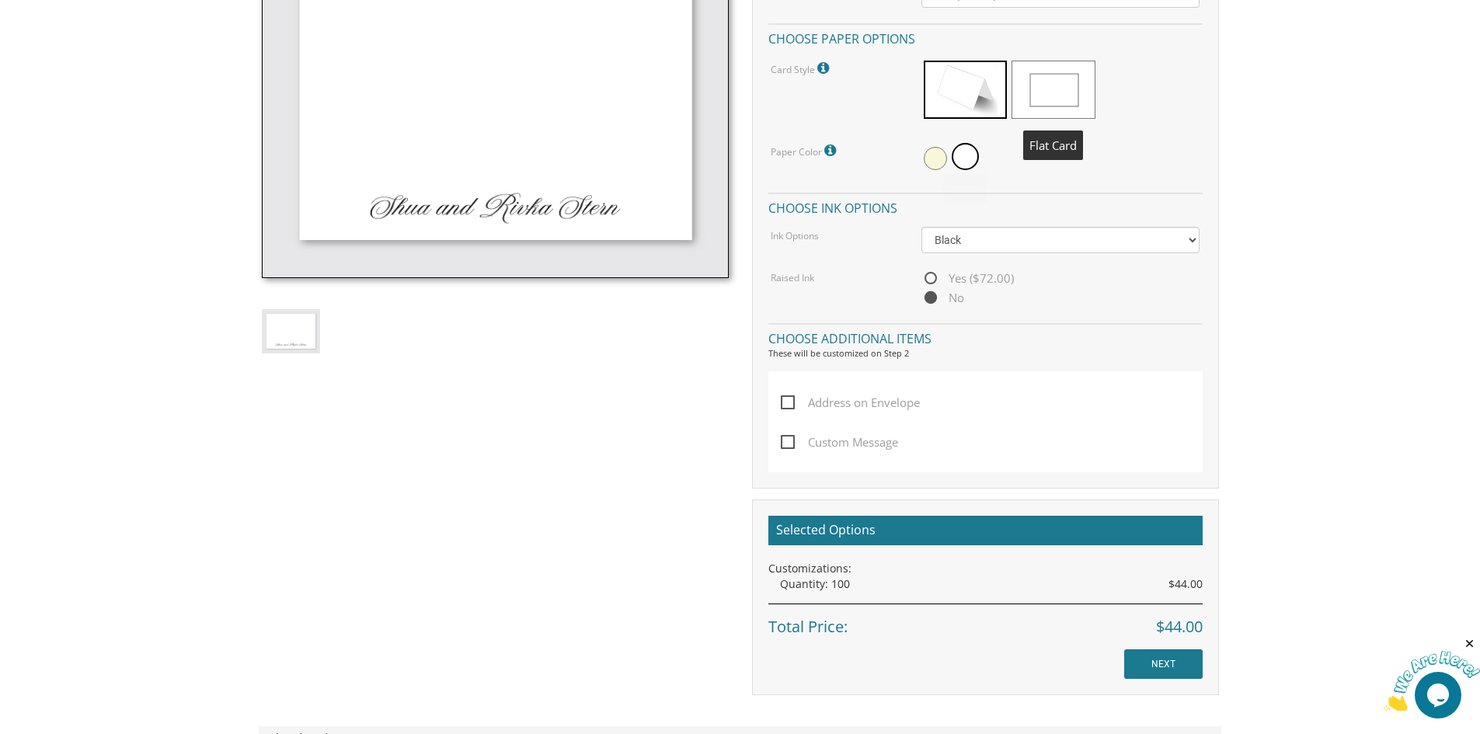
click at [1046, 96] on span at bounding box center [1053, 90] width 83 height 58
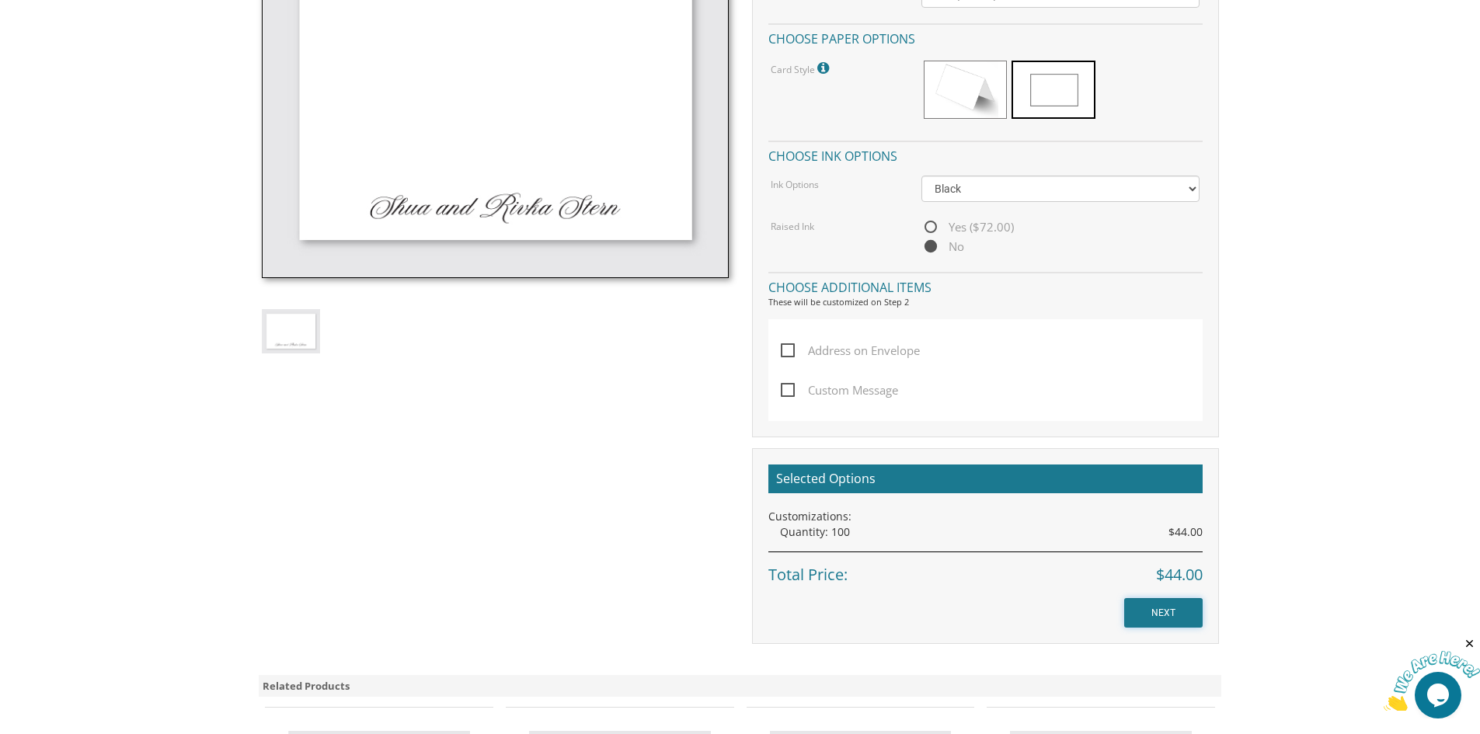
click at [1174, 612] on input "NEXT" at bounding box center [1163, 613] width 78 height 30
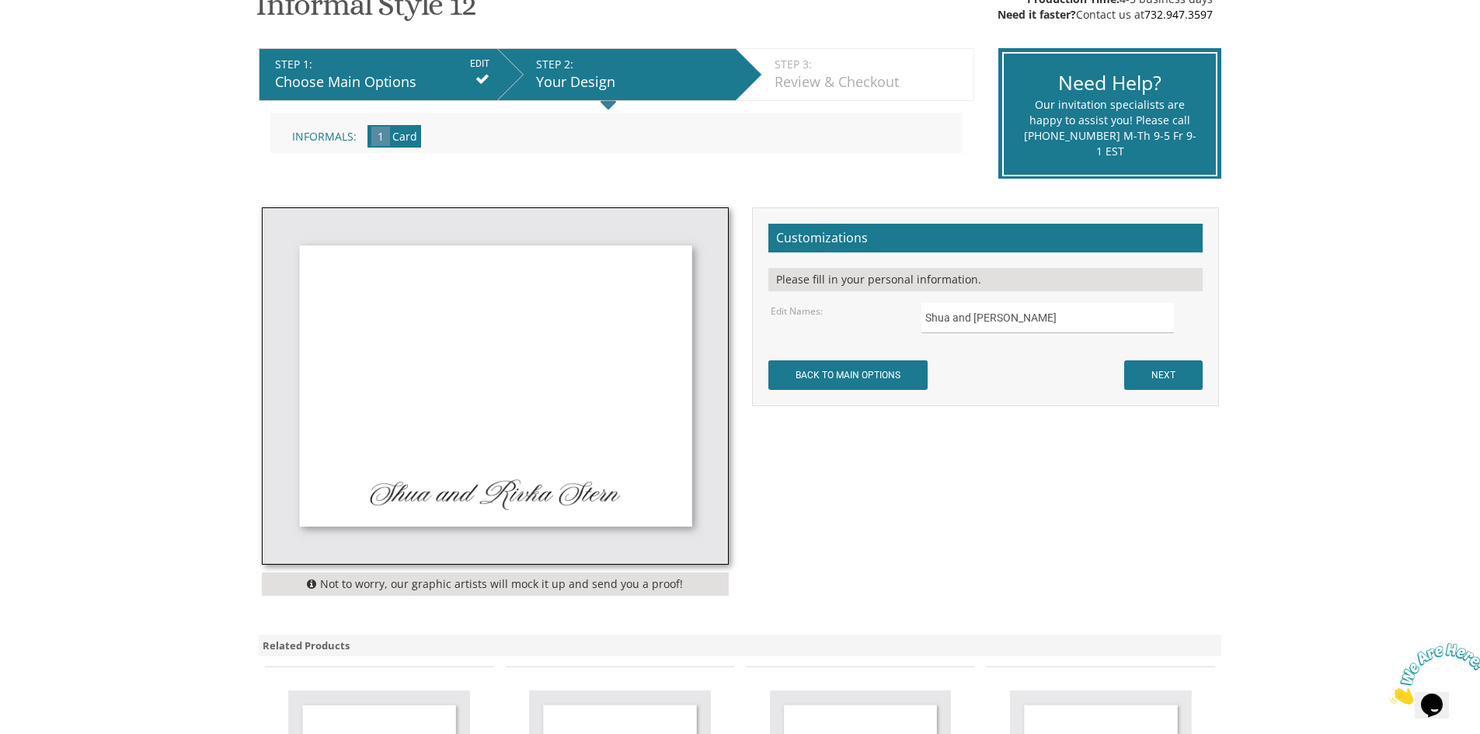
scroll to position [311, 0]
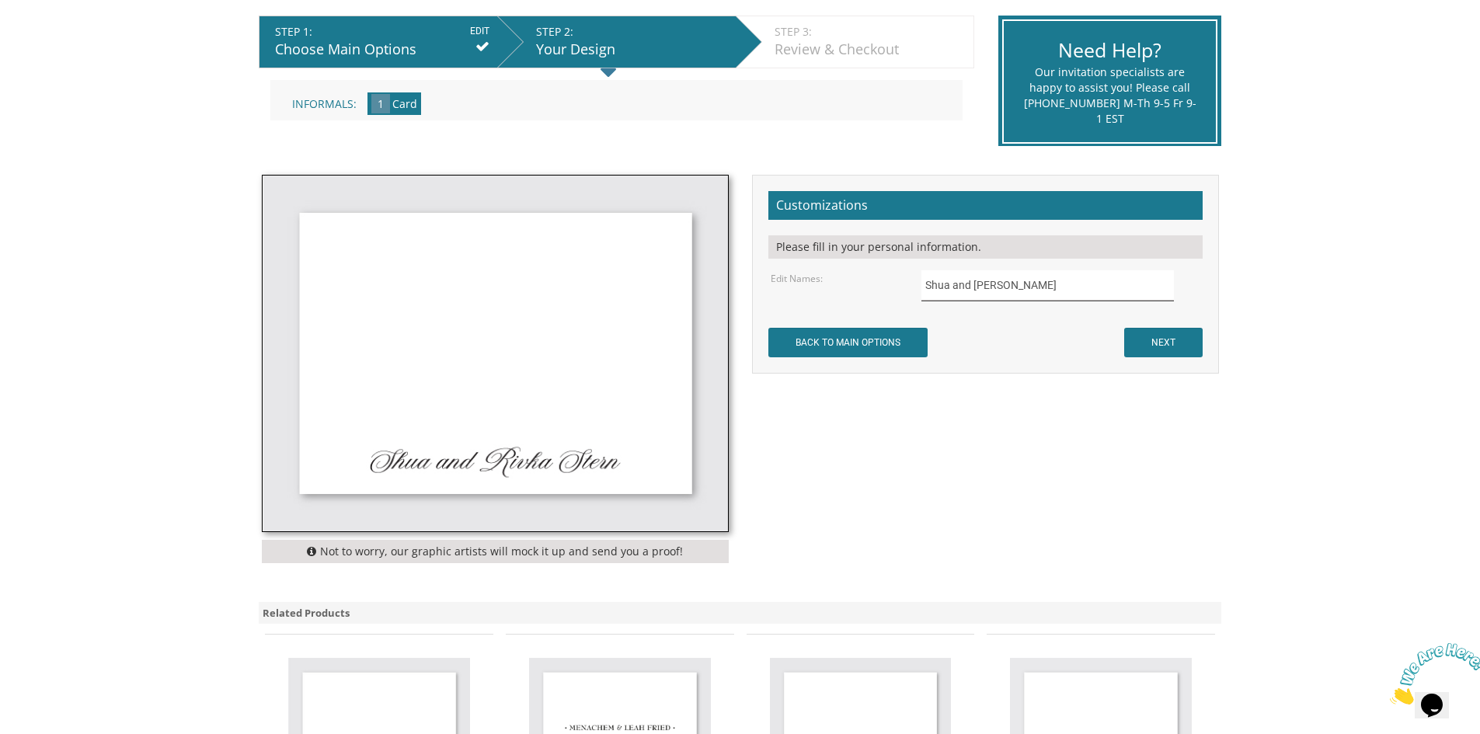
drag, startPoint x: 1051, startPoint y: 277, endPoint x: 846, endPoint y: 284, distance: 205.3
click at [847, 284] on div "Edit Names: Shua and Rivka Stern" at bounding box center [985, 285] width 452 height 30
drag, startPoint x: 986, startPoint y: 288, endPoint x: 1004, endPoint y: 285, distance: 18.0
click at [1004, 285] on input "Avrohom Yehceskel &" at bounding box center [1048, 285] width 253 height 30
click at [1038, 288] on input "Avrohom Yecheskel &" at bounding box center [1048, 285] width 253 height 30
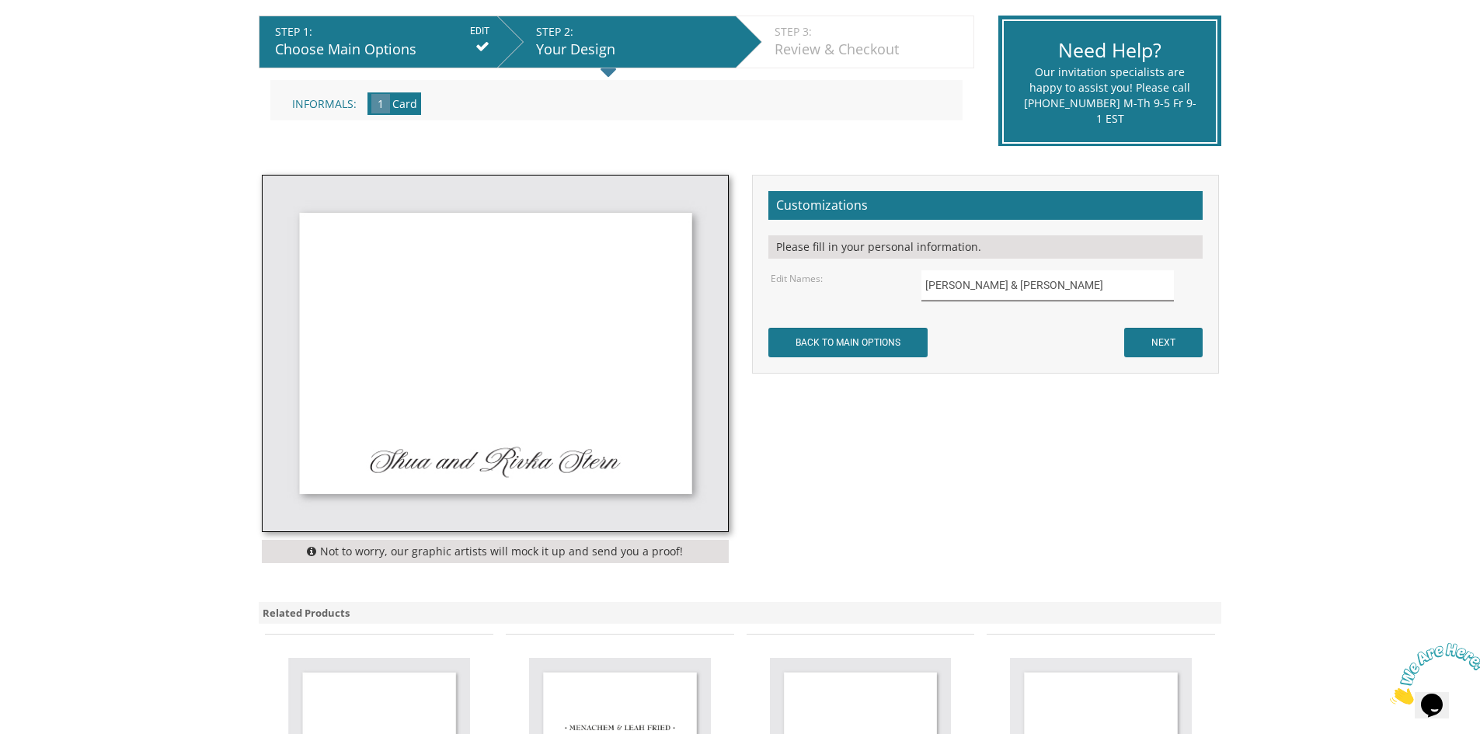
type input "Avrohom Yecheskel & Frumi Bloch"
click at [1174, 343] on input "NEXT" at bounding box center [1163, 343] width 78 height 30
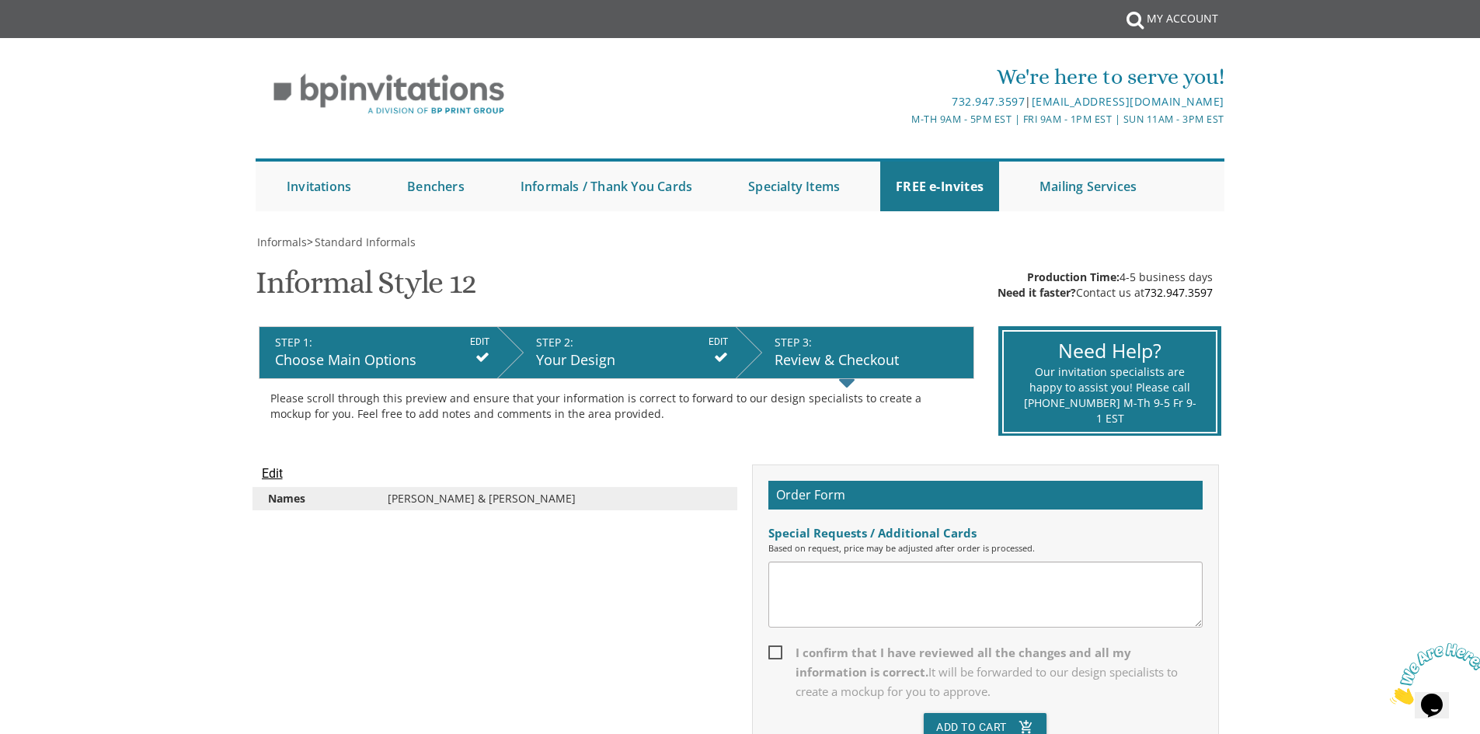
click at [776, 651] on span "I confirm that I have reviewed all the changes and all my information is correc…" at bounding box center [986, 672] width 434 height 58
click at [776, 651] on input "I confirm that I have reviewed all the changes and all my information is correc…" at bounding box center [774, 652] width 10 height 10
checkbox input "true"
click at [978, 726] on button "Add To Cart add_shopping_cart" at bounding box center [985, 727] width 123 height 28
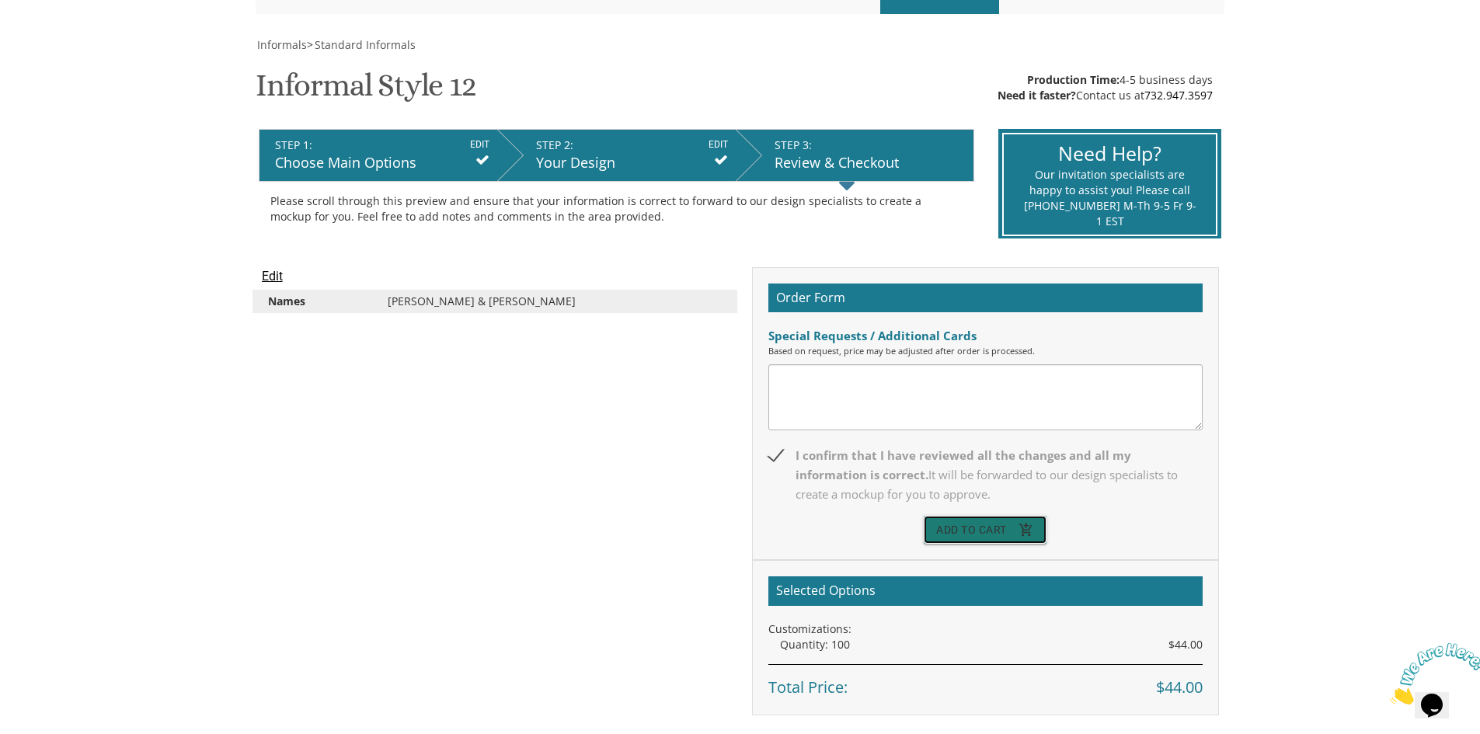
scroll to position [233, 0]
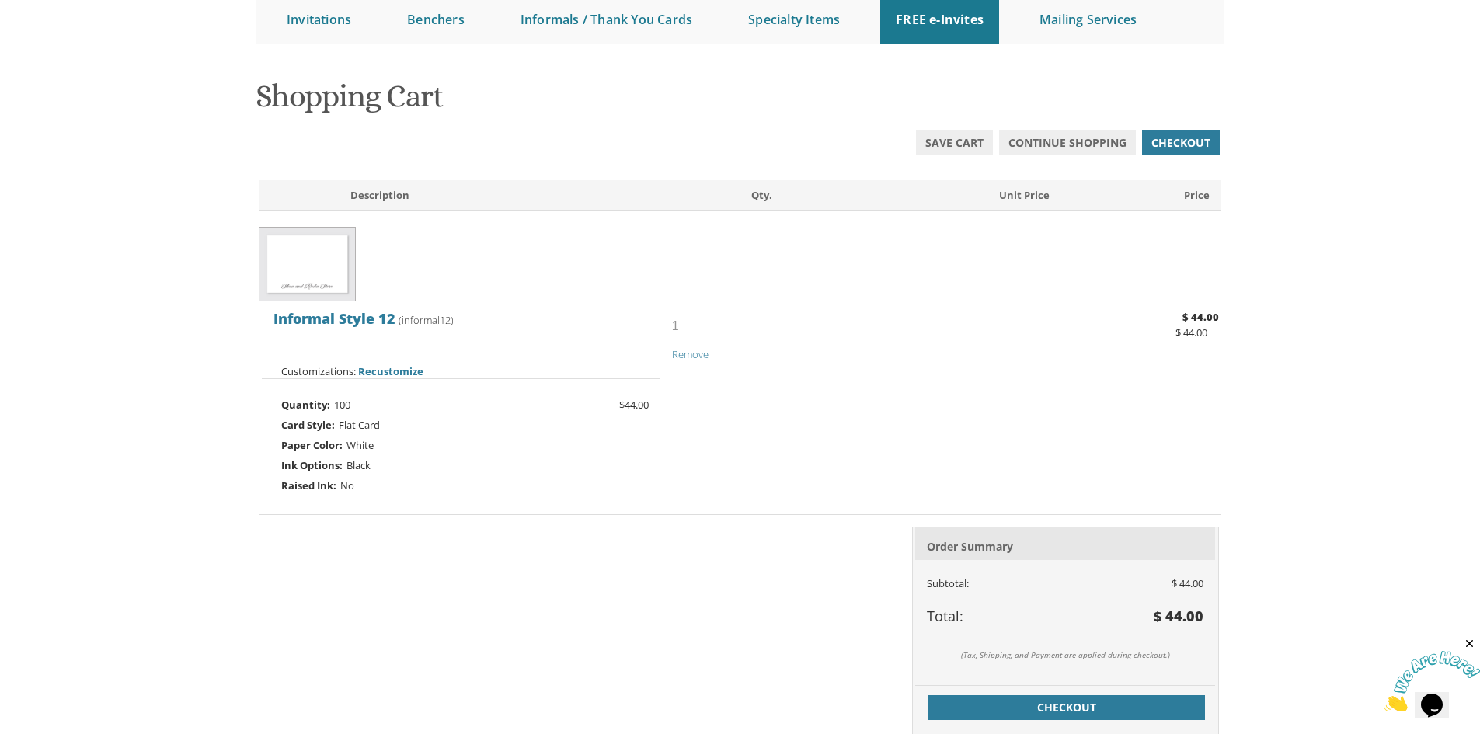
scroll to position [233, 0]
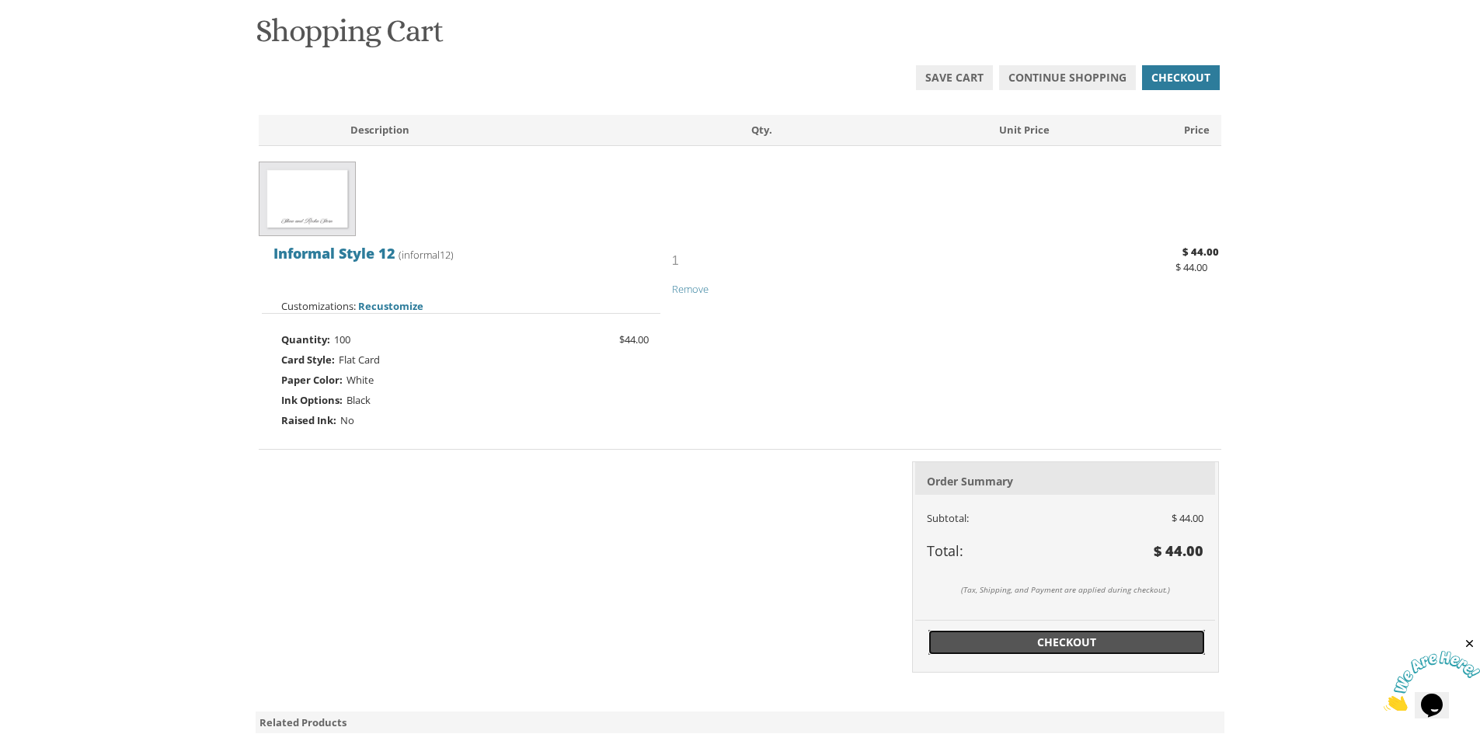
click at [1079, 644] on span "Checkout" at bounding box center [1067, 643] width 258 height 16
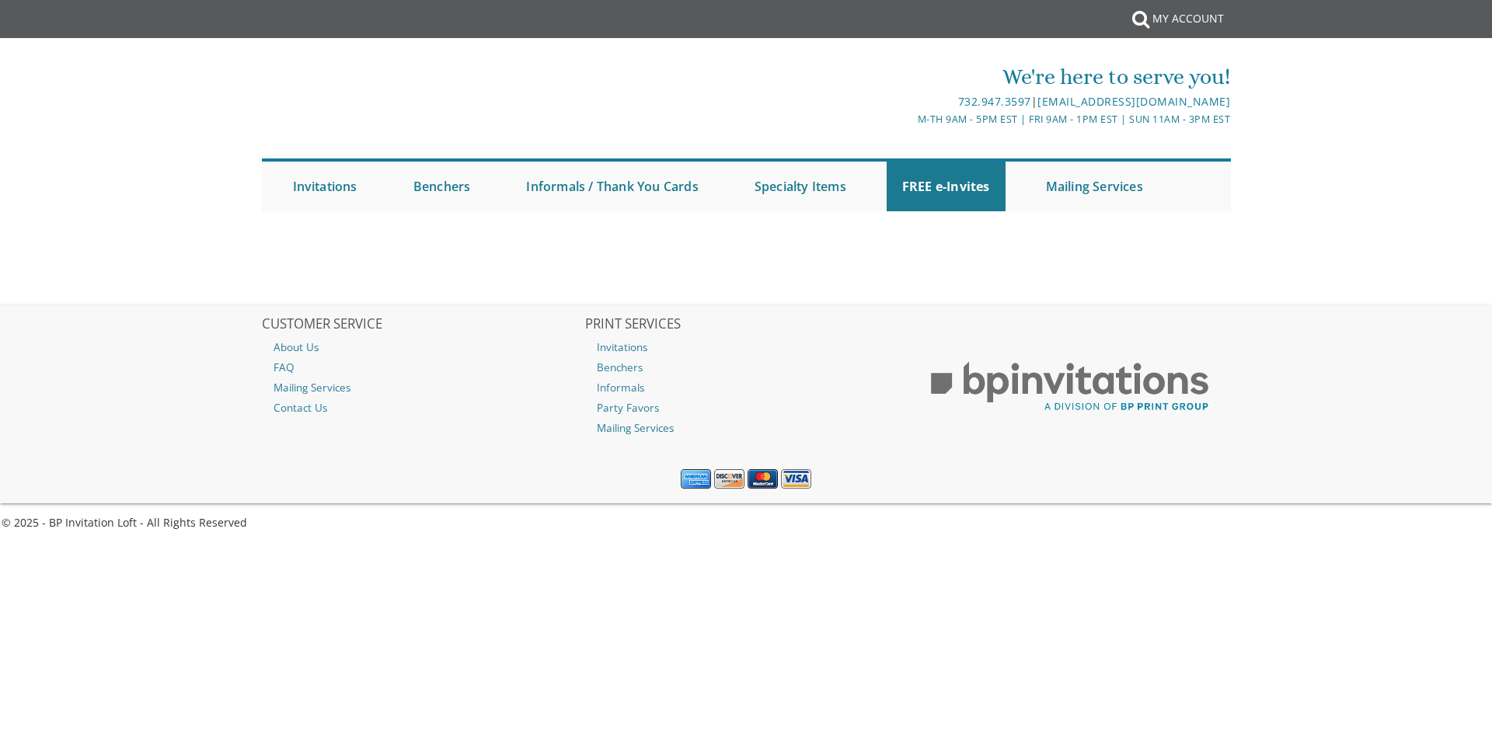
select select
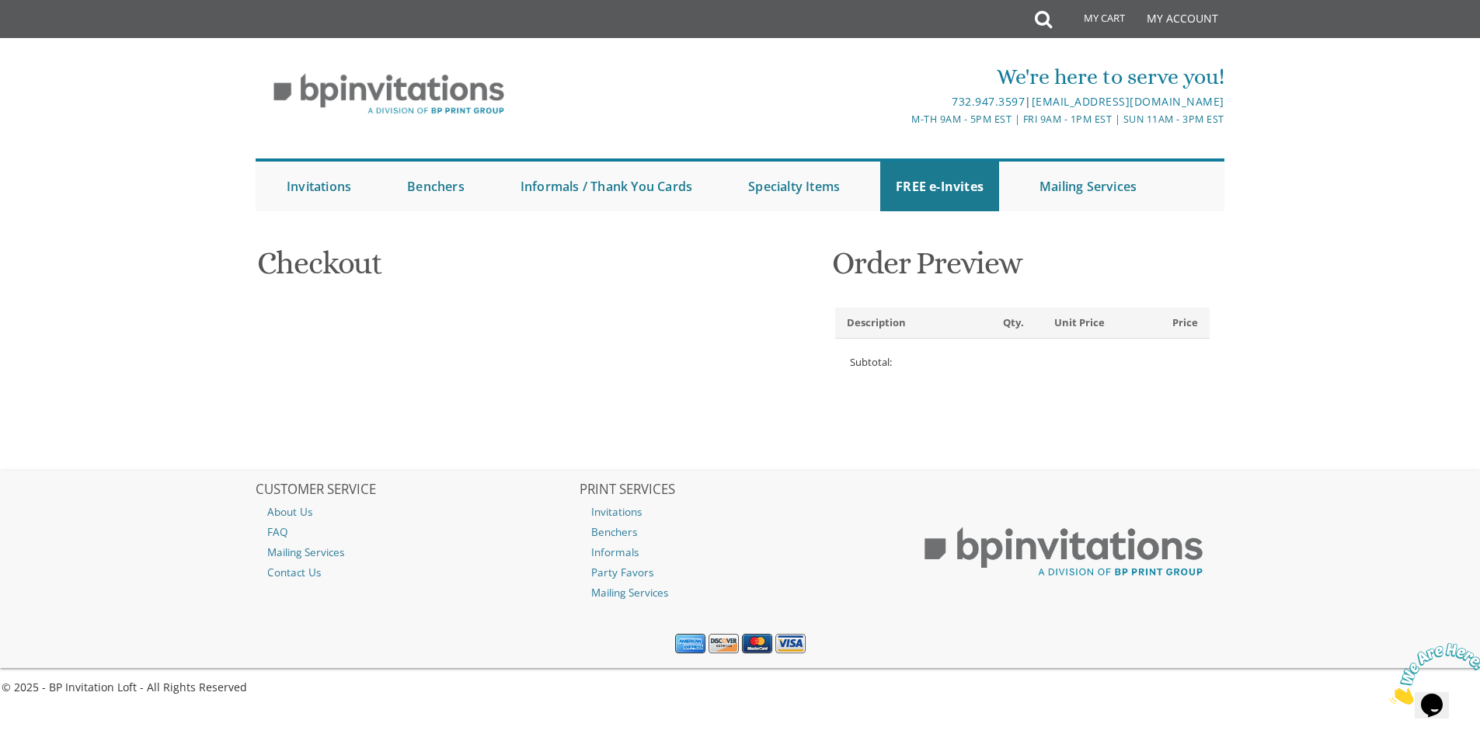
type input "[EMAIL_ADDRESS][DOMAIN_NAME]"
type input "[PERSON_NAME]"
type input "Bronspigel"
type input "[STREET_ADDRESS]"
type input "Lakewood"
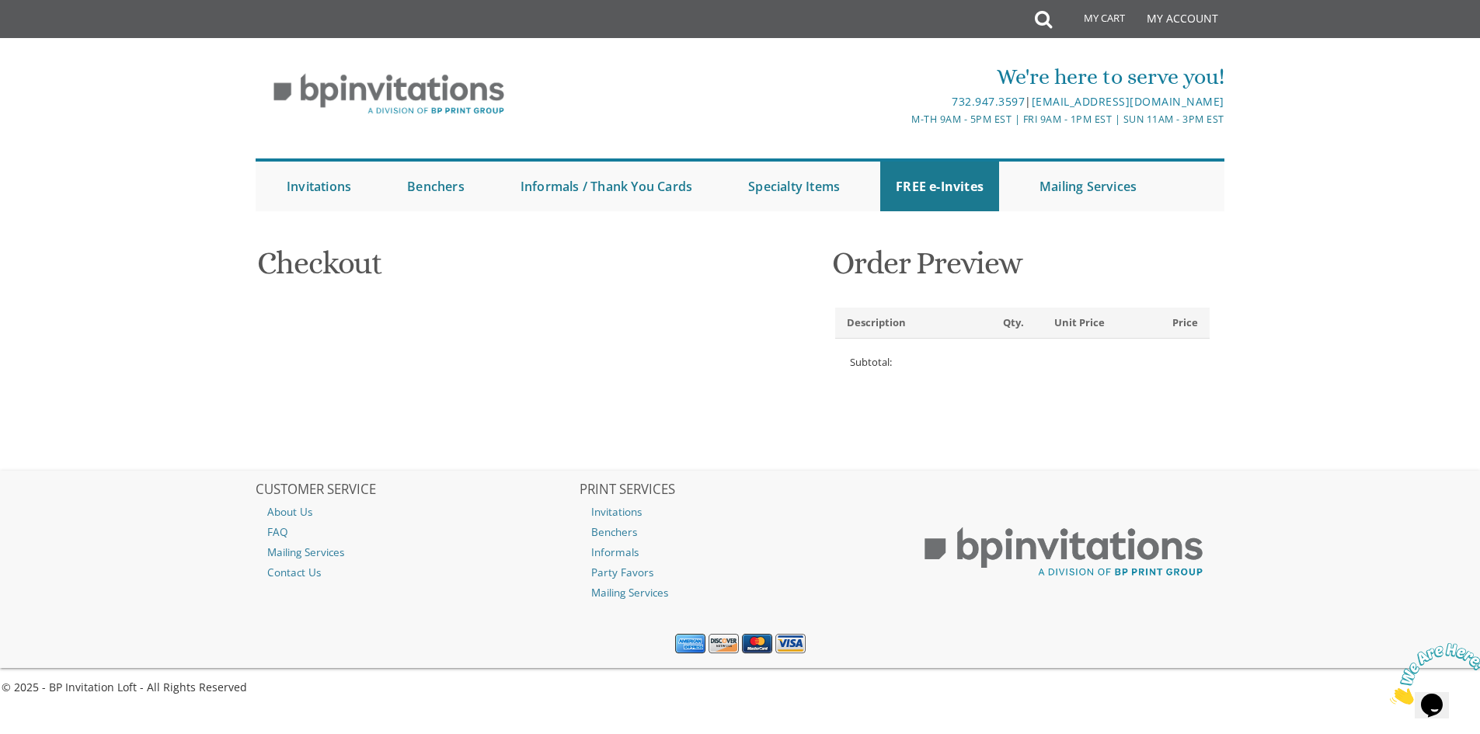
type input "08701"
select select "US"
select select "NJ"
type input "8482874998"
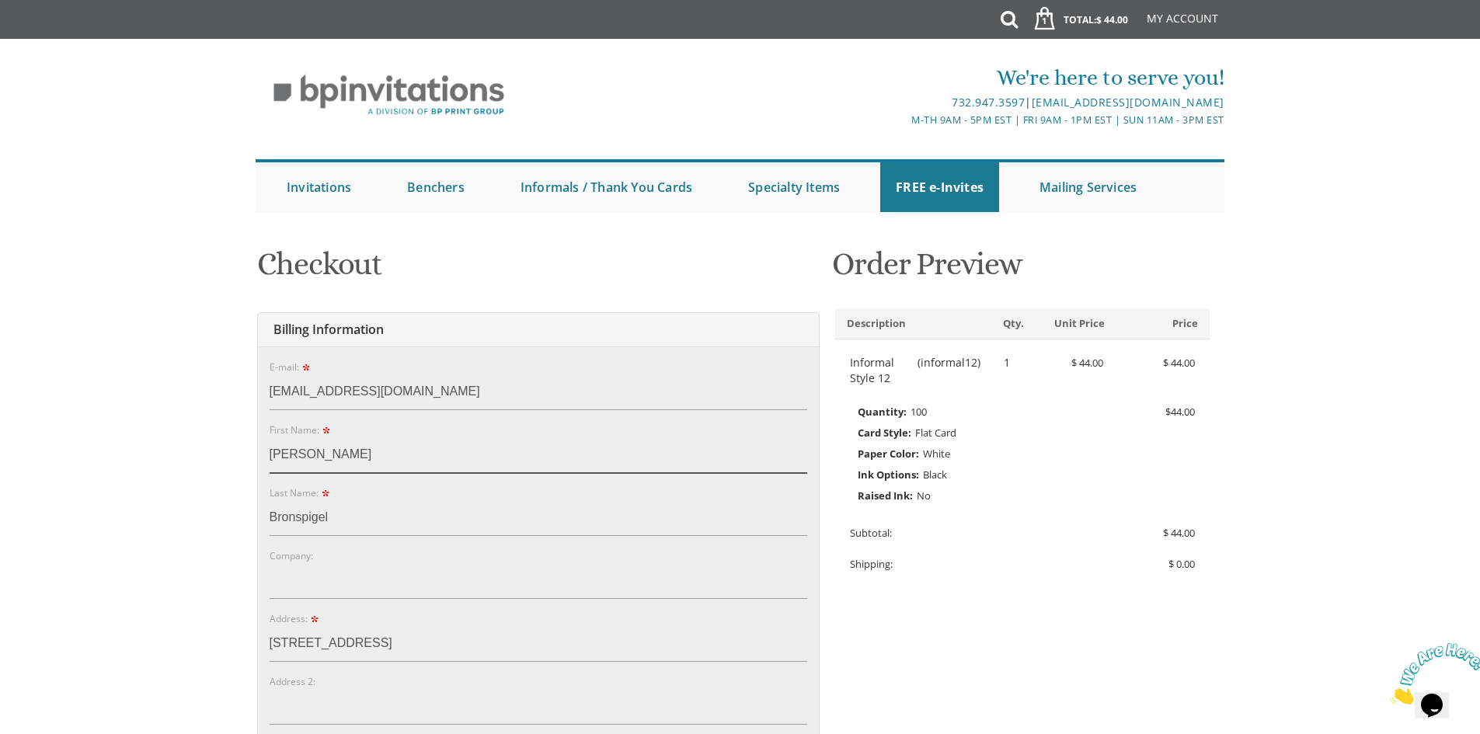
click at [279, 457] on input "[PERSON_NAME]" at bounding box center [539, 455] width 538 height 36
type input "Frumi"
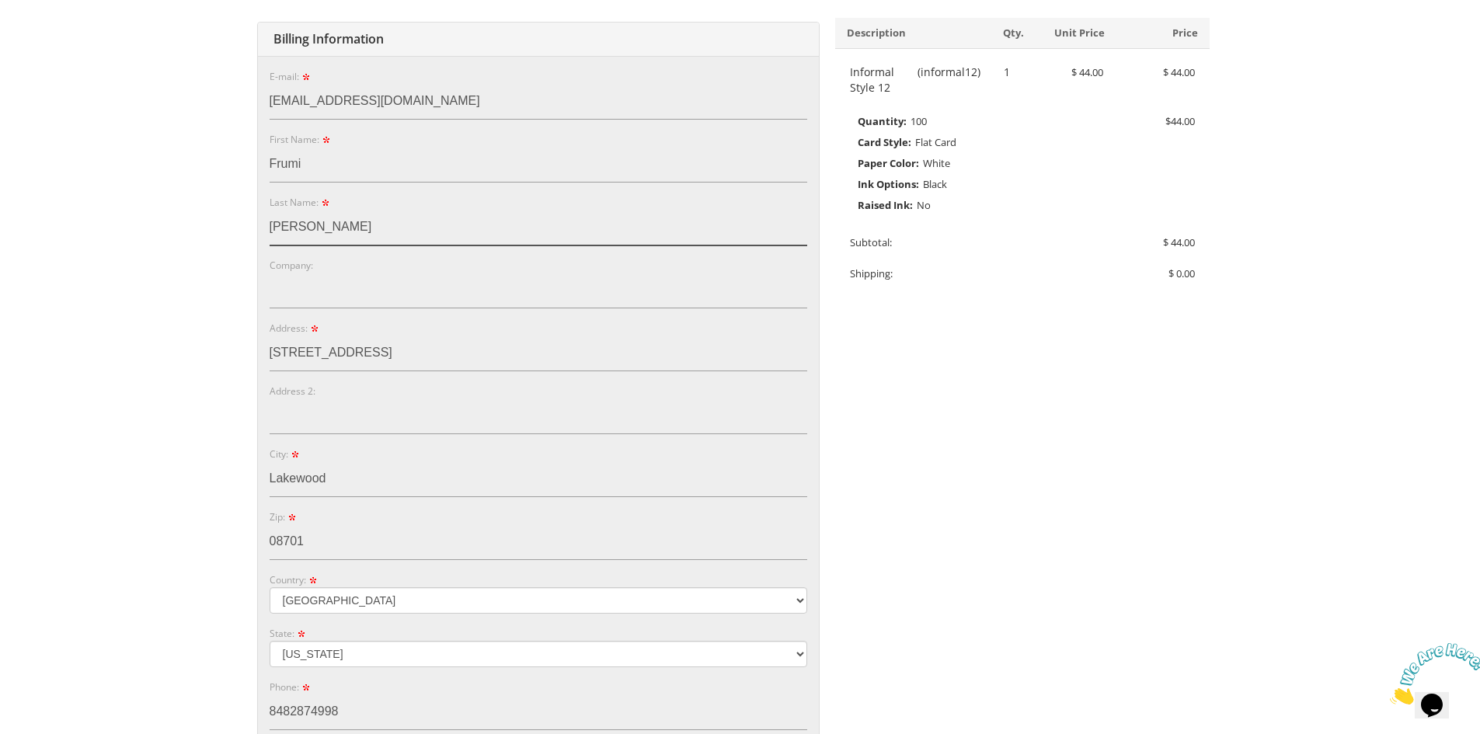
scroll to position [311, 0]
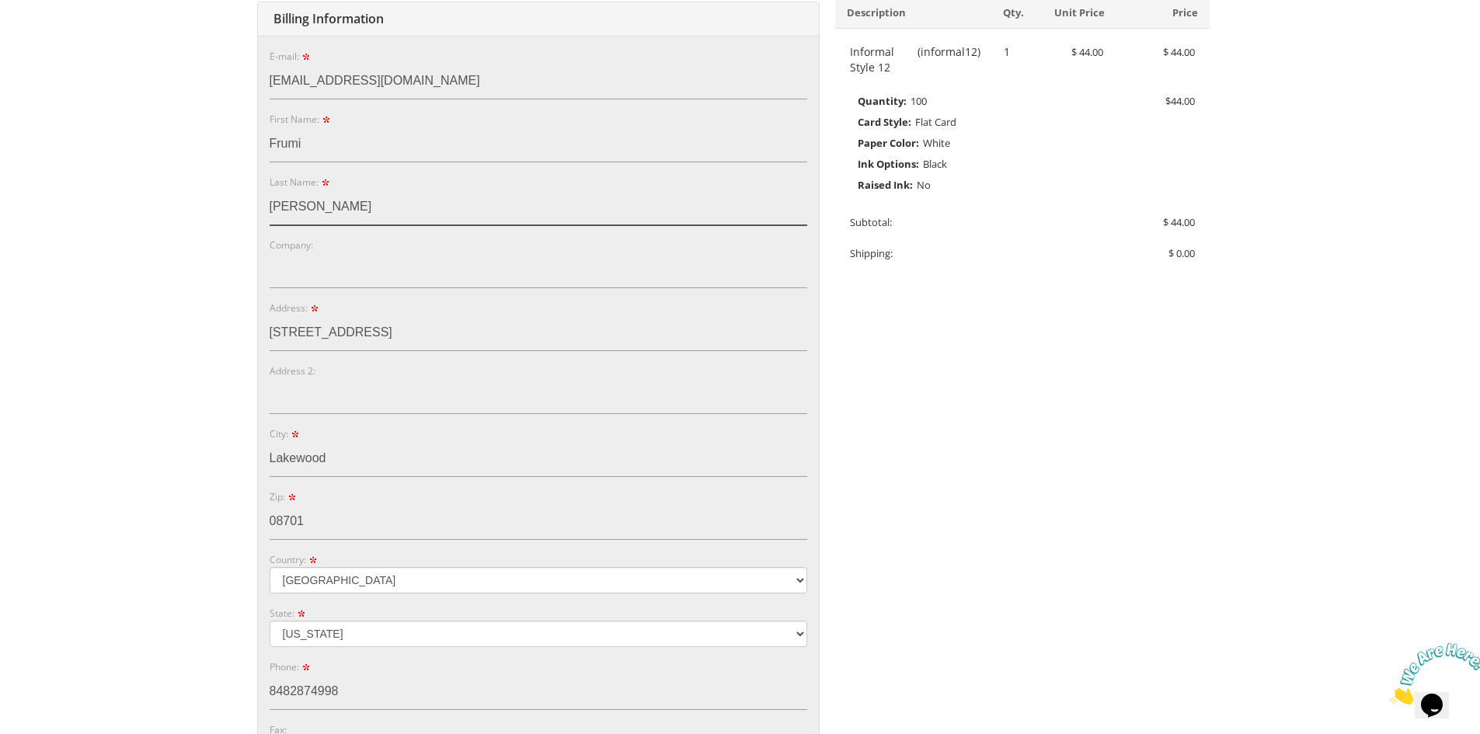
type input "Bloch"
click at [305, 333] on input "12 Kielt Way" at bounding box center [539, 333] width 538 height 36
drag, startPoint x: 367, startPoint y: 340, endPoint x: 225, endPoint y: 336, distance: 141.5
click at [225, 336] on body "My Cart 1 Total: $ 44.00 $ 44.00 Informal Style 12 Qty. 1" at bounding box center [740, 484] width 1480 height 1590
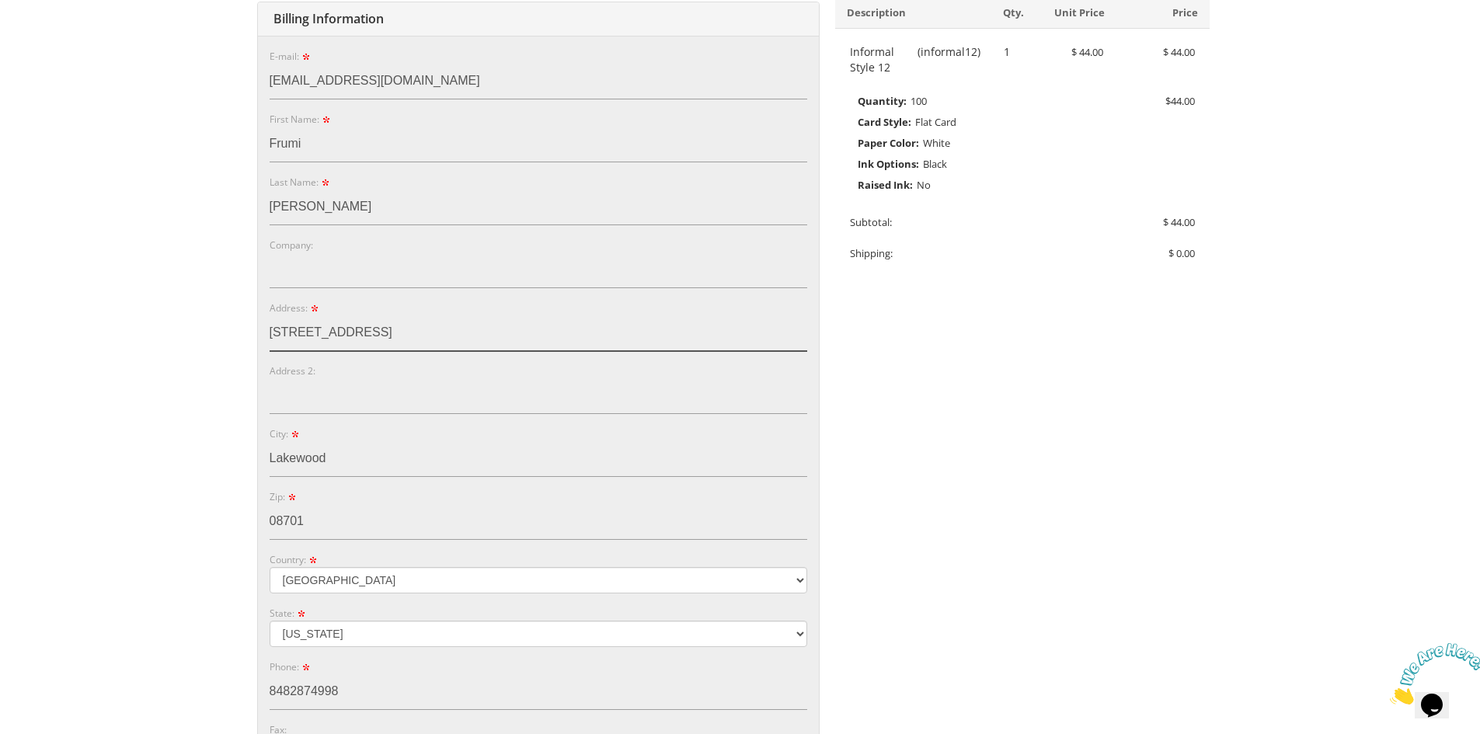
drag, startPoint x: 320, startPoint y: 333, endPoint x: 333, endPoint y: 337, distance: 14.0
click at [333, 337] on input "504 E Berne Ave" at bounding box center [539, 333] width 538 height 36
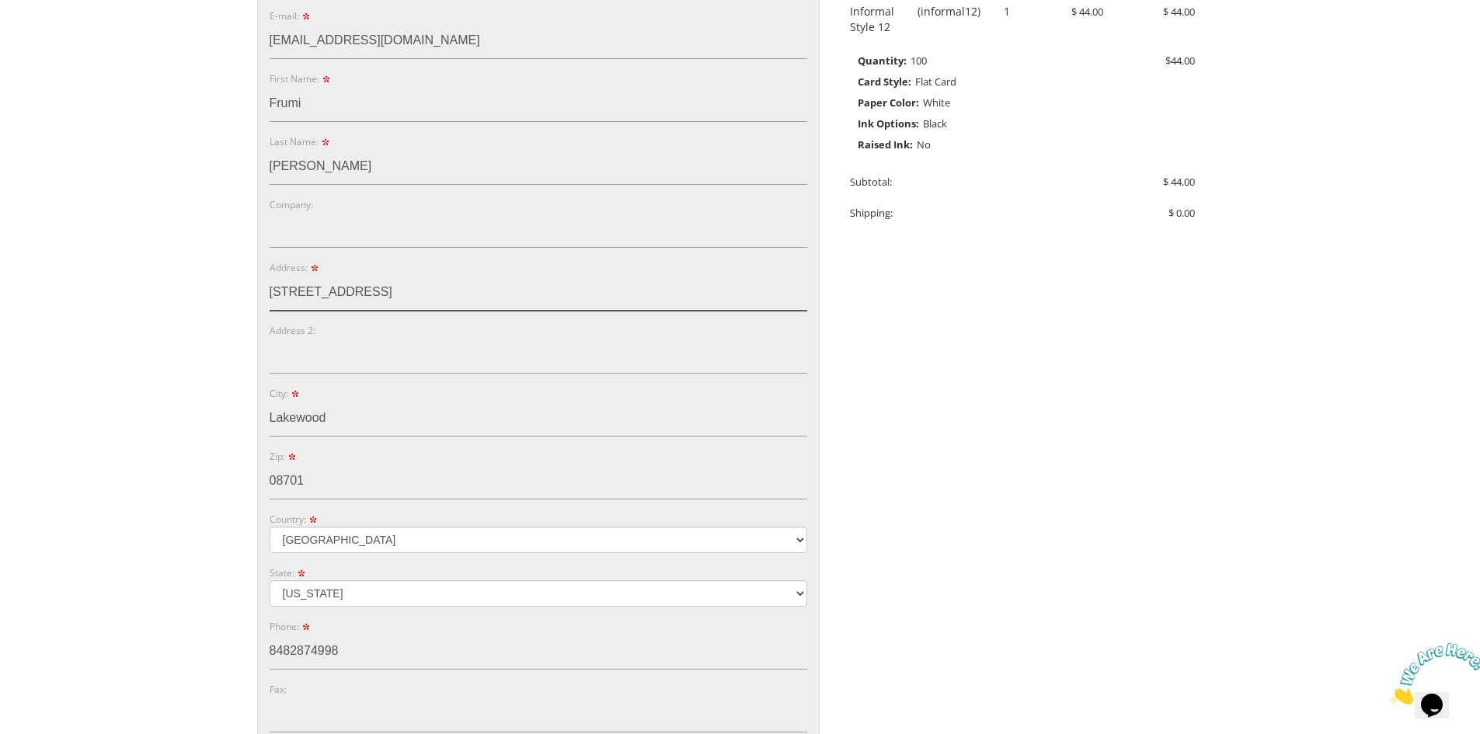
scroll to position [389, 0]
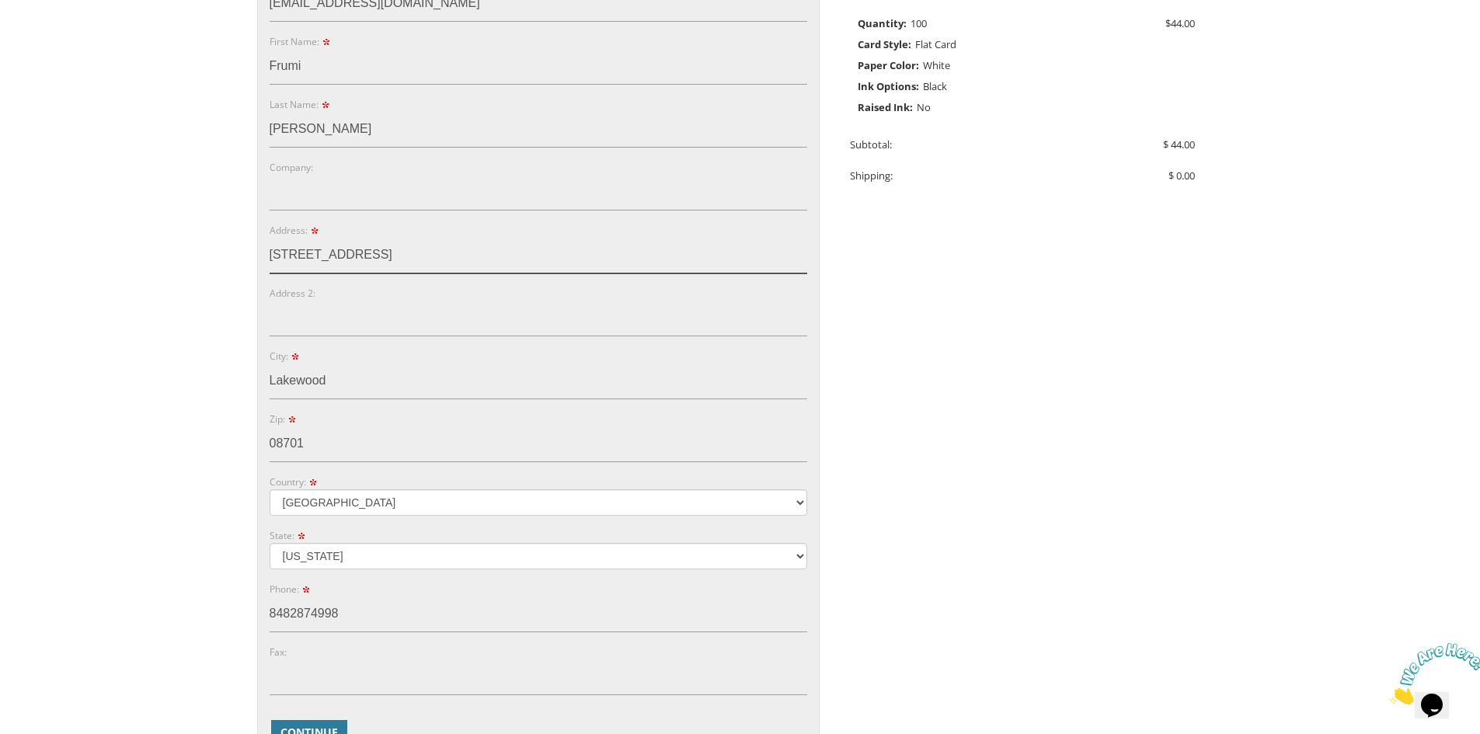
type input "504 E Bergen Ave"
drag, startPoint x: 323, startPoint y: 614, endPoint x: 279, endPoint y: 618, distance: 44.5
click at [279, 618] on input "8482874998" at bounding box center [539, 615] width 538 height 36
drag, startPoint x: 370, startPoint y: 619, endPoint x: 248, endPoint y: 625, distance: 122.1
click at [248, 625] on div "You are currently editing Order #. To place a new order you must exit editing m…" at bounding box center [740, 404] width 995 height 1114
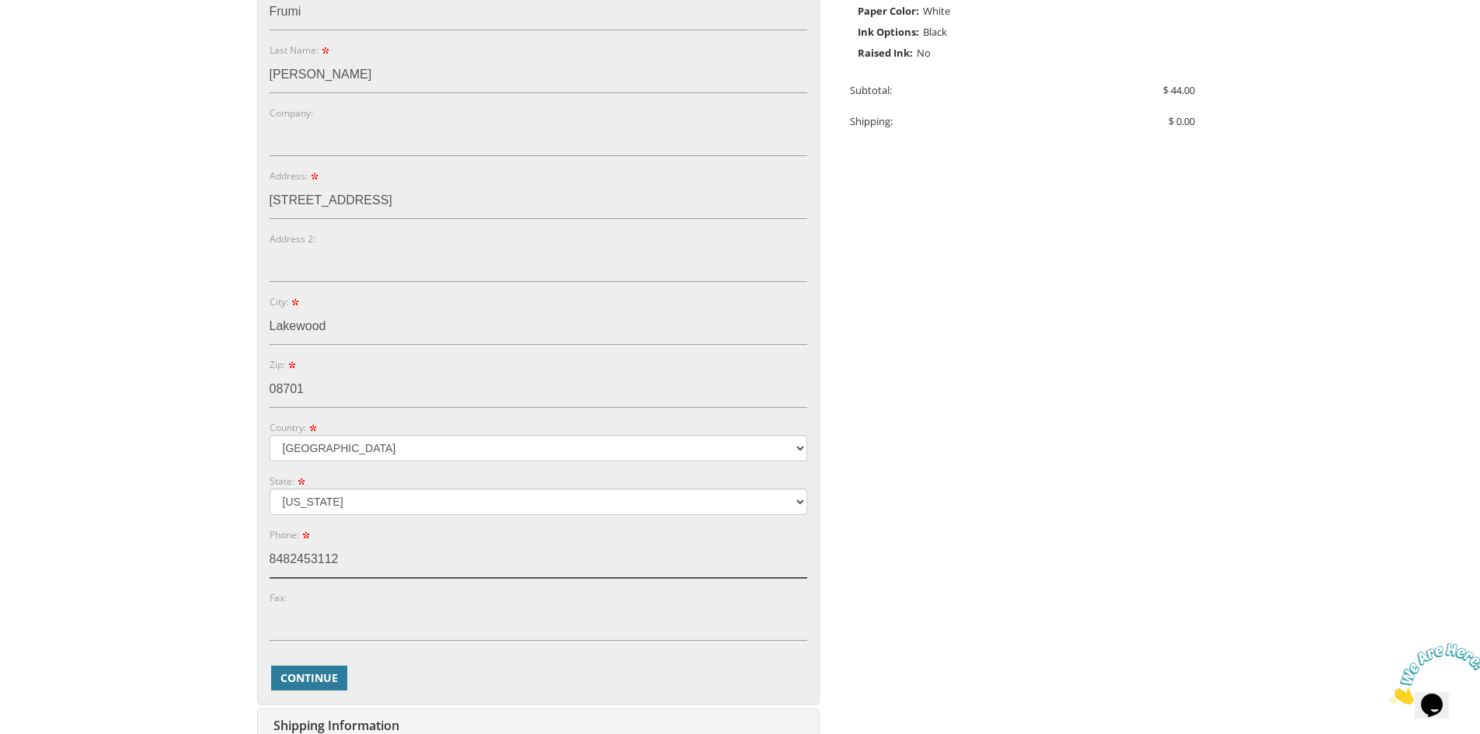
scroll to position [622, 0]
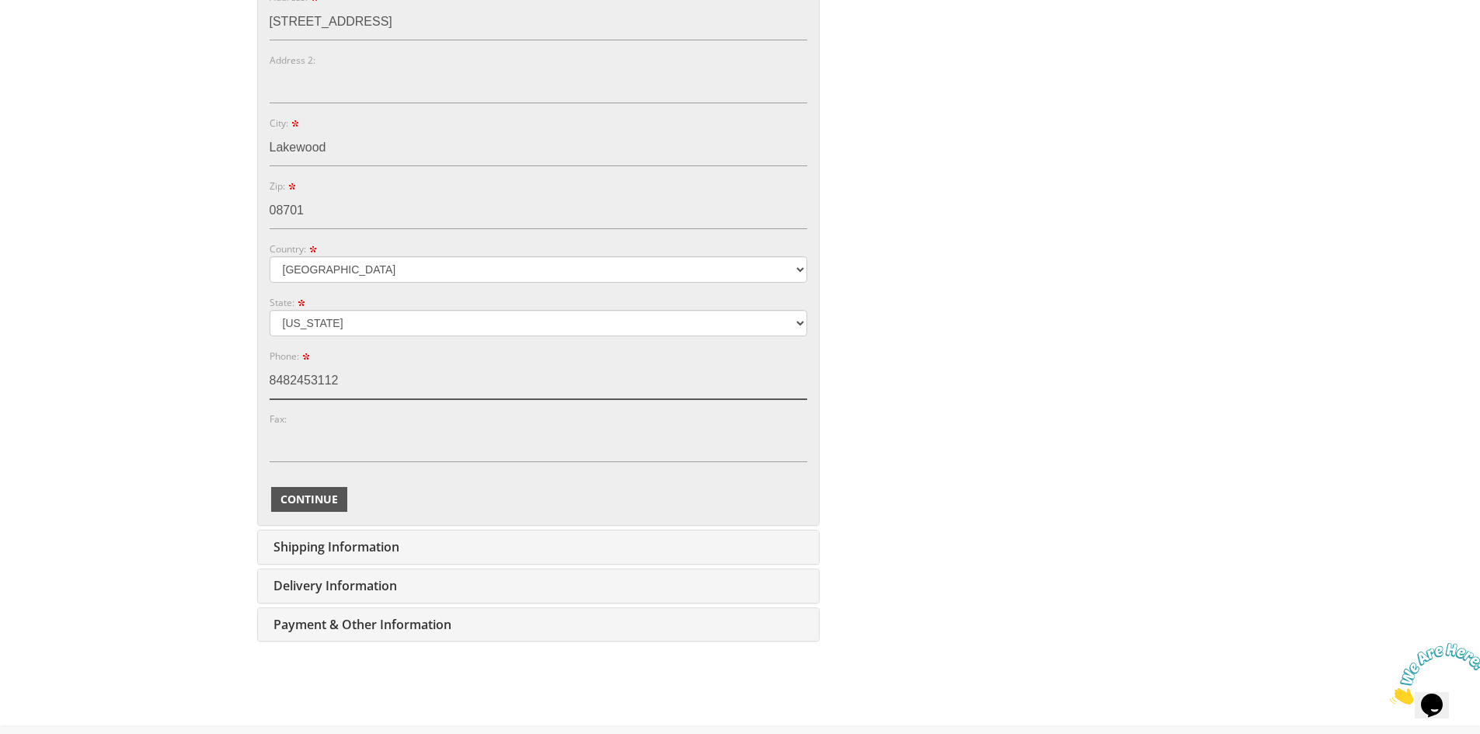
type input "8482453112"
click at [300, 498] on span "Continue" at bounding box center [310, 500] width 58 height 16
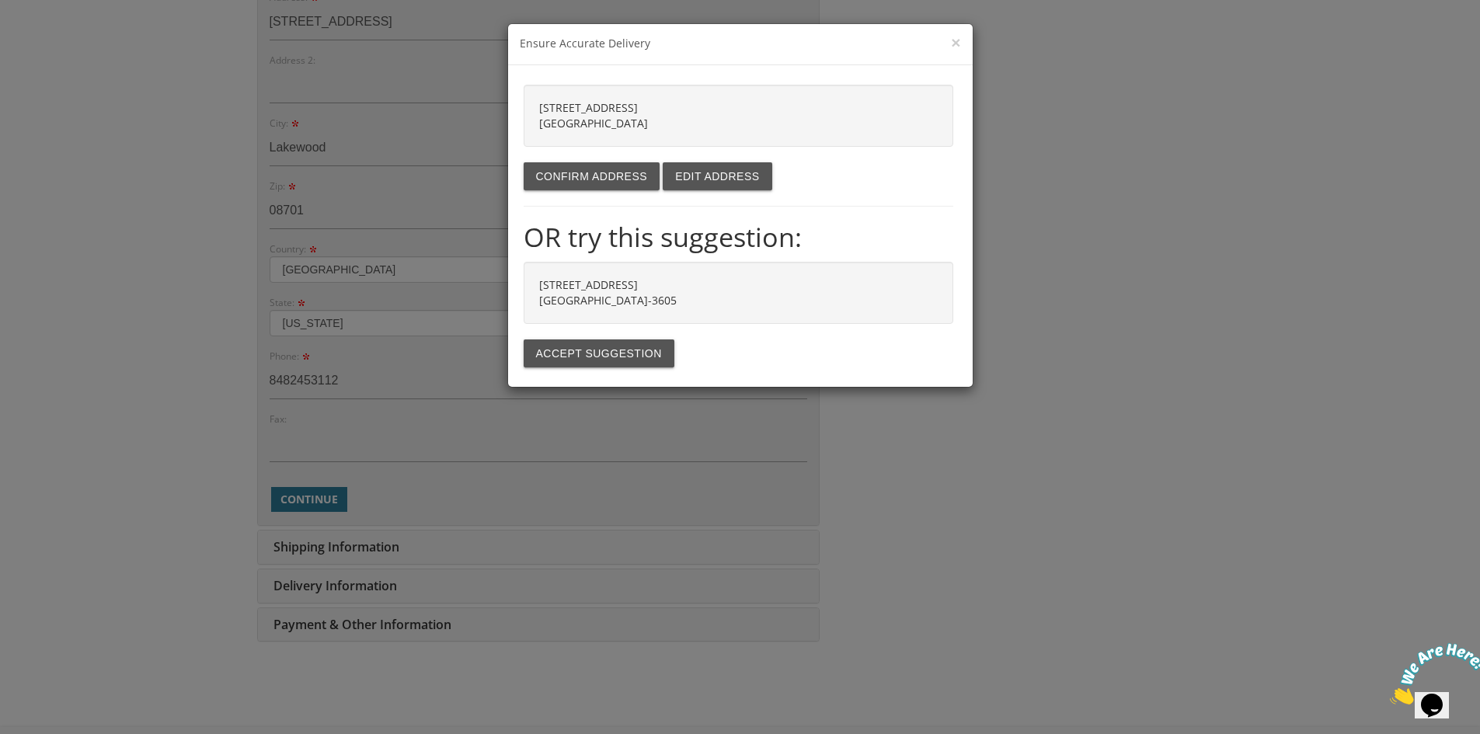
click at [573, 295] on strong "504 BERGEN AVE LAKEWOOD NJ 08701-3605" at bounding box center [608, 292] width 138 height 30
click at [586, 351] on button "Accept suggestion" at bounding box center [599, 354] width 151 height 28
type input "504 BERGEN AVE"
type input "LAKEWOOD"
type input "08701-3605"
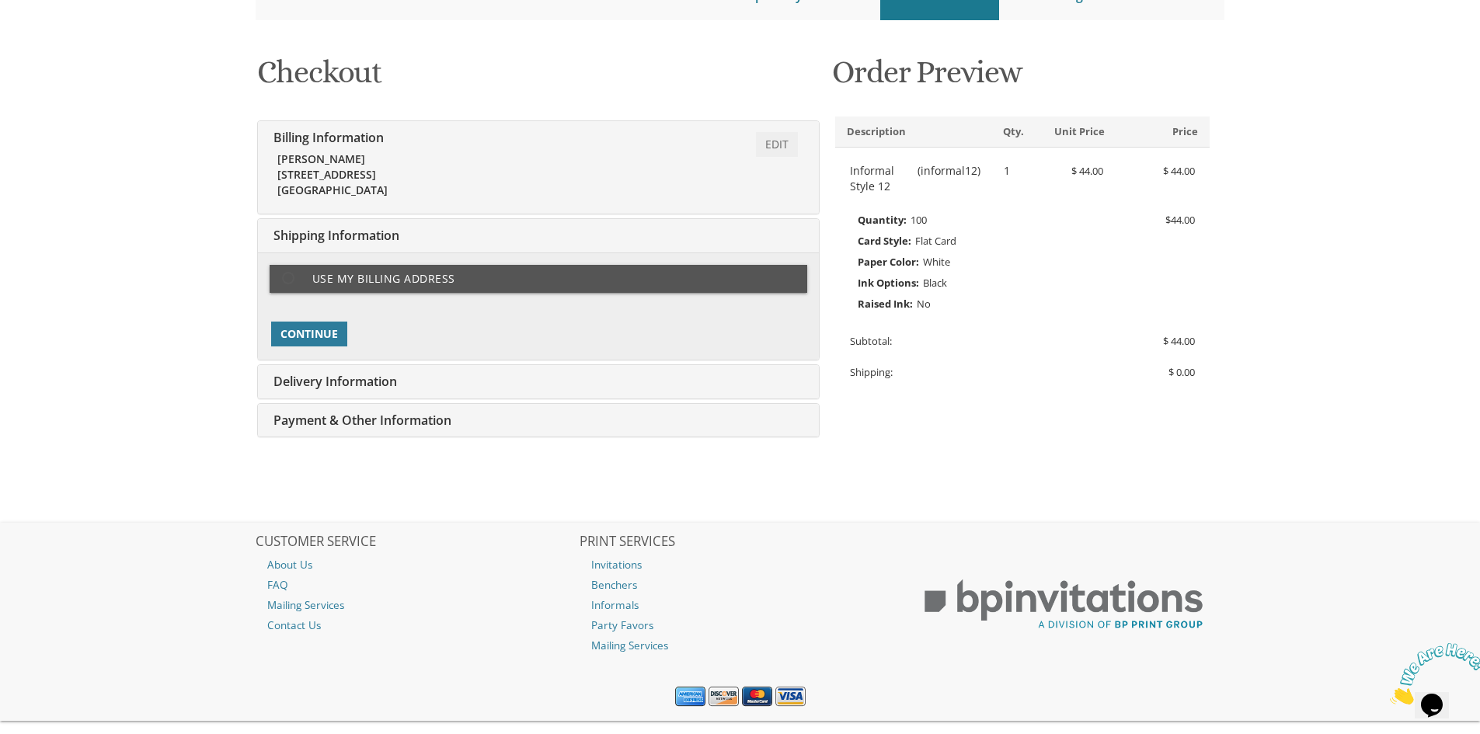
scroll to position [221, 0]
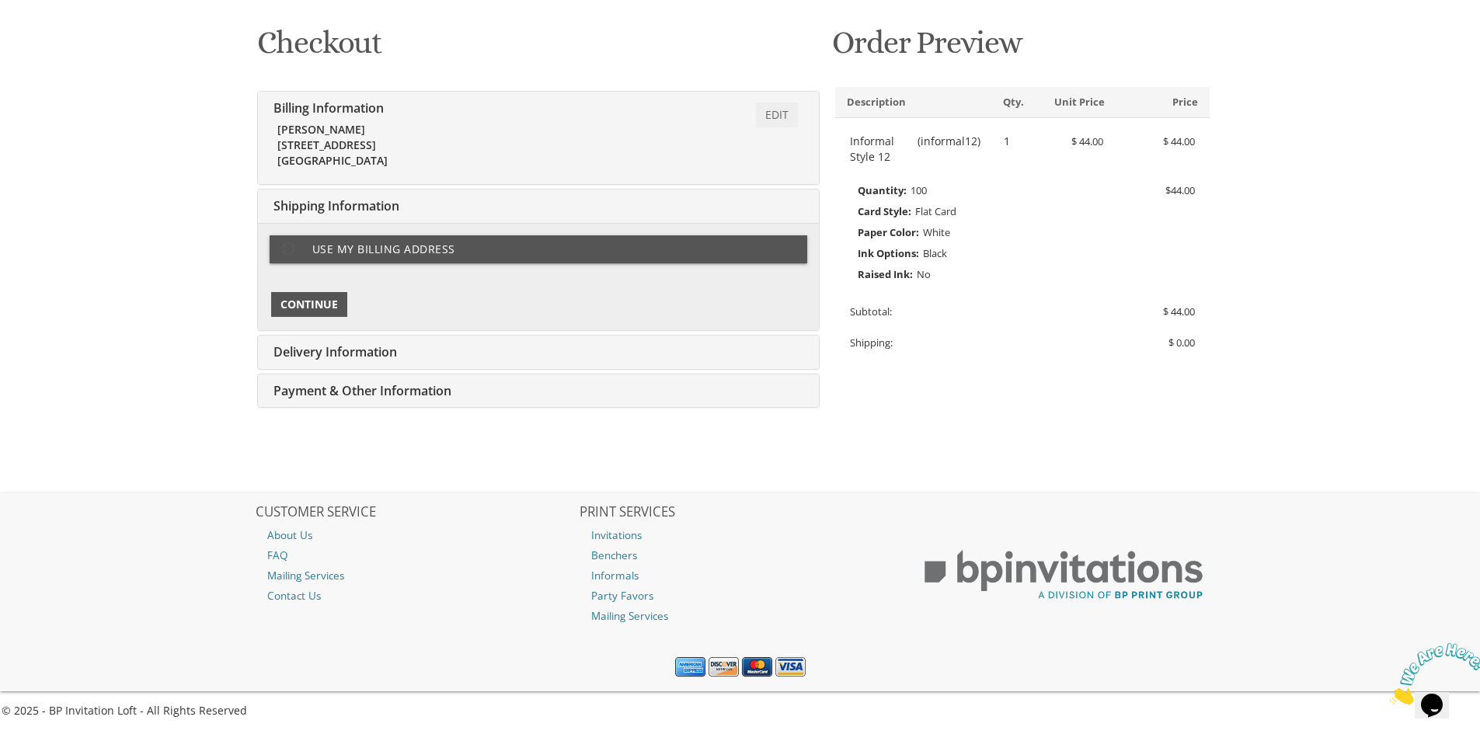
click at [304, 308] on span "Continue" at bounding box center [310, 305] width 58 height 16
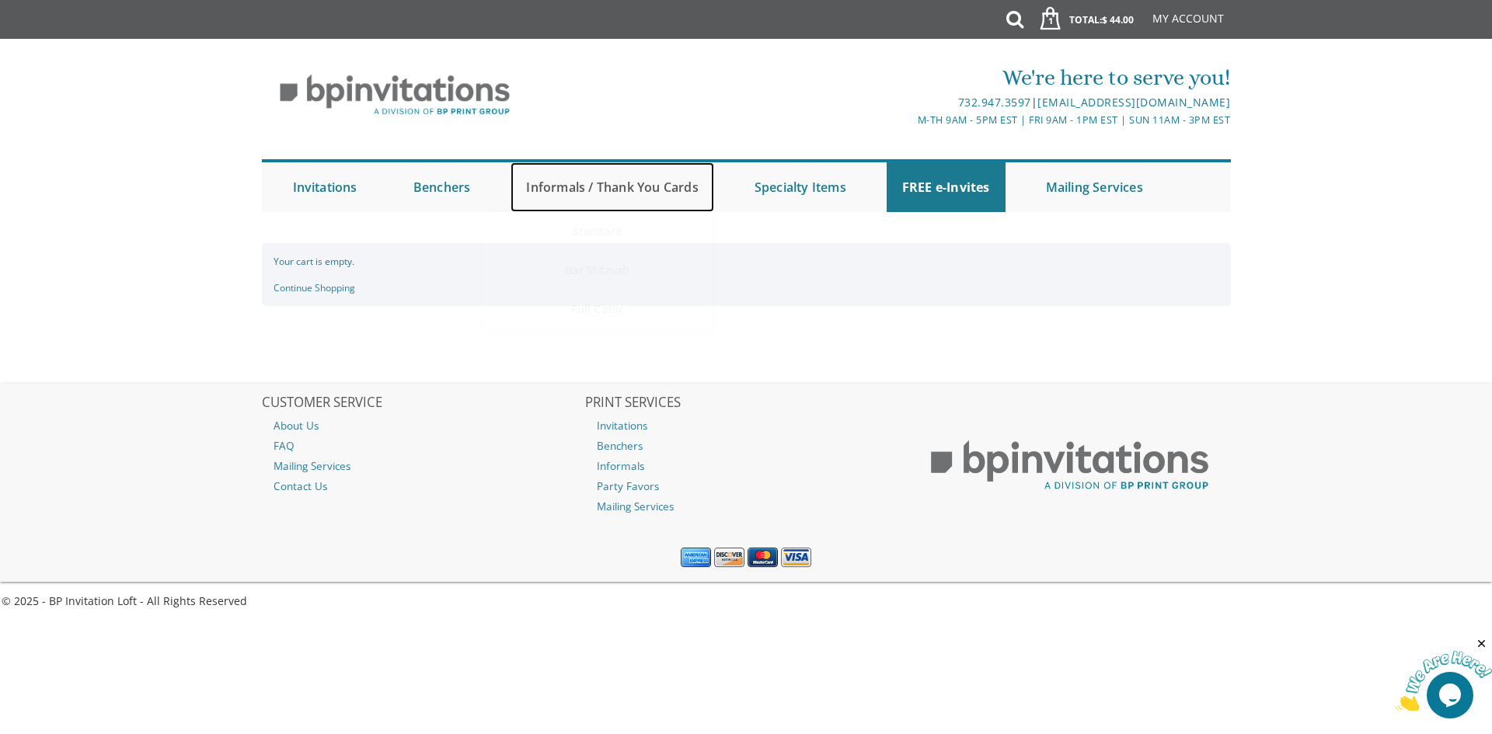
click at [587, 193] on link "Informals / Thank You Cards" at bounding box center [612, 187] width 203 height 50
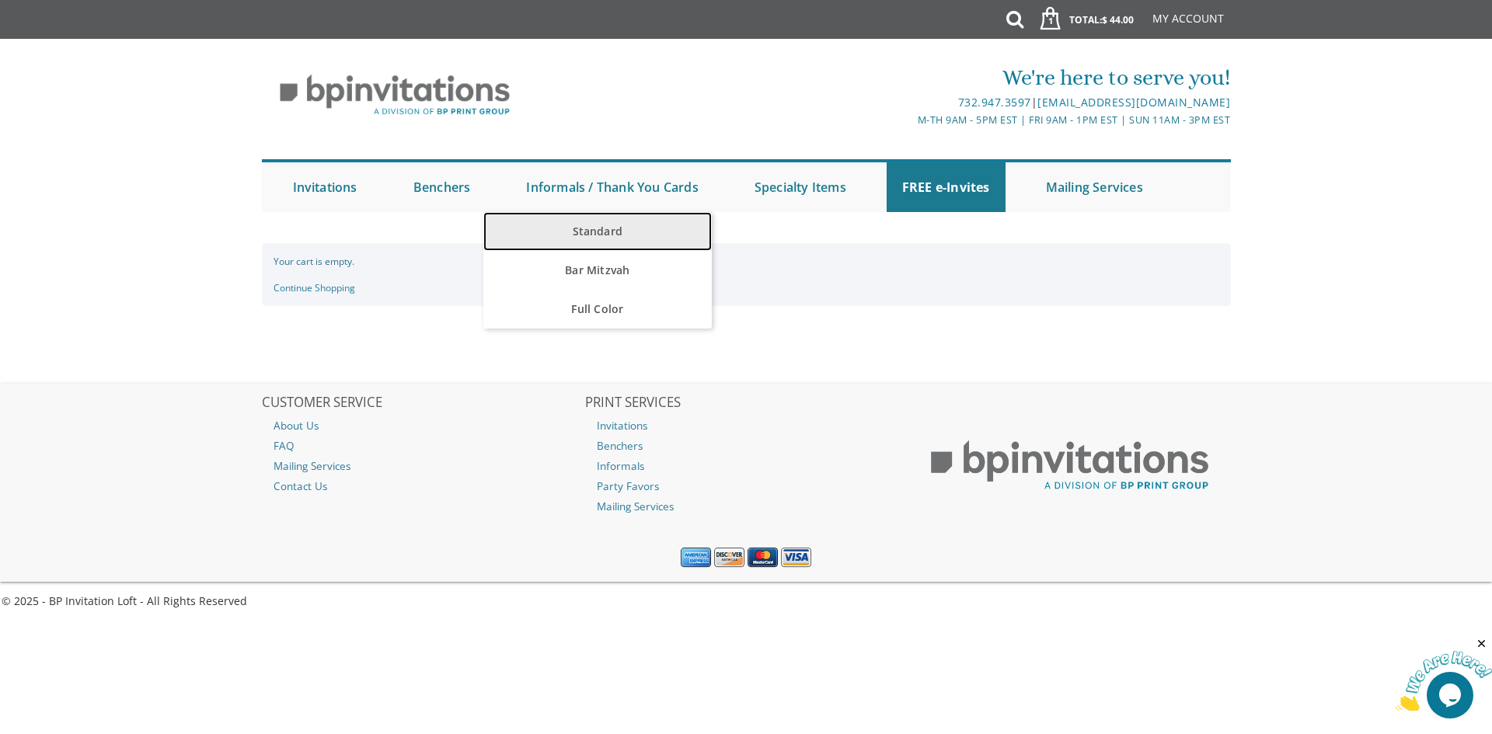
click at [595, 233] on link "Standard" at bounding box center [597, 231] width 228 height 39
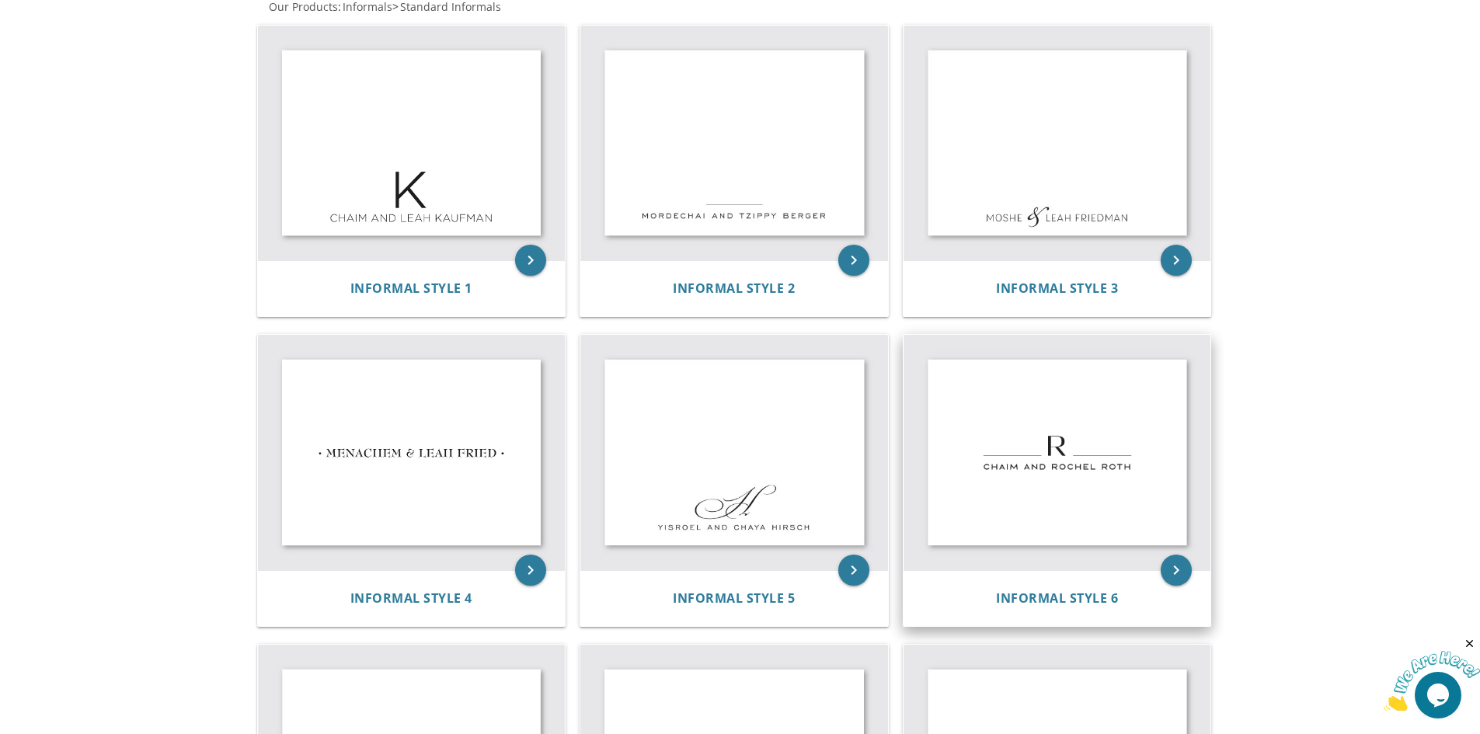
scroll to position [311, 0]
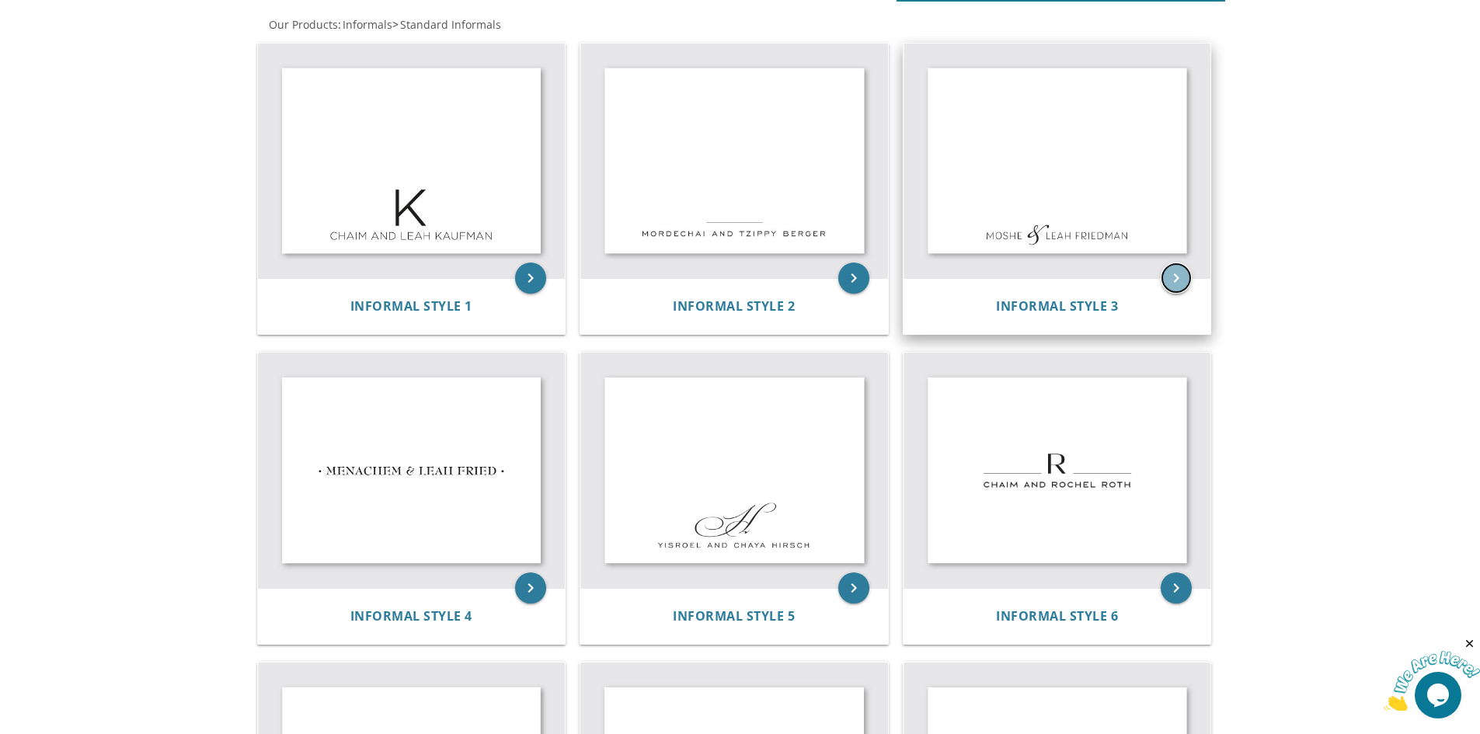
click at [1173, 275] on icon "keyboard_arrow_right" at bounding box center [1176, 278] width 31 height 31
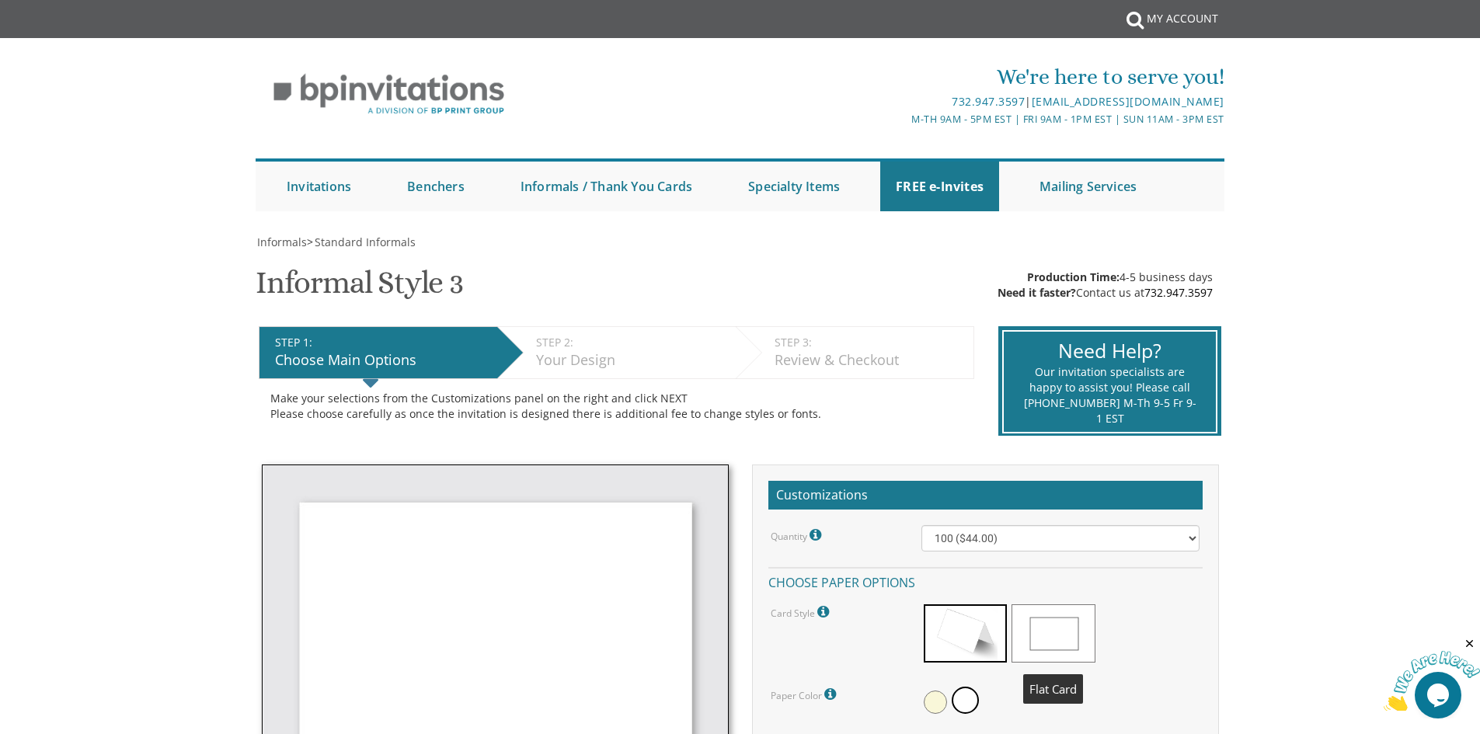
click at [1045, 636] on span at bounding box center [1053, 634] width 83 height 58
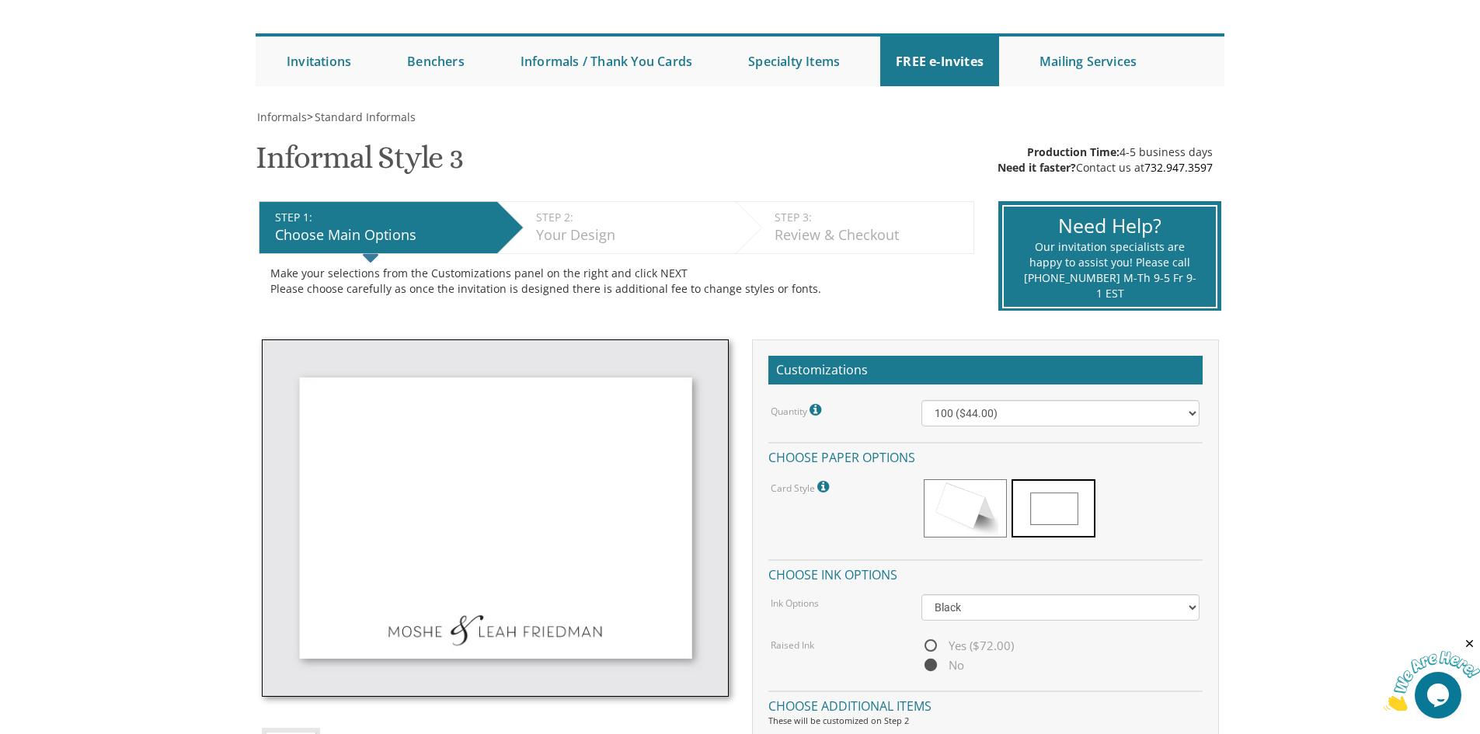
scroll to position [155, 0]
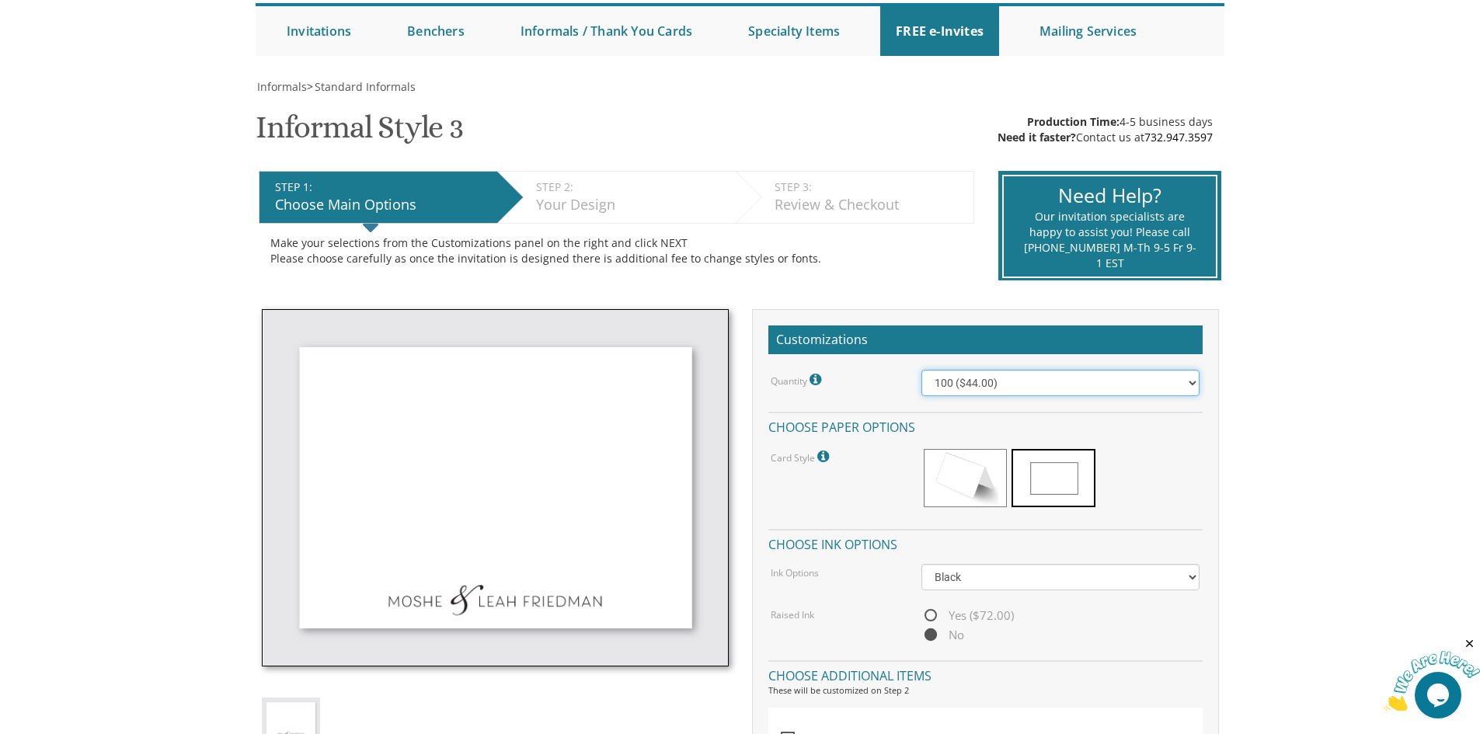
click at [1185, 387] on select "100 ($44.00) 200 ($63.00) 300 ($82.00) 400 ($101.00) 500 ($120.00) 600 ($139.00…" at bounding box center [1061, 383] width 278 height 26
click at [1042, 391] on select "100 ($44.00) 200 ($63.00) 300 ($82.00) 400 ($101.00) 500 ($120.00) 600 ($139.00…" at bounding box center [1061, 383] width 278 height 26
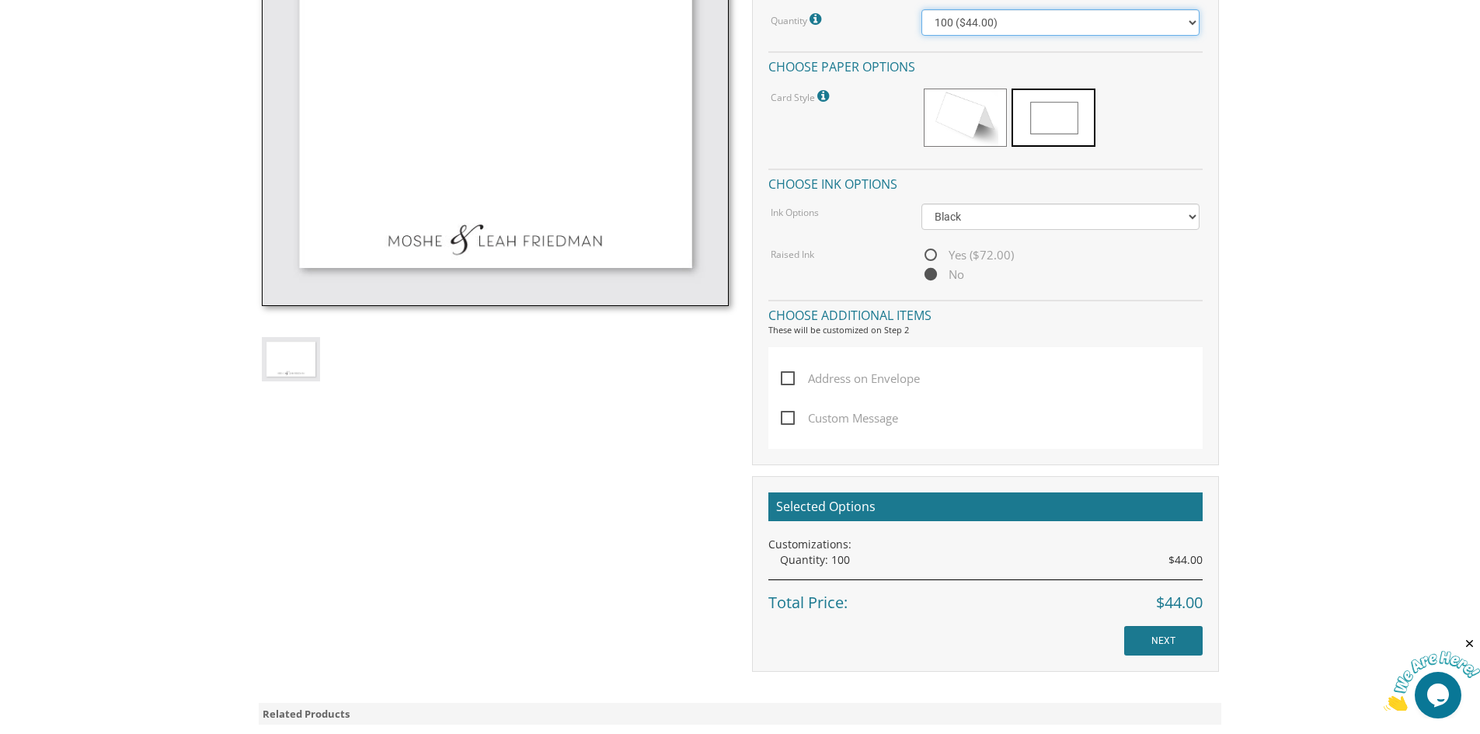
scroll to position [544, 0]
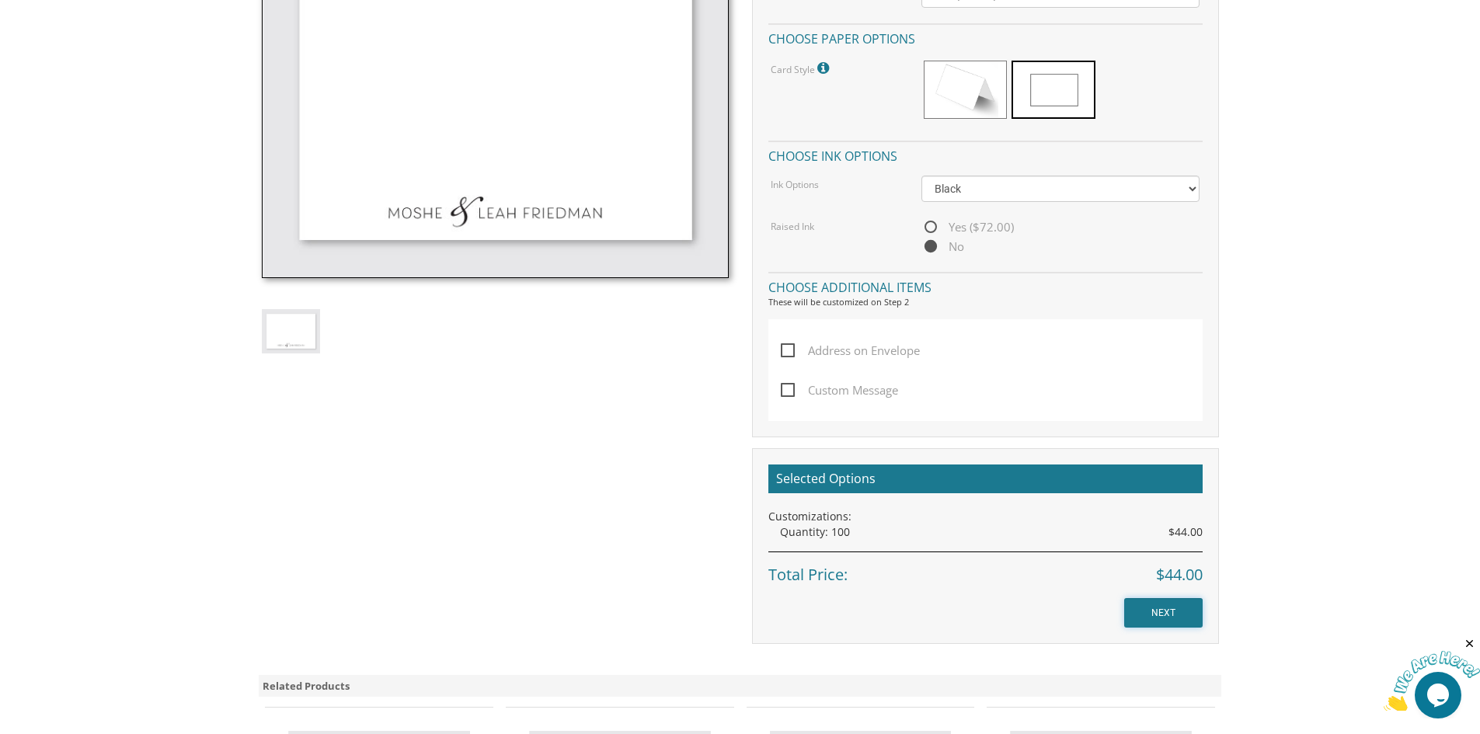
click at [1166, 615] on input "NEXT" at bounding box center [1163, 613] width 78 height 30
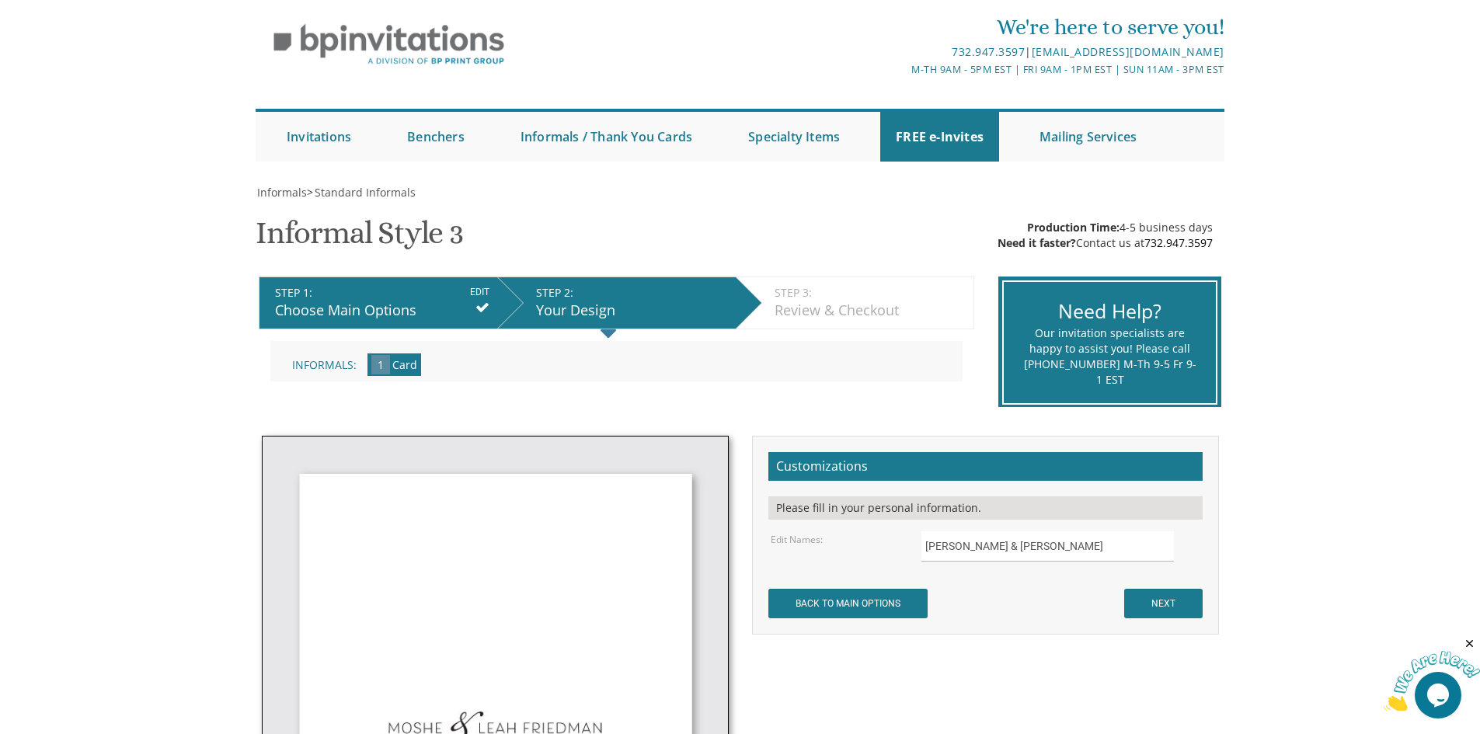
scroll to position [78, 0]
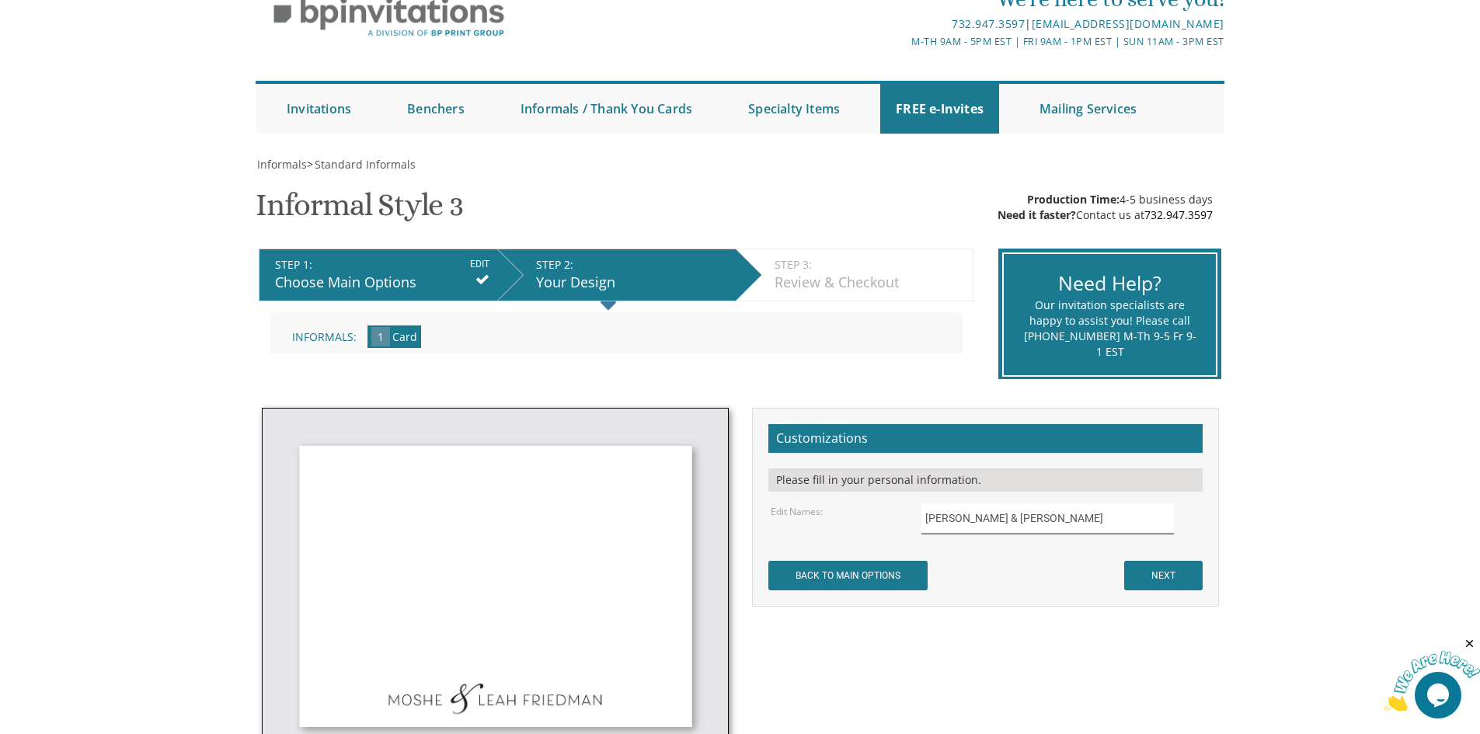
drag, startPoint x: 1049, startPoint y: 515, endPoint x: 762, endPoint y: 556, distance: 289.6
click at [762, 556] on div "Customizations Please fill in your personal information. Edit Names: Moshe & Le…" at bounding box center [985, 507] width 467 height 199
drag, startPoint x: 1065, startPoint y: 519, endPoint x: 1075, endPoint y: 522, distance: 9.8
click at [1075, 522] on input "Avrohom Yecheskel & Frumi BLoch" at bounding box center [1048, 519] width 253 height 30
type input "[PERSON_NAME] & [PERSON_NAME]"
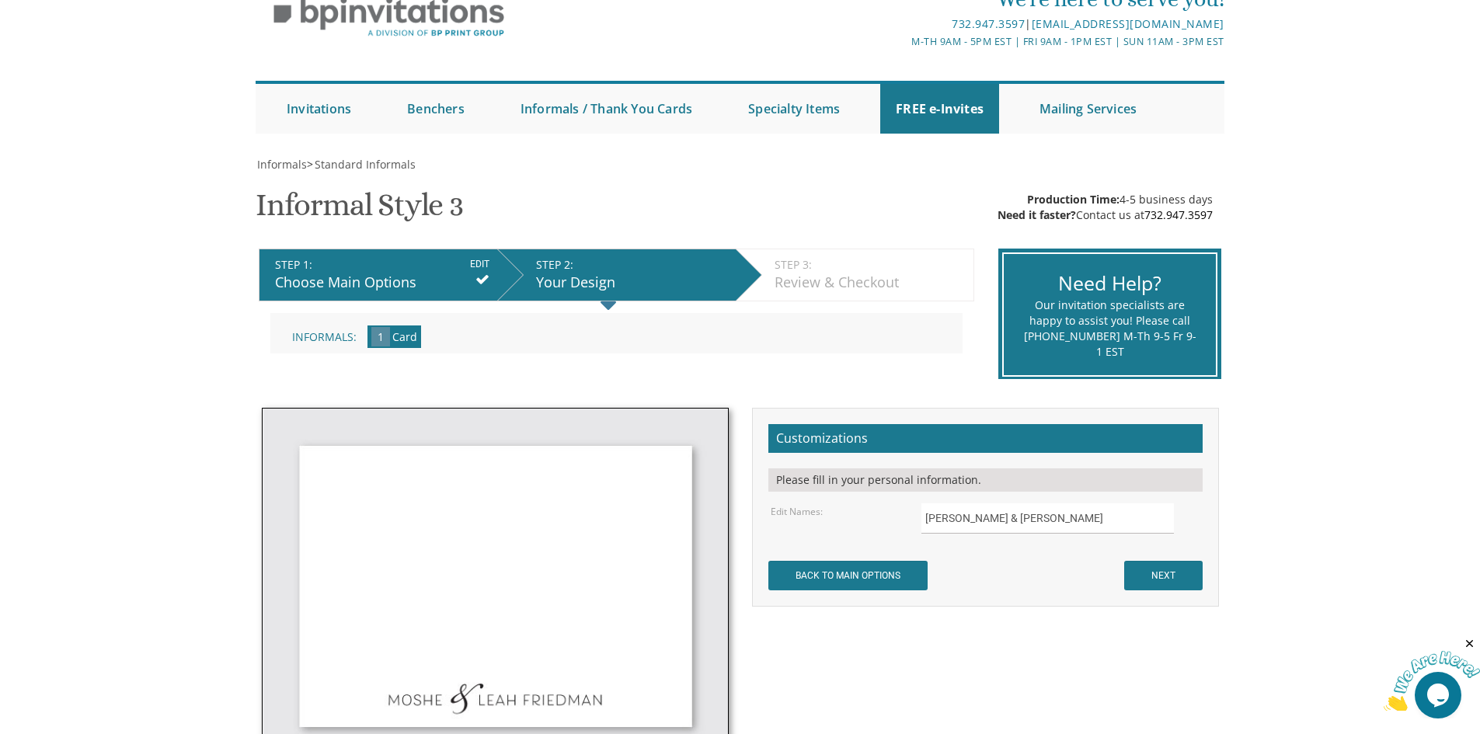
click at [1014, 569] on form "Customizations Please fill in your personal information. Edit Names: Avrohom Ye…" at bounding box center [986, 507] width 434 height 166
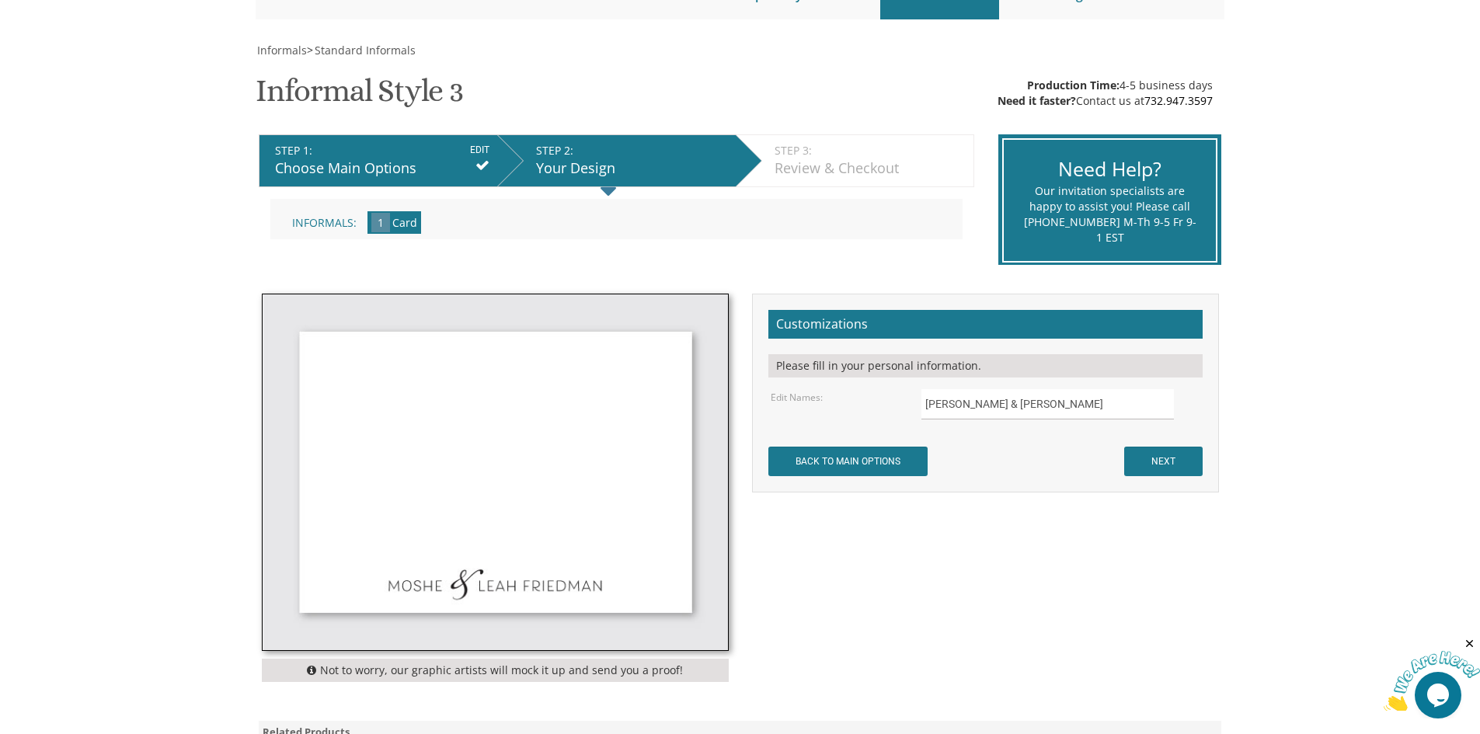
scroll to position [311, 0]
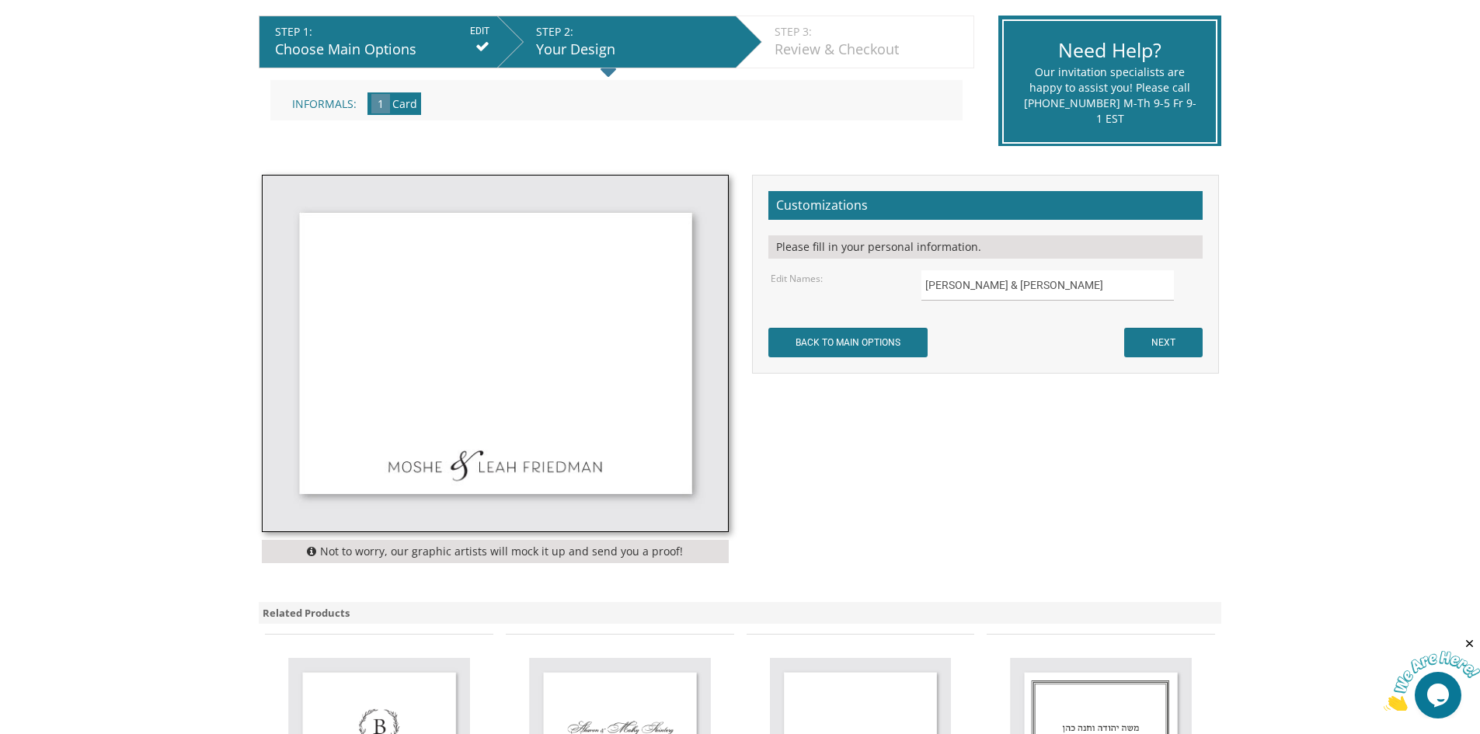
click at [537, 469] on img at bounding box center [495, 354] width 465 height 356
click at [1156, 339] on input "NEXT" at bounding box center [1163, 343] width 78 height 30
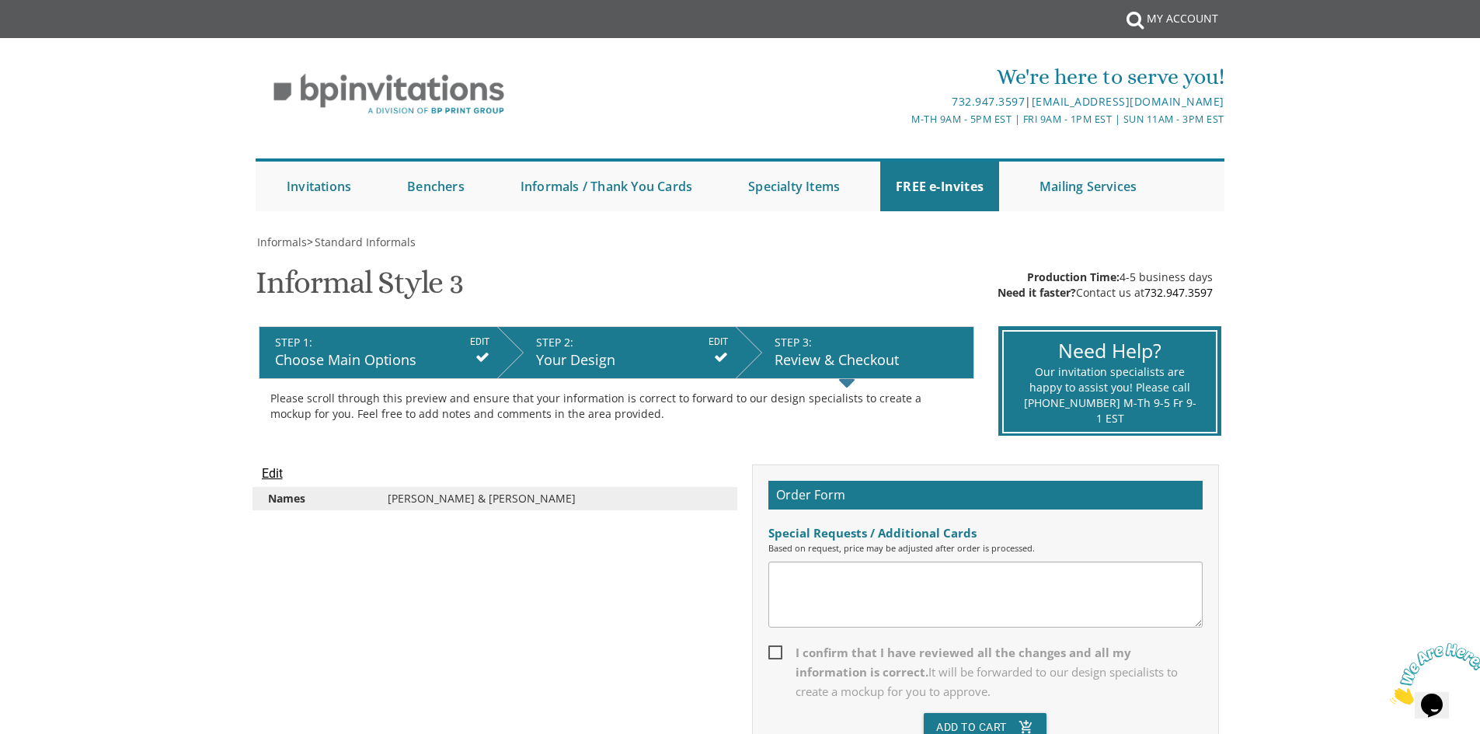
click at [781, 650] on span "I confirm that I have reviewed all the changes and all my information is correc…" at bounding box center [986, 672] width 434 height 58
click at [779, 650] on input "I confirm that I have reviewed all the changes and all my information is correc…" at bounding box center [774, 652] width 10 height 10
checkbox input "true"
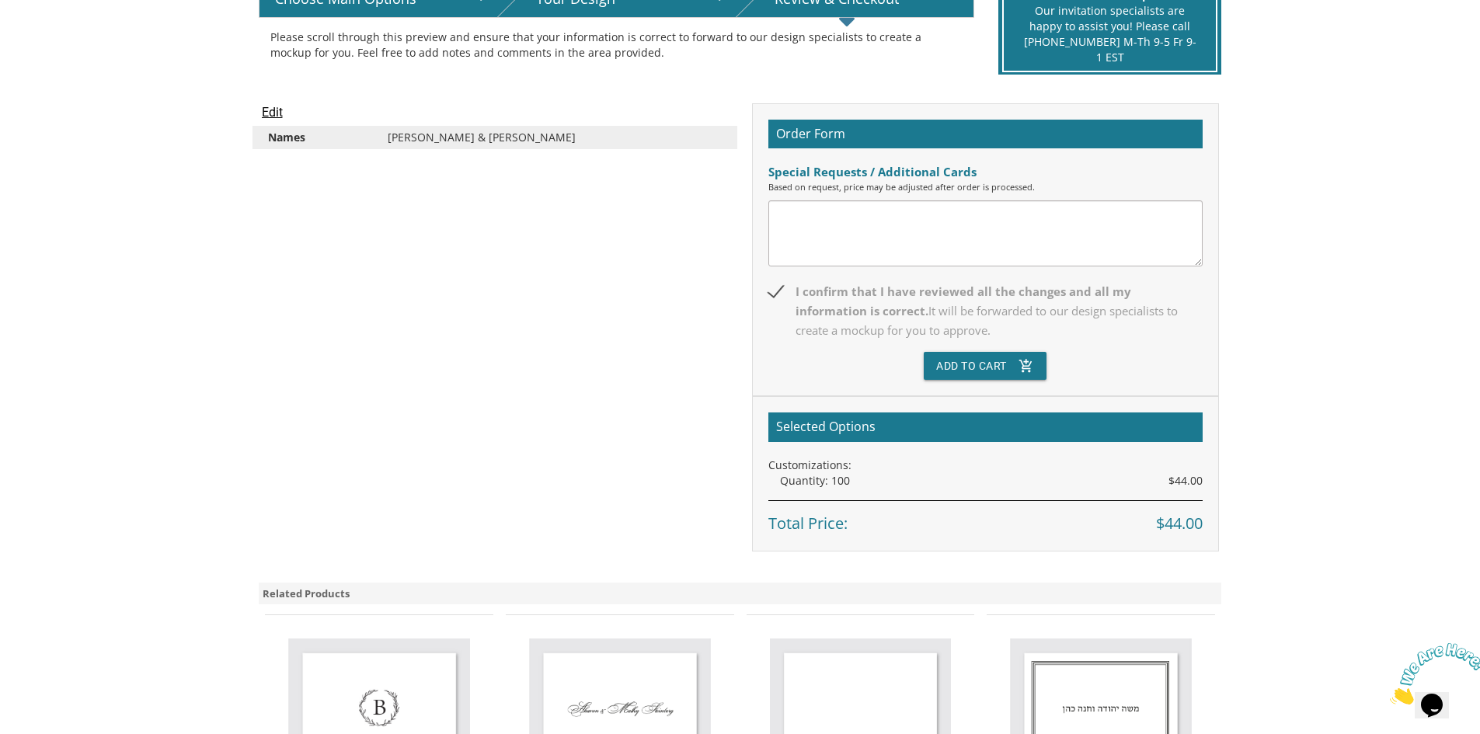
scroll to position [389, 0]
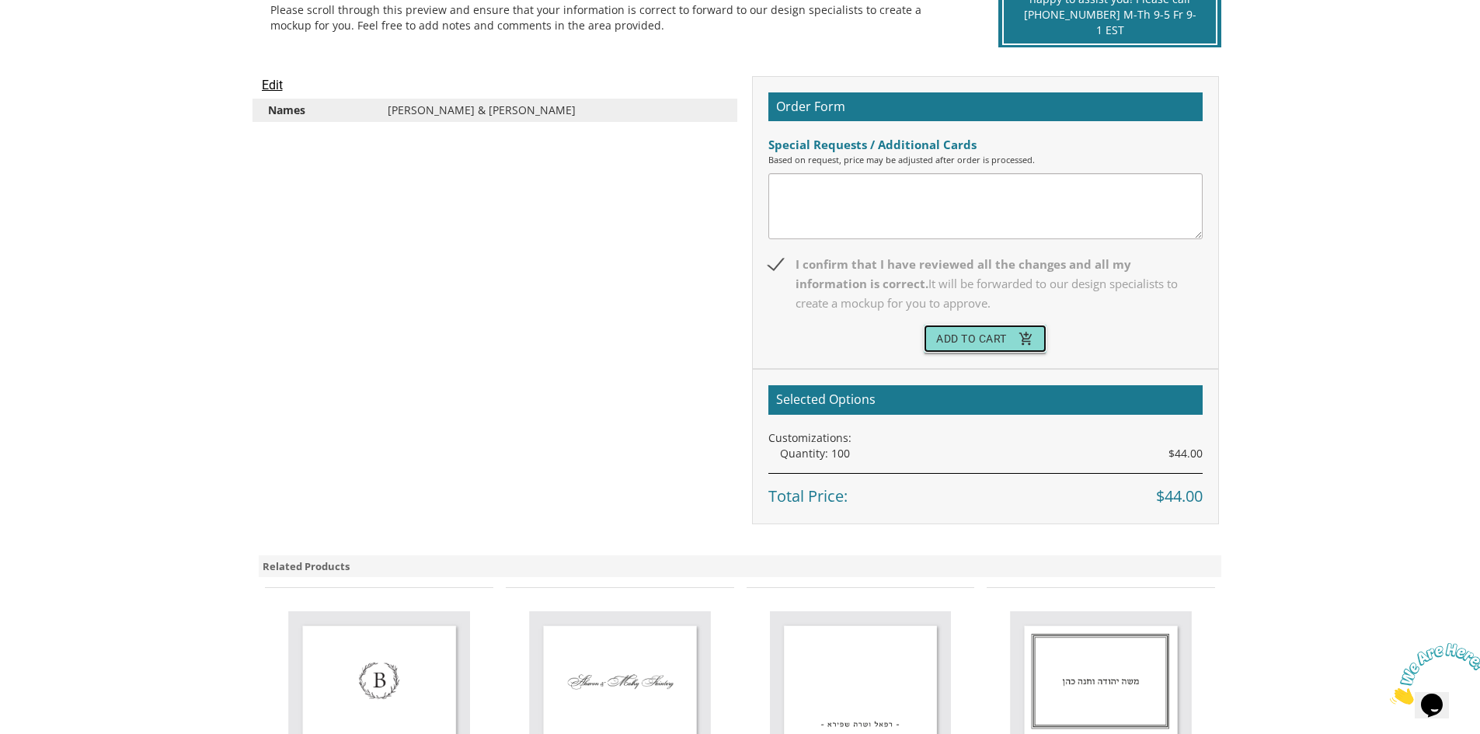
click at [968, 337] on button "Add To Cart add_shopping_cart" at bounding box center [985, 339] width 123 height 28
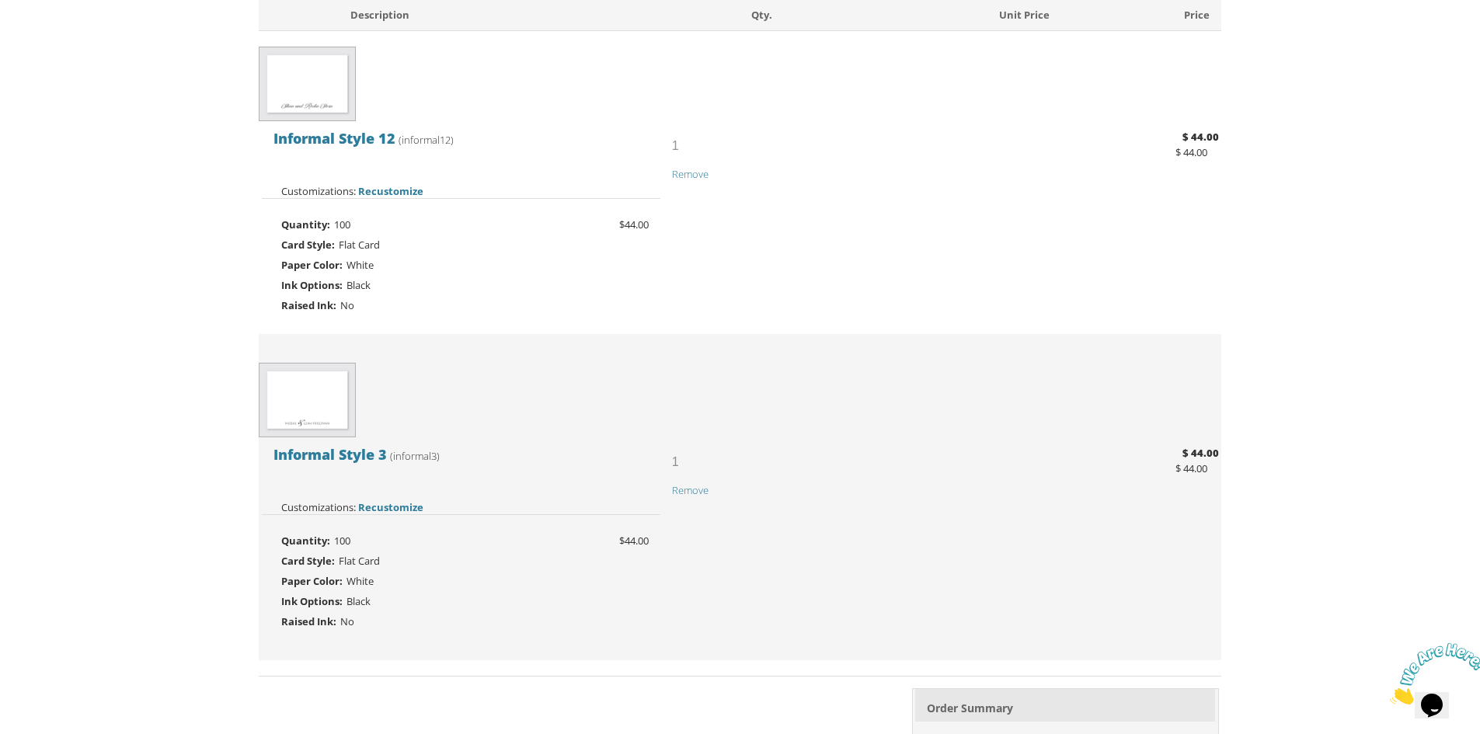
scroll to position [311, 0]
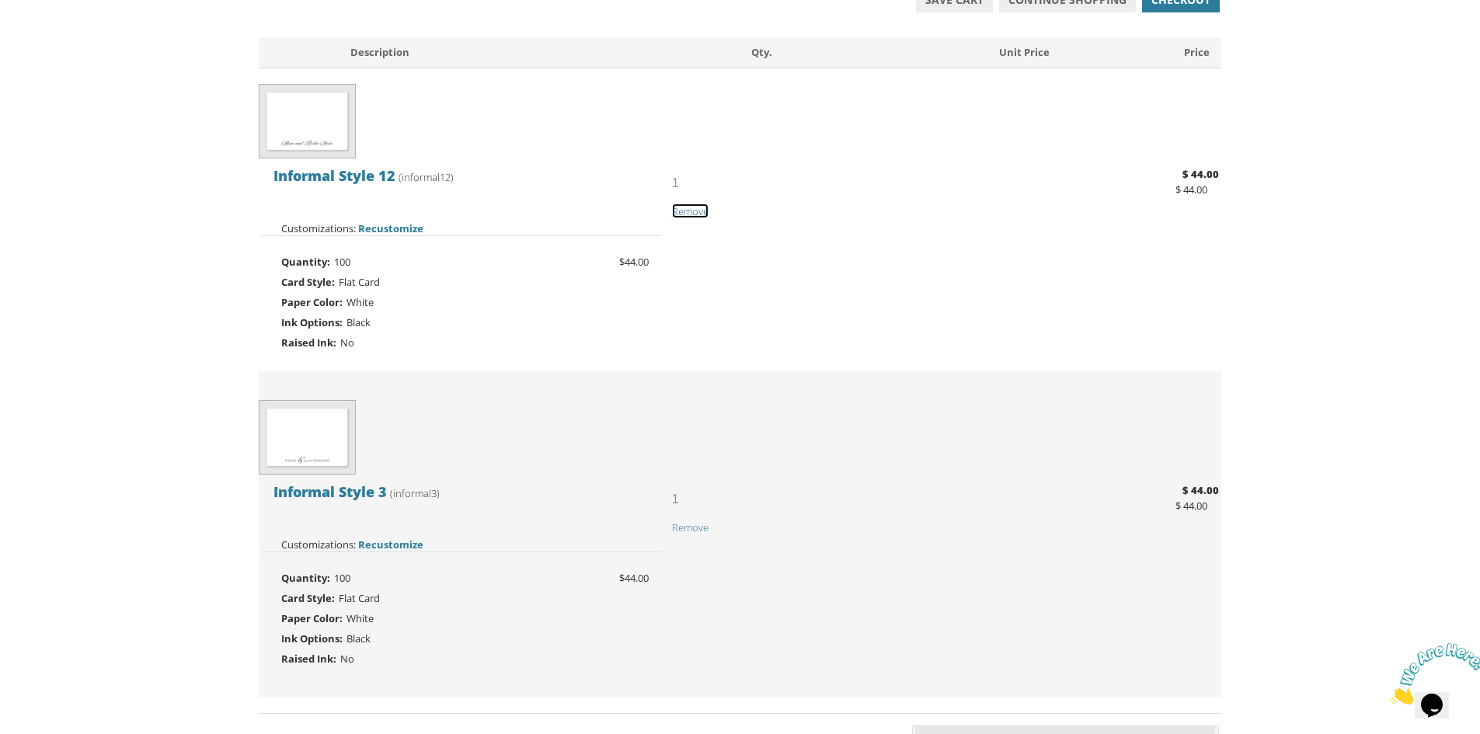
click at [692, 210] on span "Remove" at bounding box center [690, 211] width 37 height 14
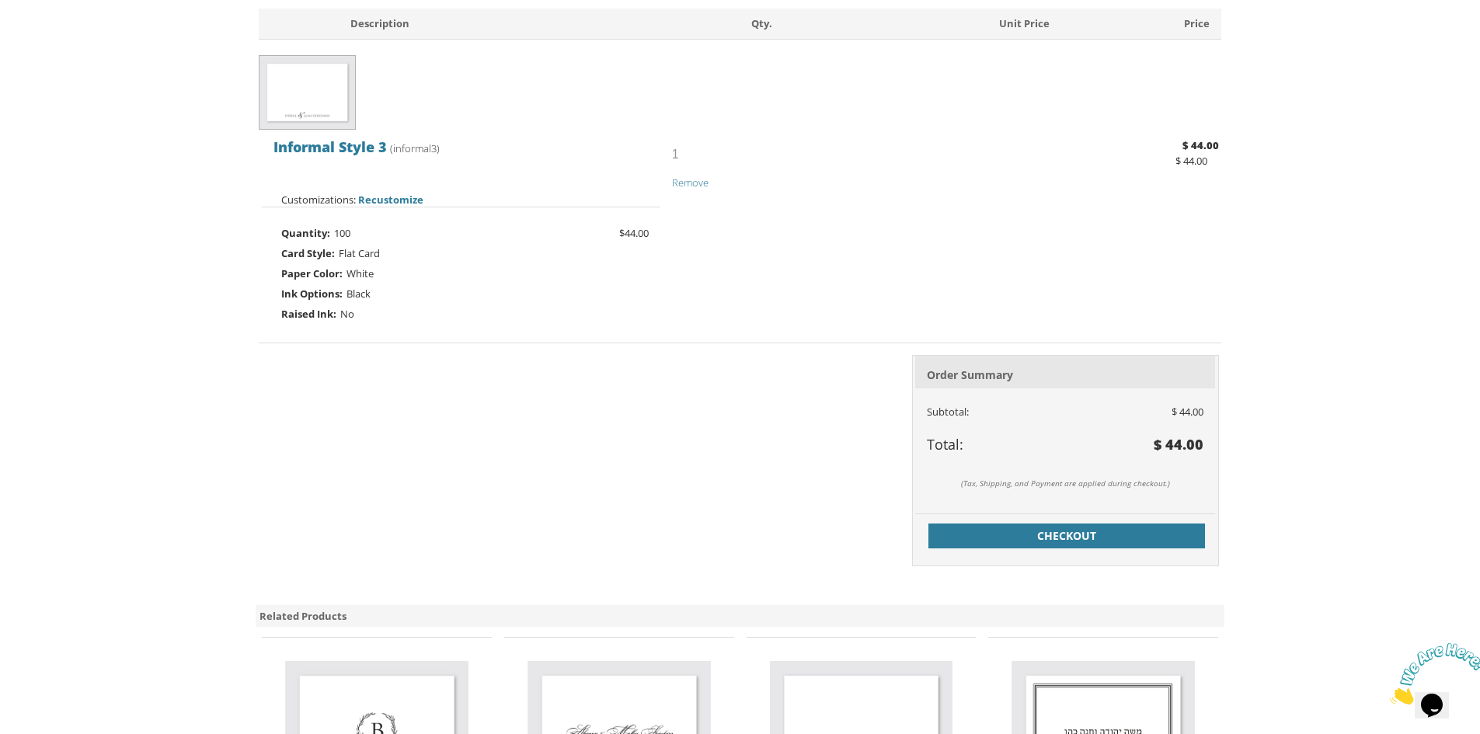
scroll to position [389, 0]
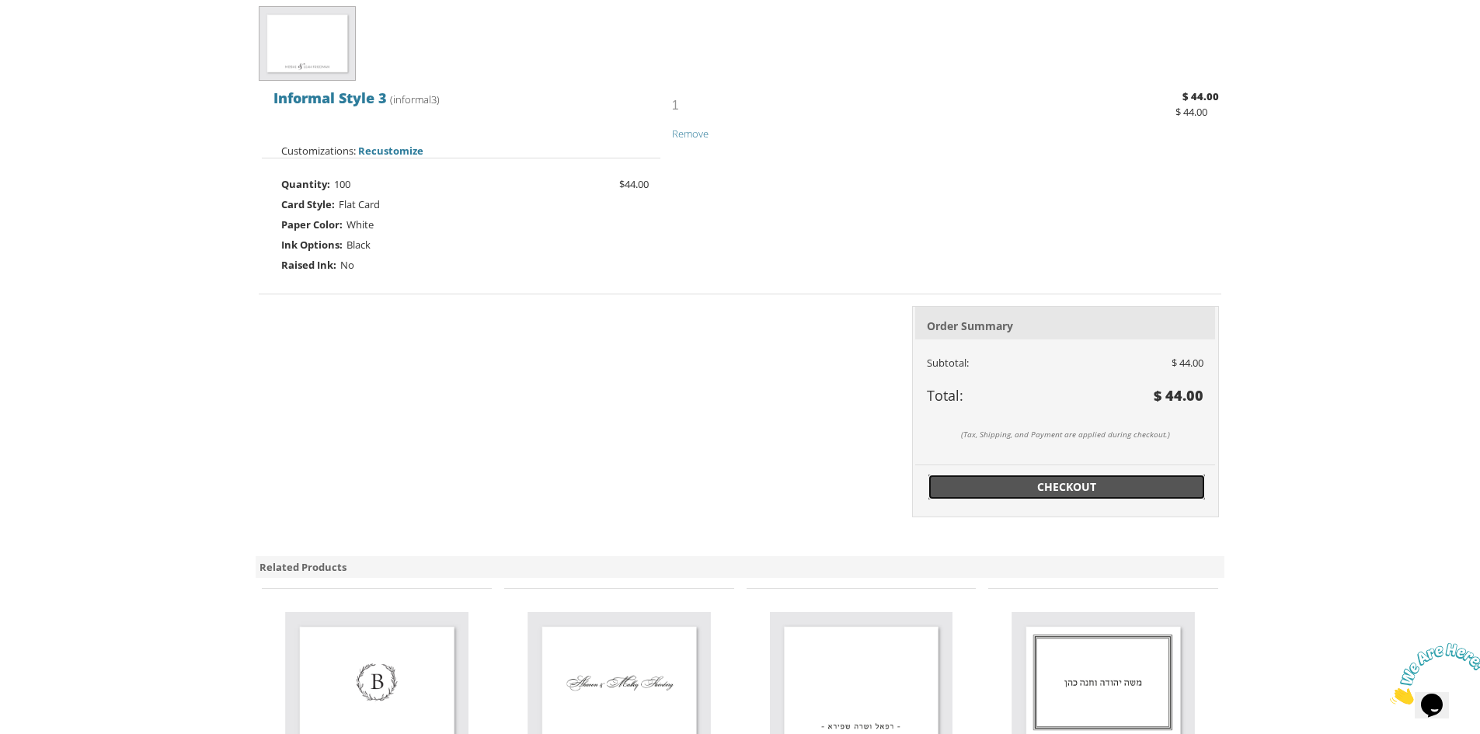
click at [1122, 491] on span "Checkout" at bounding box center [1067, 487] width 258 height 16
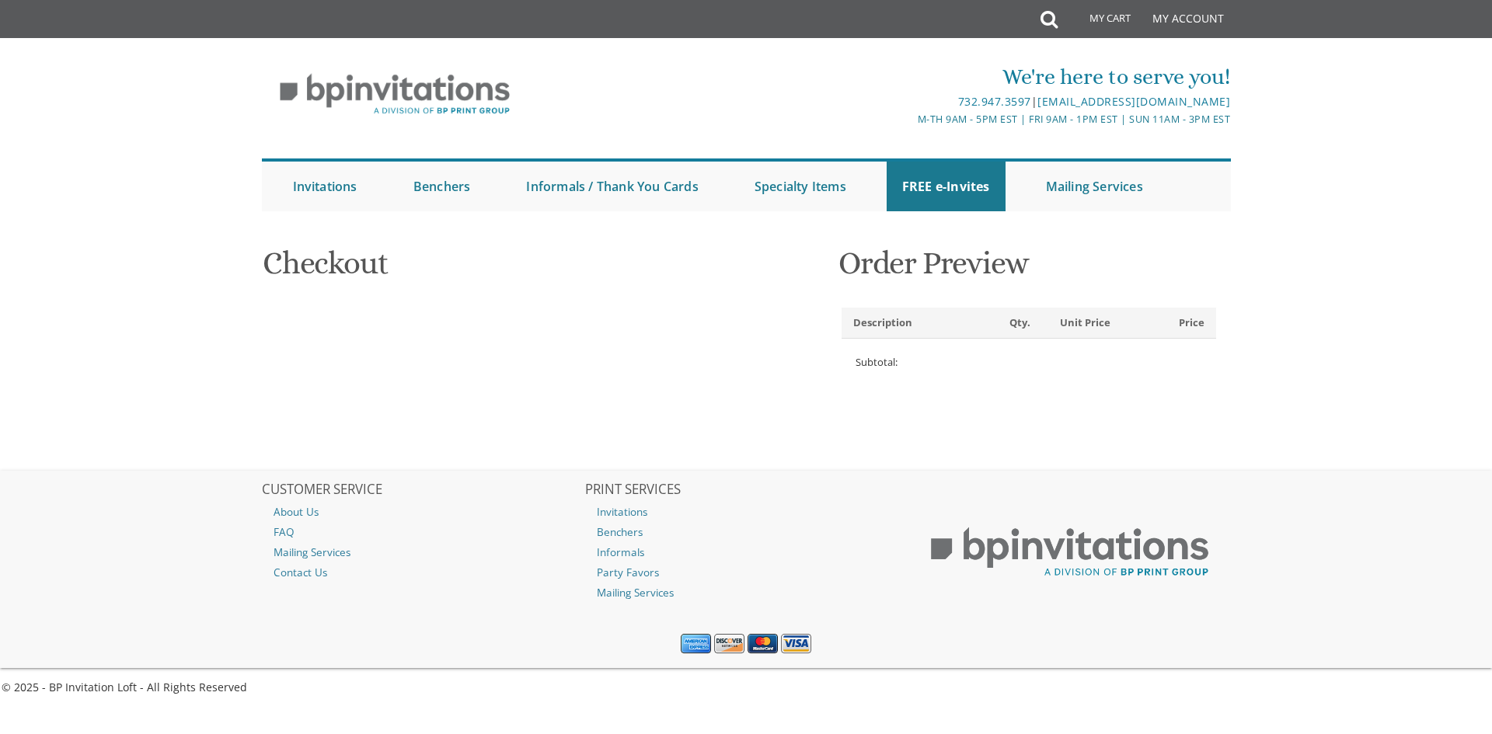
select select
type input "[EMAIL_ADDRESS][DOMAIN_NAME]"
type input "Frumi"
type input "Bloch"
type input "[STREET_ADDRESS]"
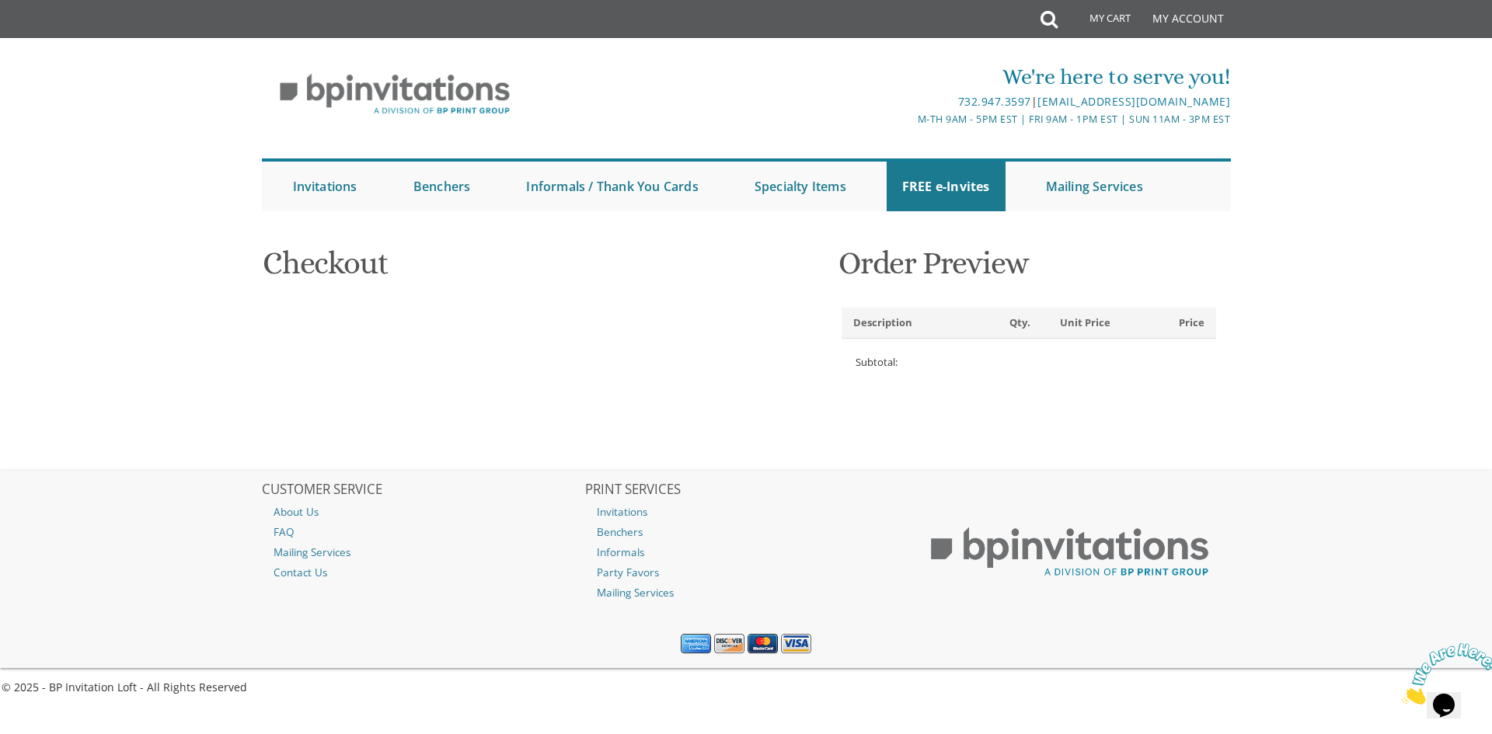
type input "LAKEWOOD"
type input "08701-3605"
select select "US"
select select "NJ"
type input "8482453112"
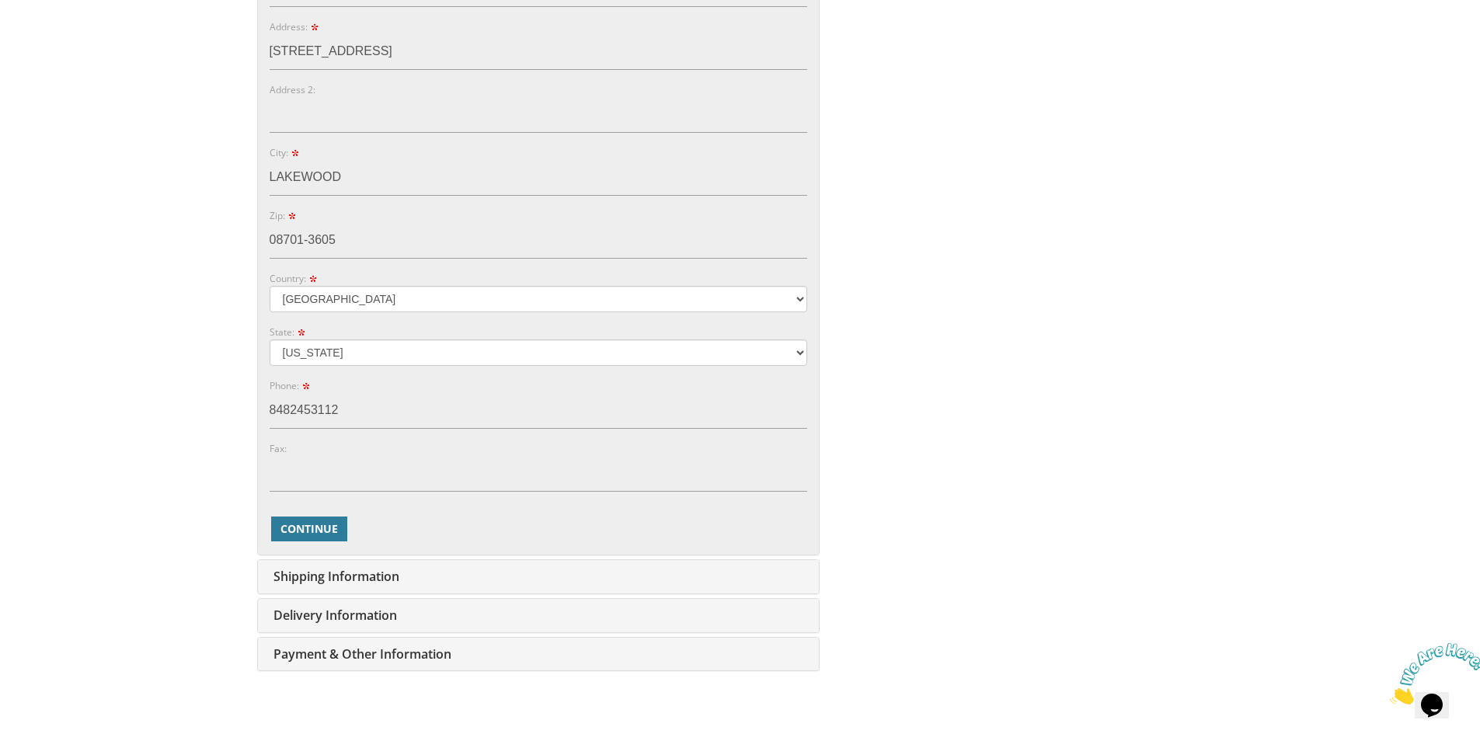
scroll to position [622, 0]
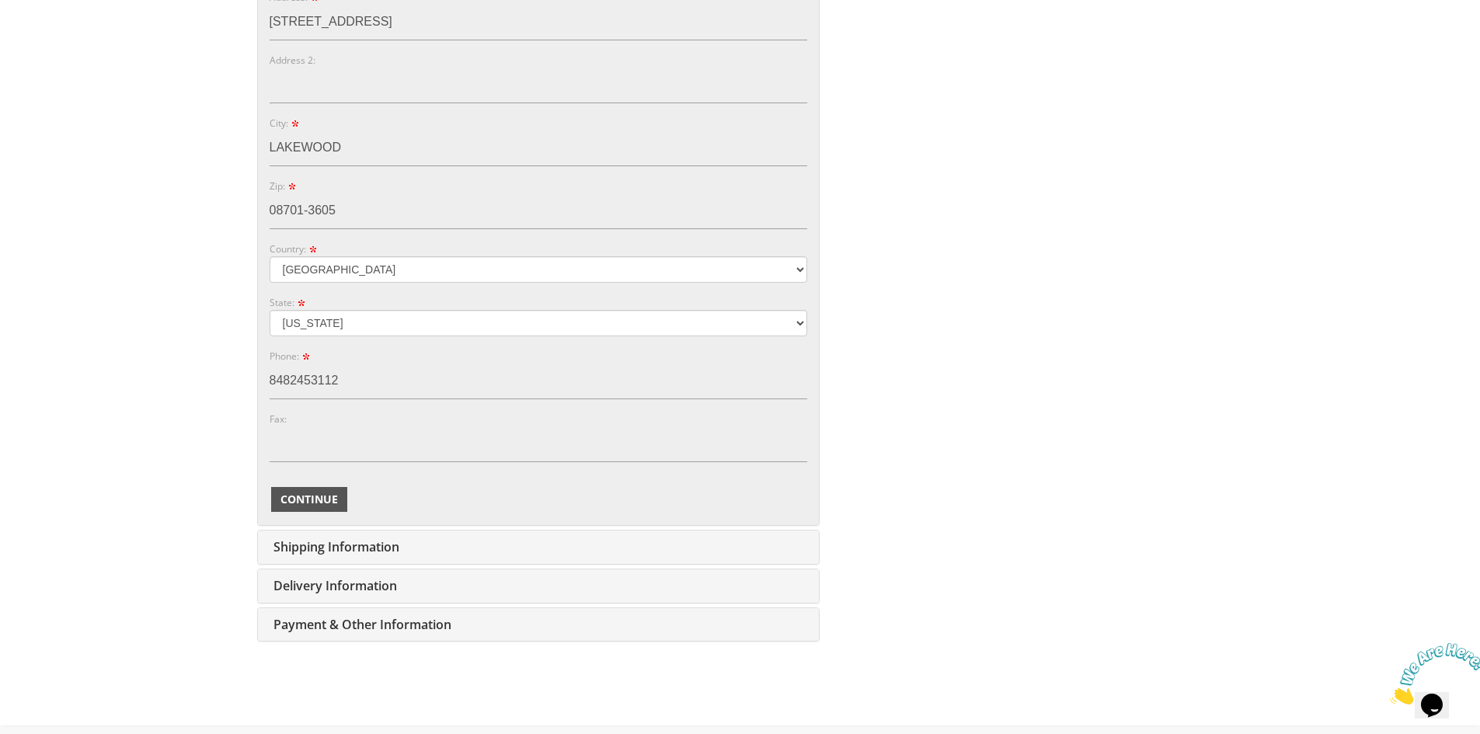
click at [307, 496] on span "Continue" at bounding box center [310, 500] width 58 height 16
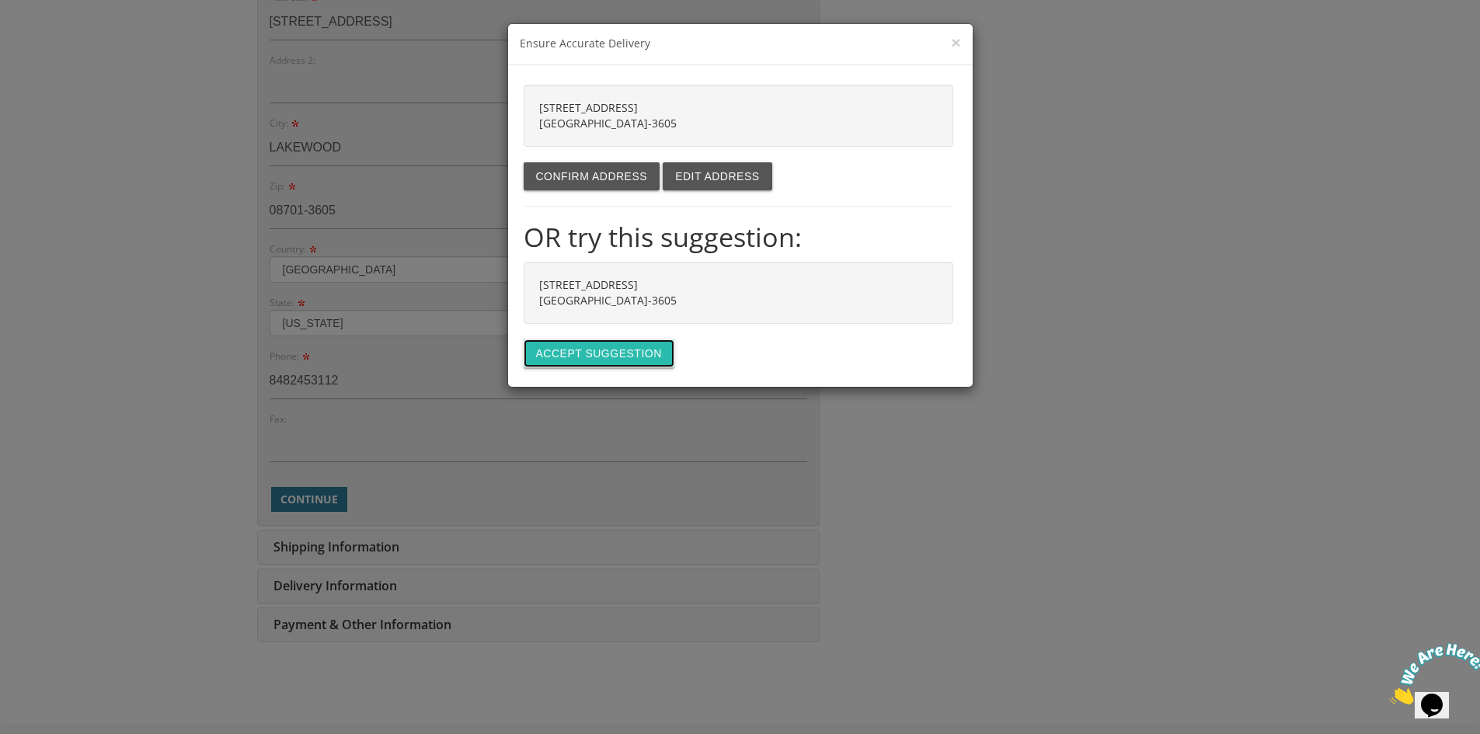
click at [591, 352] on button "Accept suggestion" at bounding box center [599, 354] width 151 height 28
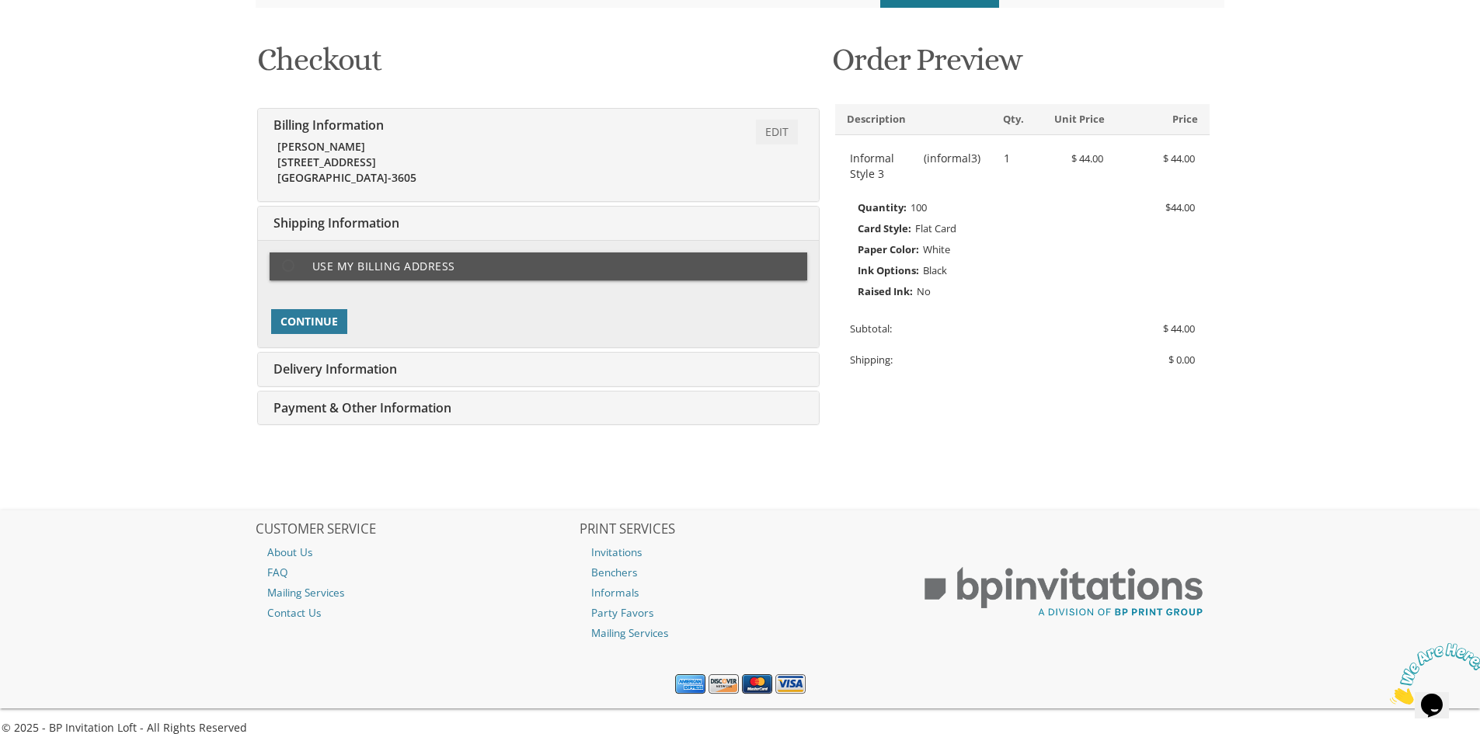
scroll to position [221, 0]
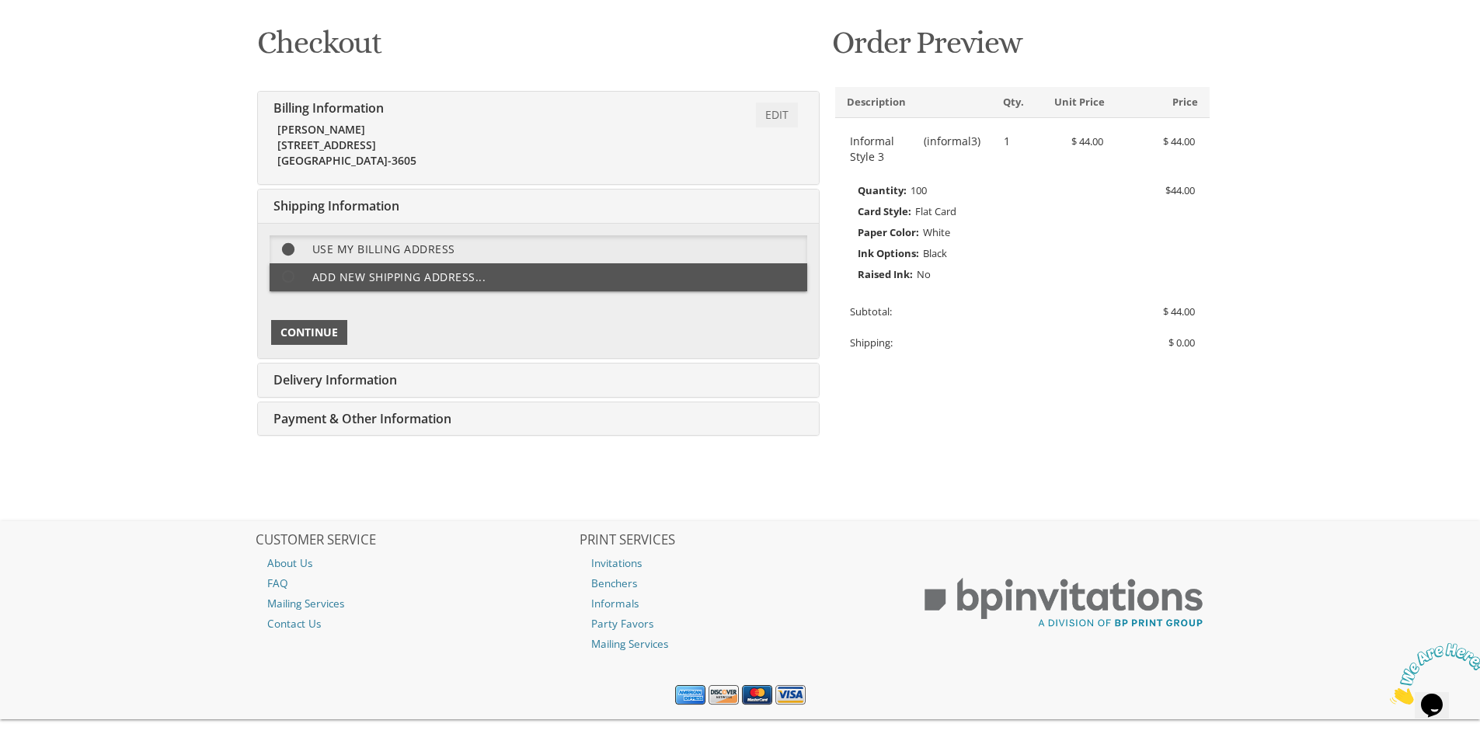
click at [322, 334] on span "Continue" at bounding box center [310, 333] width 58 height 16
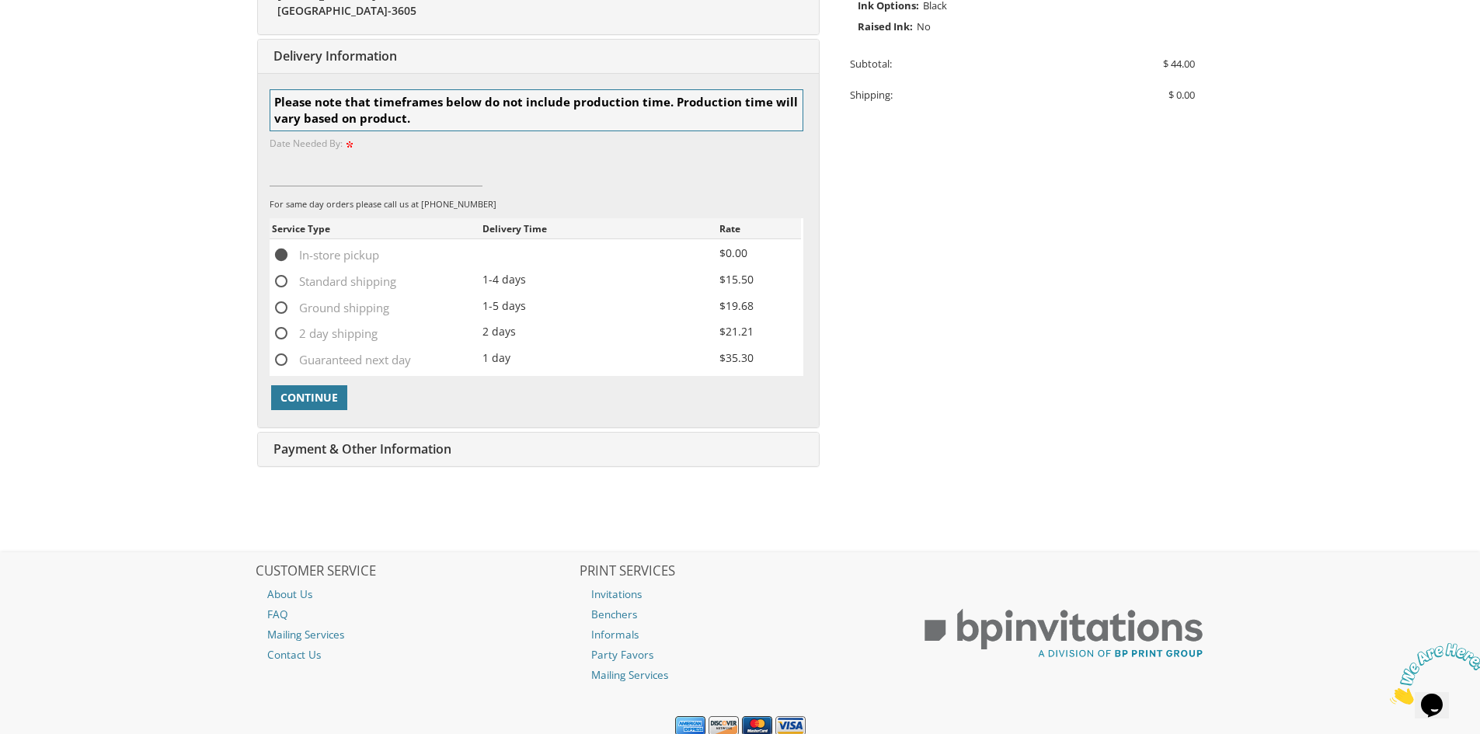
scroll to position [480, 0]
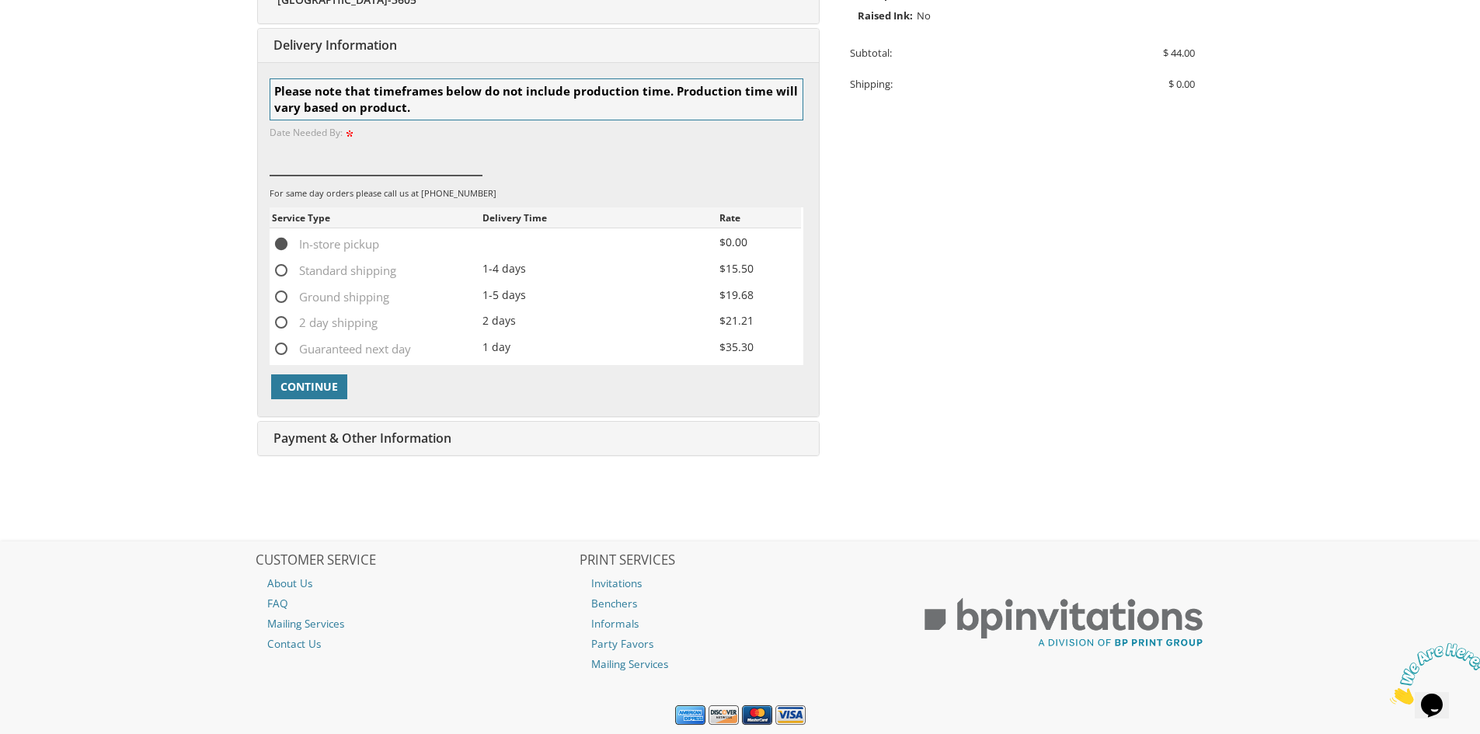
click at [305, 164] on input at bounding box center [377, 158] width 214 height 36
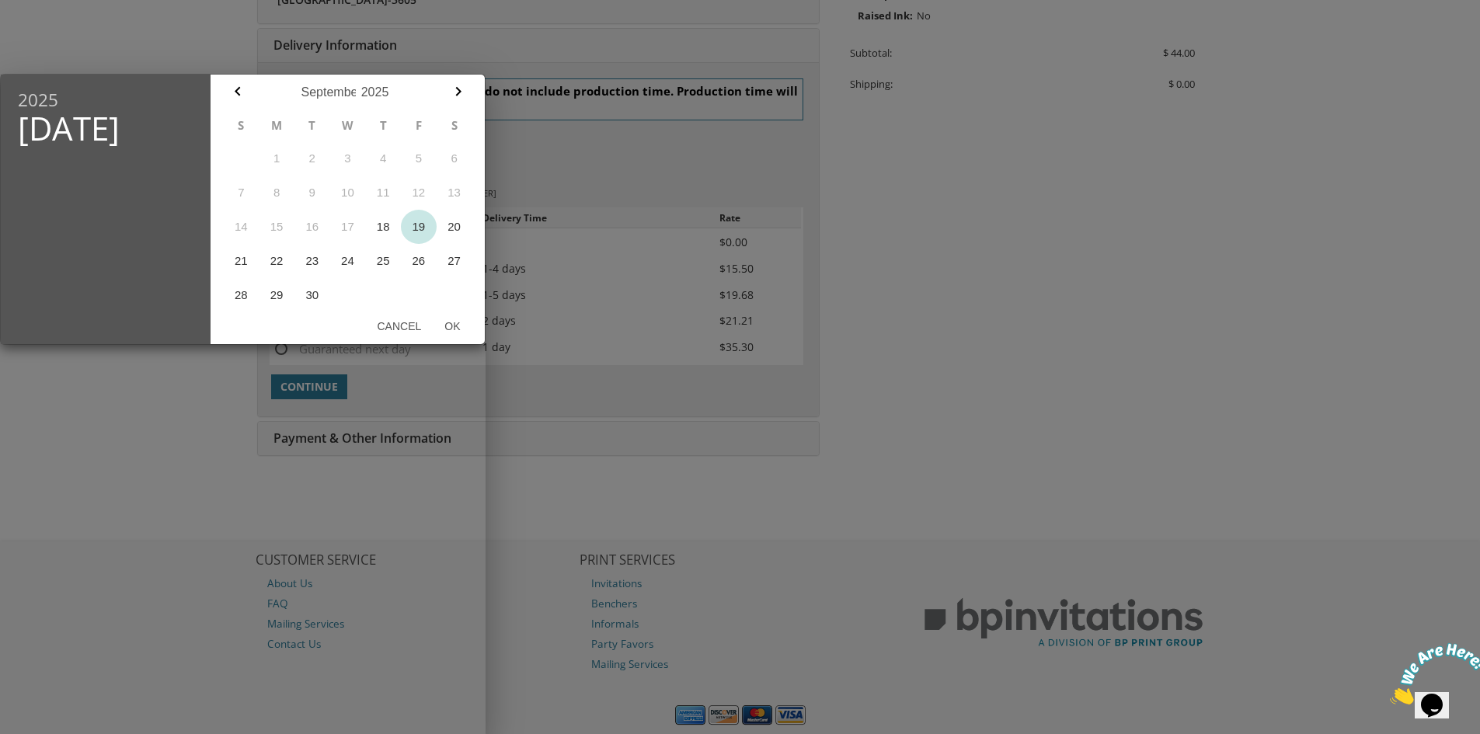
click at [422, 231] on button "19" at bounding box center [419, 227] width 36 height 34
click at [451, 328] on button "Ok" at bounding box center [452, 326] width 39 height 28
type input "Sep 19, 2025"
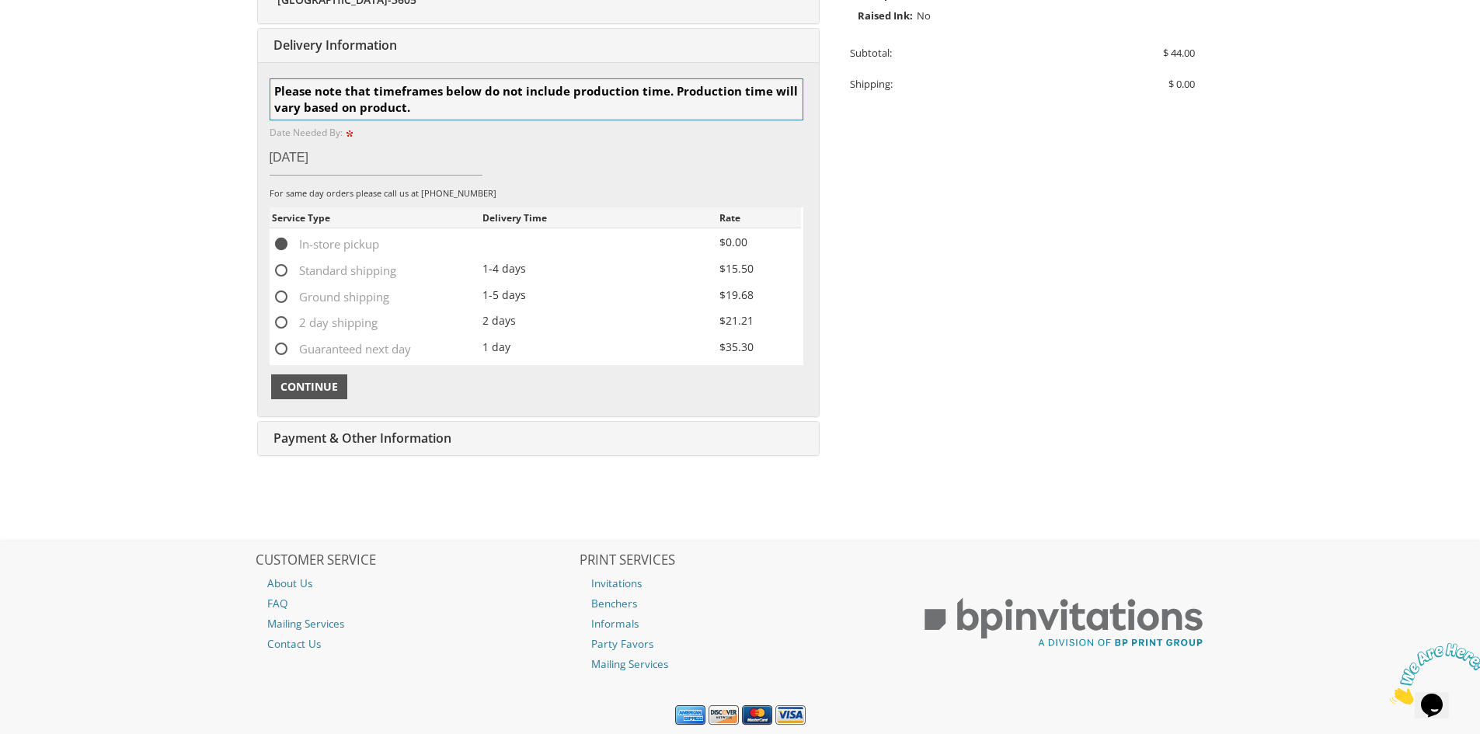
click at [306, 389] on span "Continue" at bounding box center [310, 387] width 58 height 16
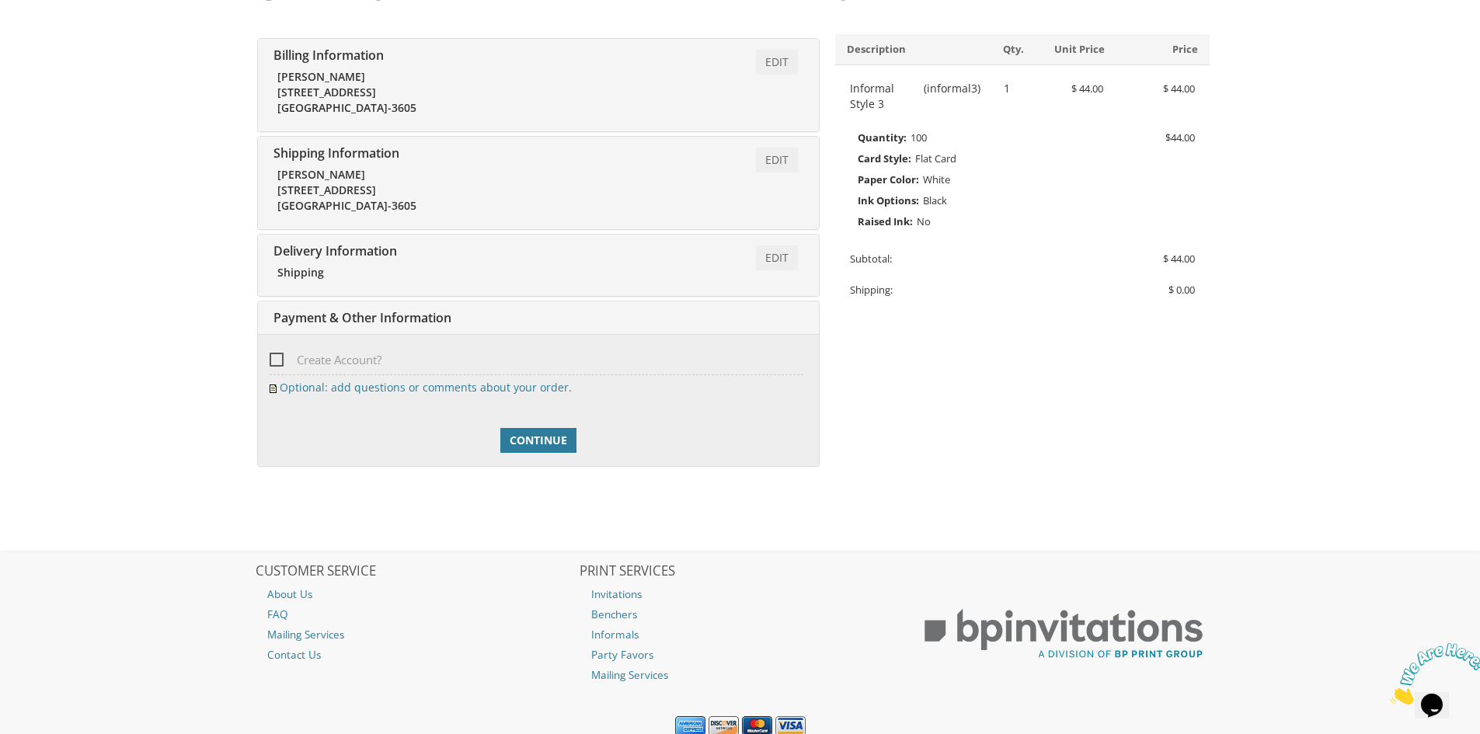
scroll to position [333, 0]
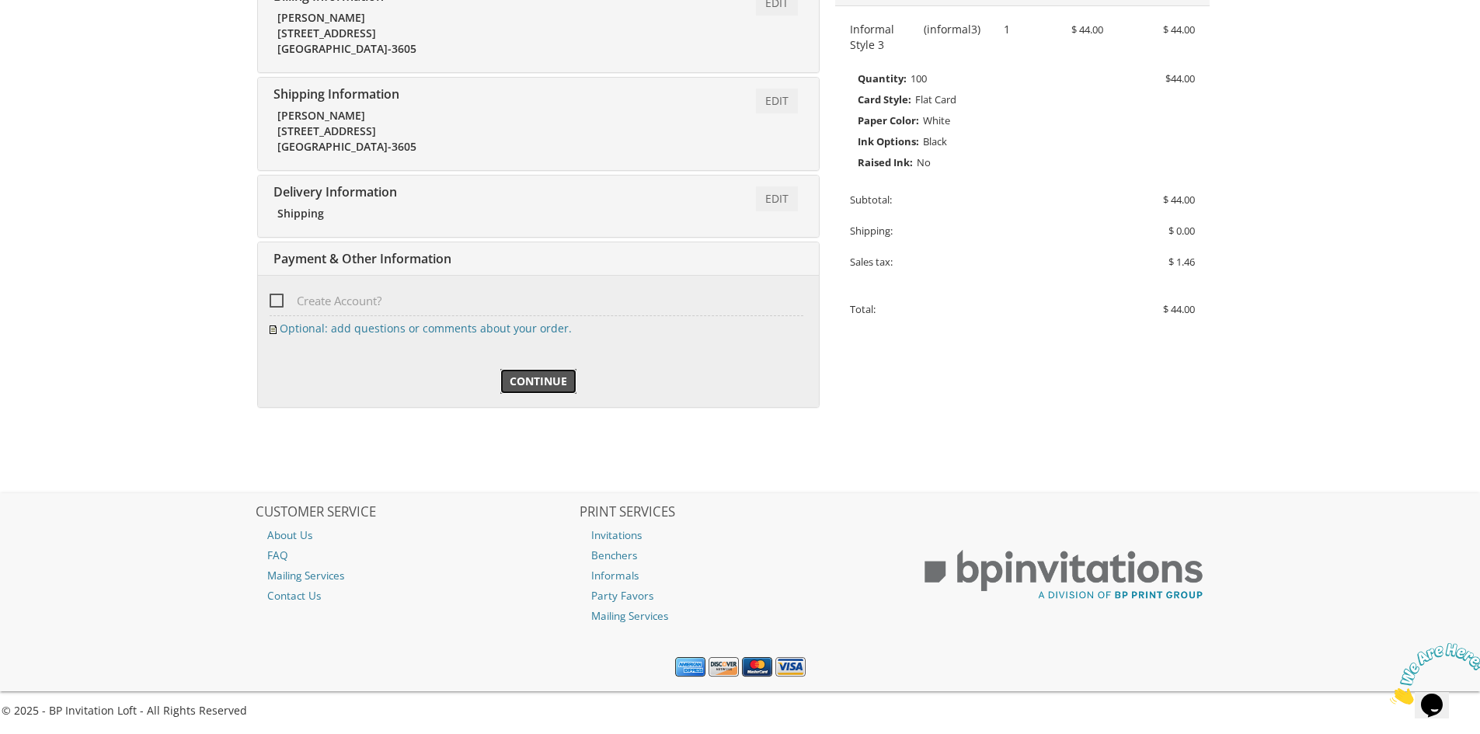
click at [535, 383] on span "Continue" at bounding box center [539, 382] width 58 height 16
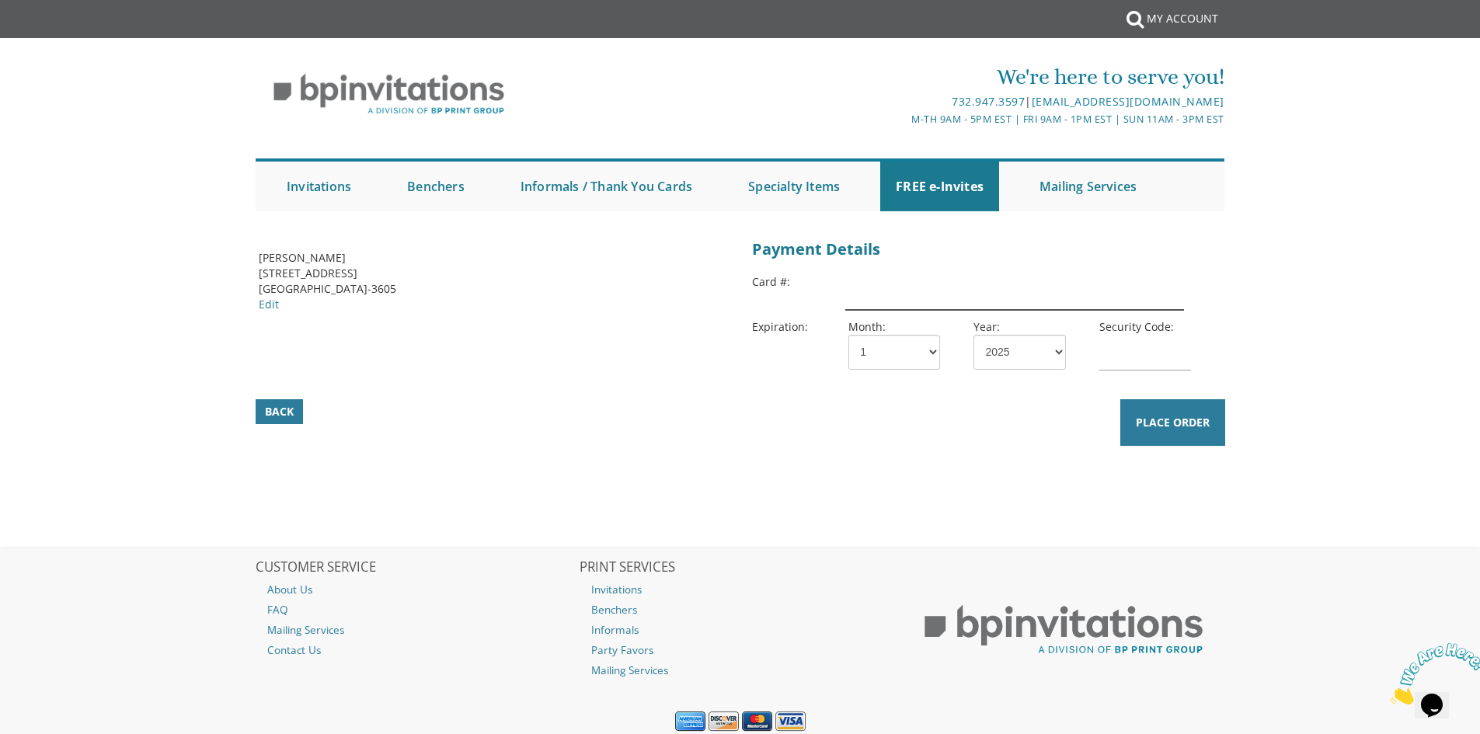
click at [886, 297] on input "text" at bounding box center [1014, 292] width 338 height 36
type input "[CREDIT_CARD_NUMBER]"
click at [922, 361] on select "1 2 3 4 5 6 7 8 9 10 11 12" at bounding box center [895, 352] width 92 height 35
select select "12"
click at [849, 335] on select "1 2 3 4 5 6 7 8 9 10 11 12" at bounding box center [895, 352] width 92 height 35
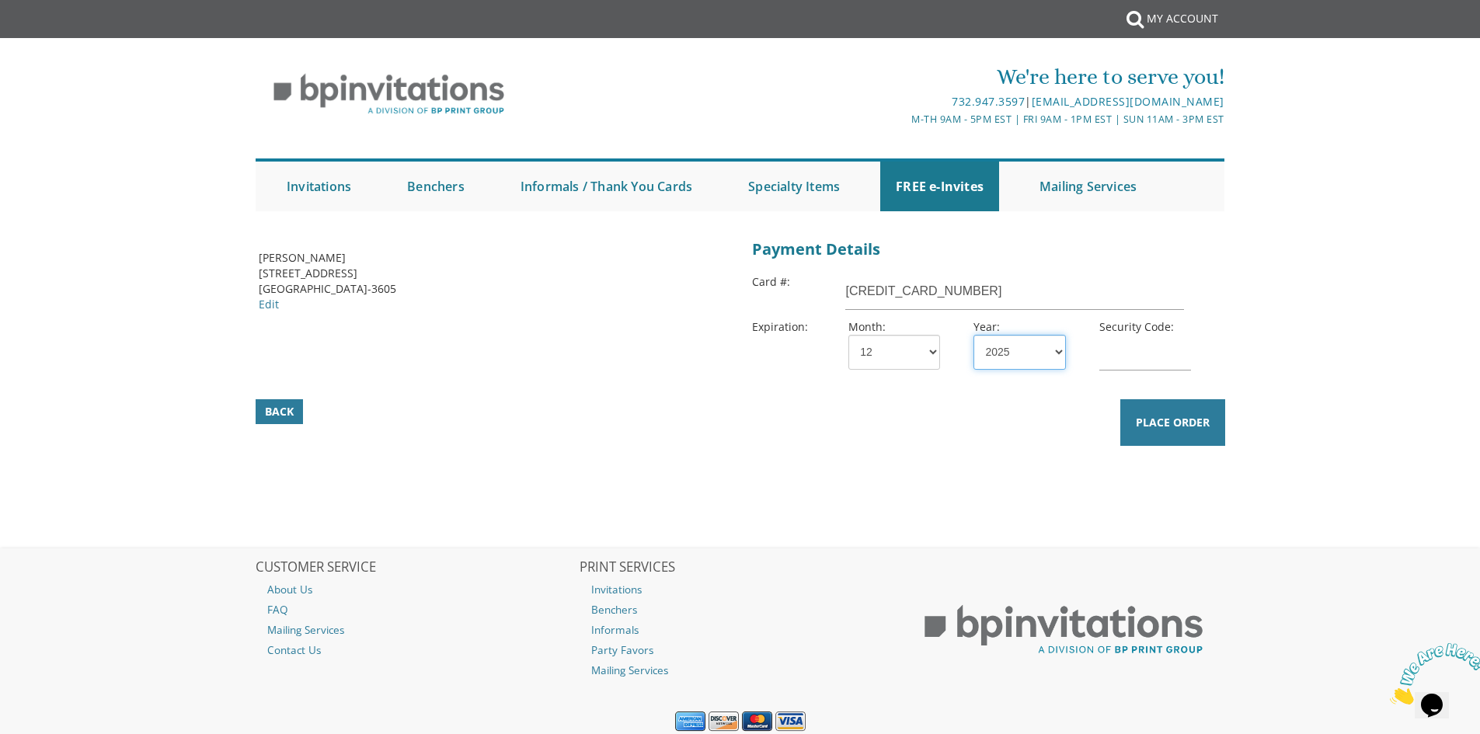
click at [1044, 352] on select "2025 2026 2027 2028 2029 2030 2031 2032 2033 2034 2035" at bounding box center [1020, 352] width 92 height 35
select select "26"
click at [974, 335] on select "2025 2026 2027 2028 2029 2030 2031 2032 2033 2034 2035" at bounding box center [1020, 352] width 92 height 35
click at [1115, 364] on input "text" at bounding box center [1146, 353] width 92 height 36
type input "694"
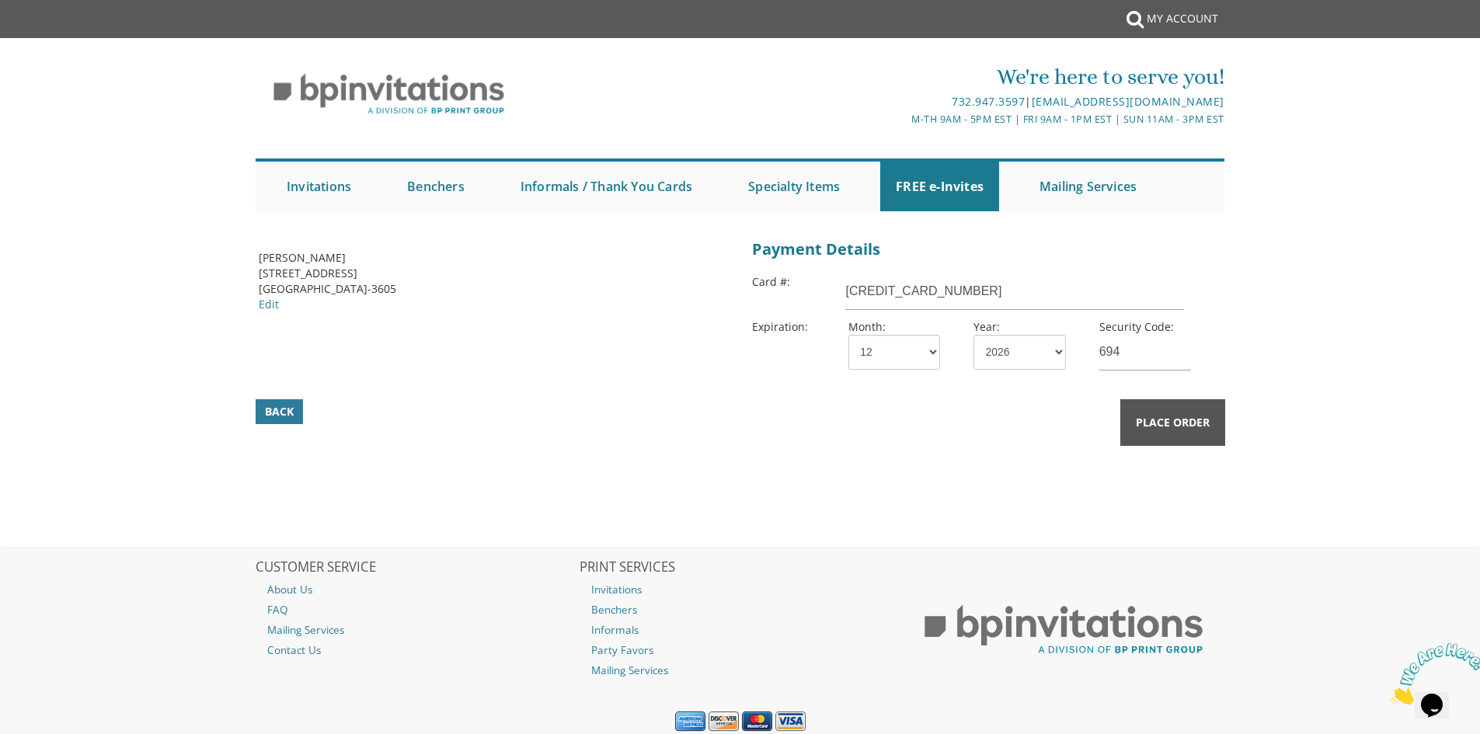
click at [1176, 420] on span "Place Order" at bounding box center [1173, 423] width 74 height 16
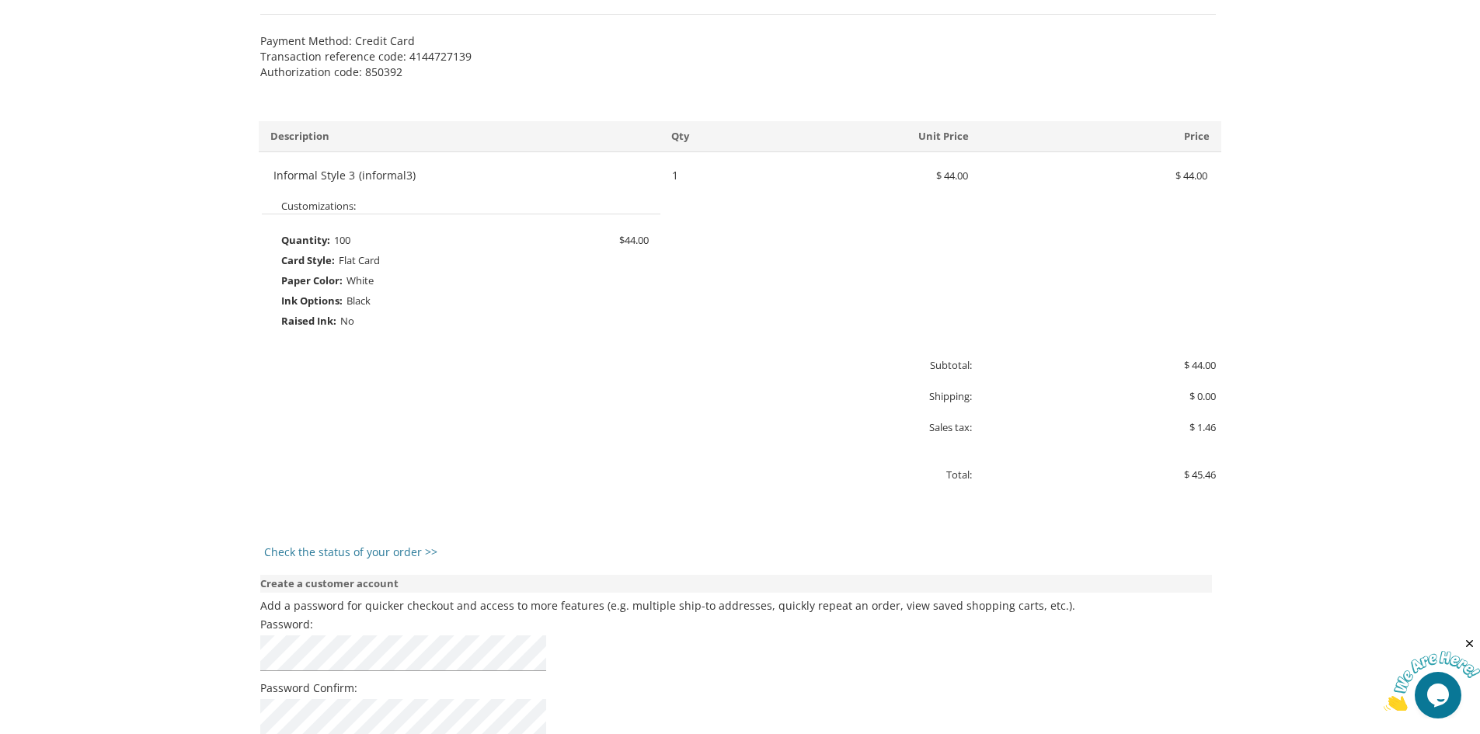
scroll to position [777, 0]
